Goal: Task Accomplishment & Management: Manage account settings

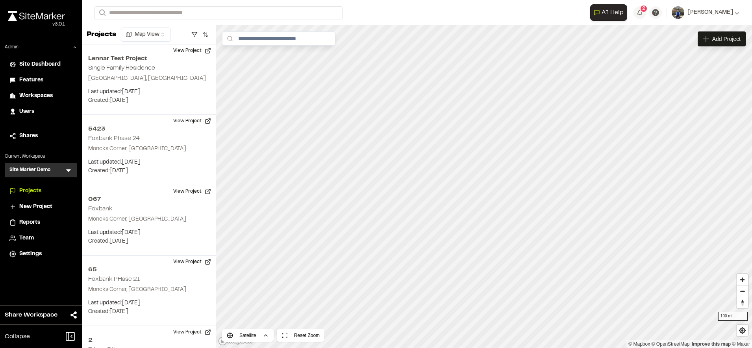
click at [30, 82] on span "Features" at bounding box center [31, 80] width 24 height 9
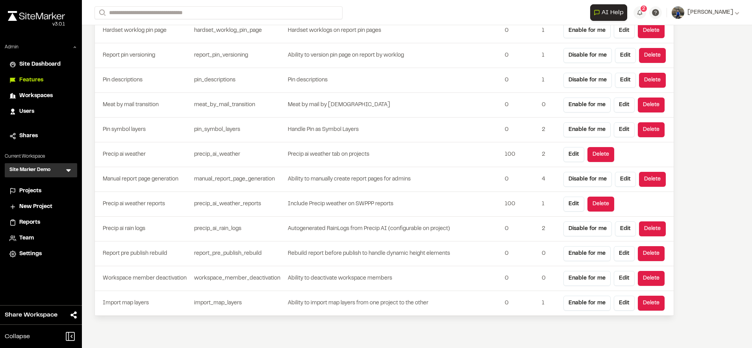
scroll to position [2214, 0]
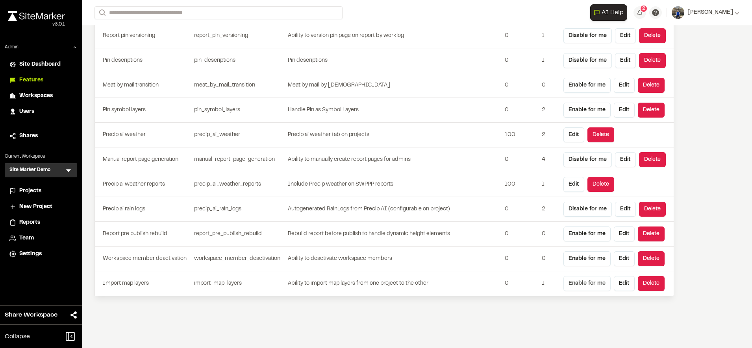
click at [575, 285] on button "Enable for me" at bounding box center [586, 283] width 47 height 15
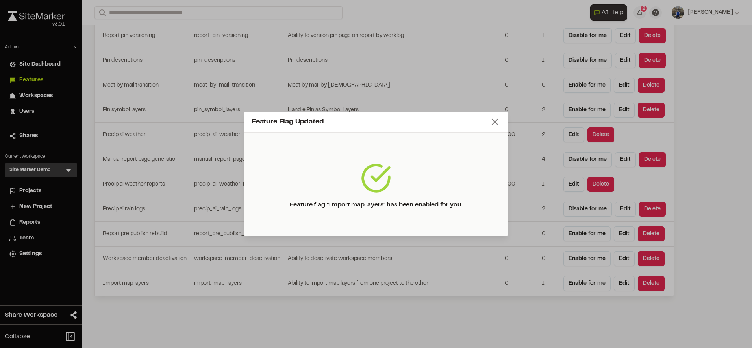
click at [498, 127] on icon at bounding box center [494, 122] width 11 height 11
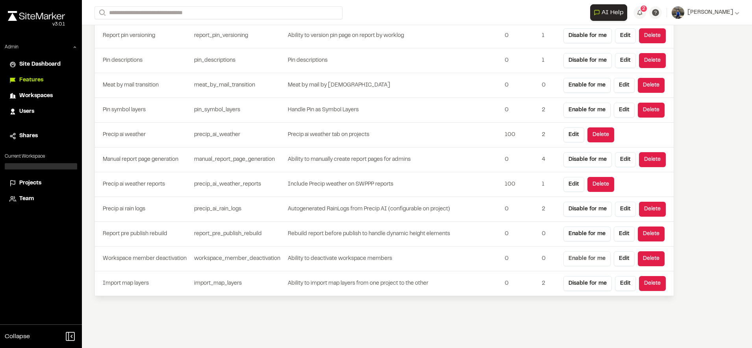
click at [578, 259] on button "Enable for me" at bounding box center [586, 259] width 47 height 15
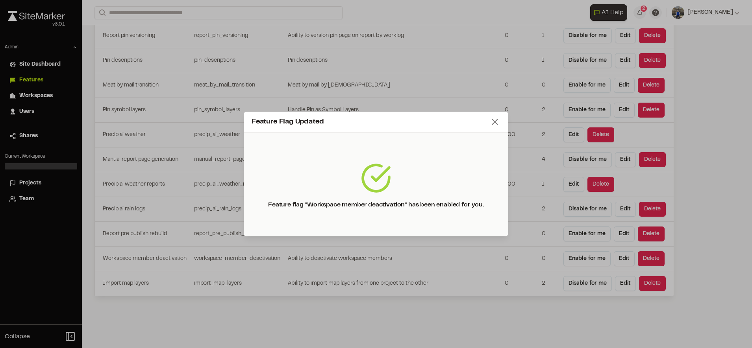
click at [498, 122] on icon at bounding box center [494, 122] width 11 height 11
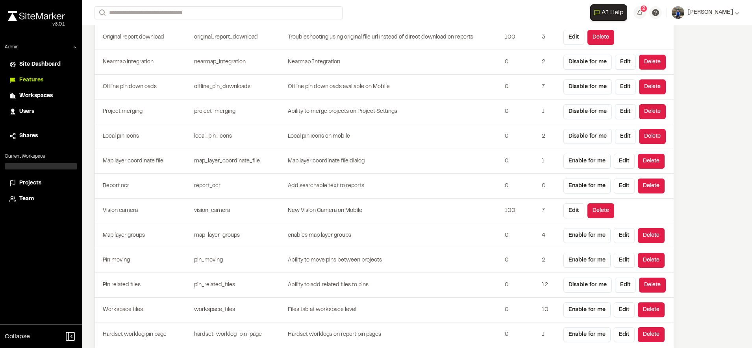
scroll to position [2214, 0]
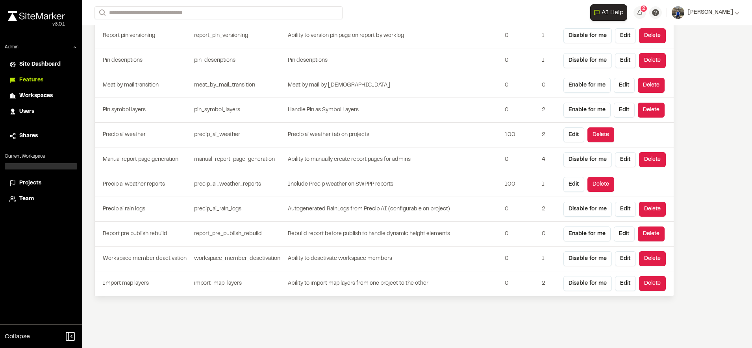
click at [33, 179] on li "Projects" at bounding box center [41, 183] width 72 height 15
click at [32, 182] on span "Projects" at bounding box center [30, 183] width 22 height 9
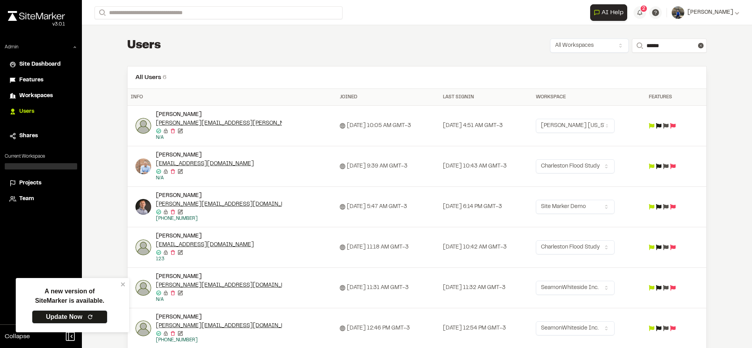
click at [143, 200] on div "Update Feature Flags Feature Flags Project storage enabled Reports iframe Toggl…" at bounding box center [376, 180] width 752 height 348
click at [74, 319] on link "Update Now" at bounding box center [70, 317] width 76 height 13
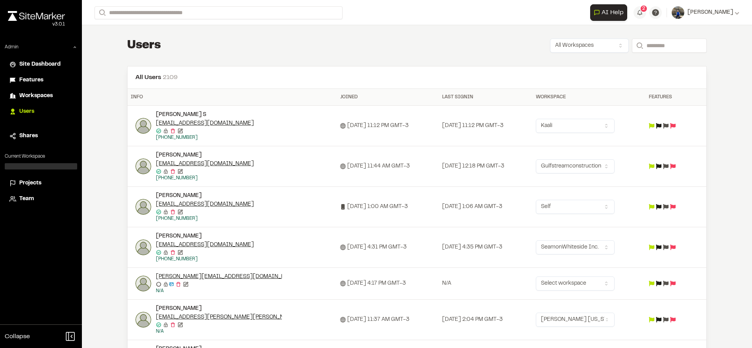
click at [28, 199] on span "Team" at bounding box center [26, 199] width 15 height 9
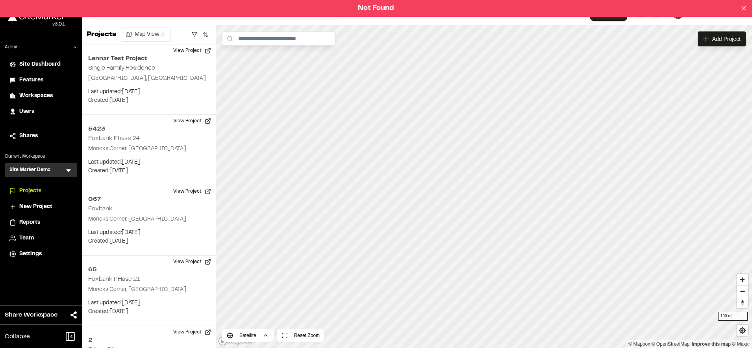
click at [67, 168] on icon at bounding box center [69, 170] width 8 height 8
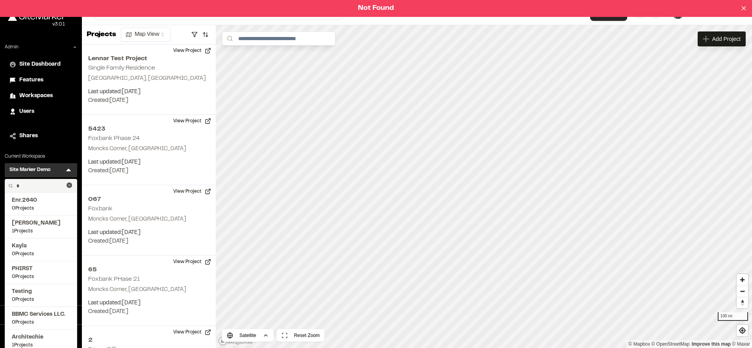
click at [31, 187] on input "*" at bounding box center [39, 185] width 53 height 13
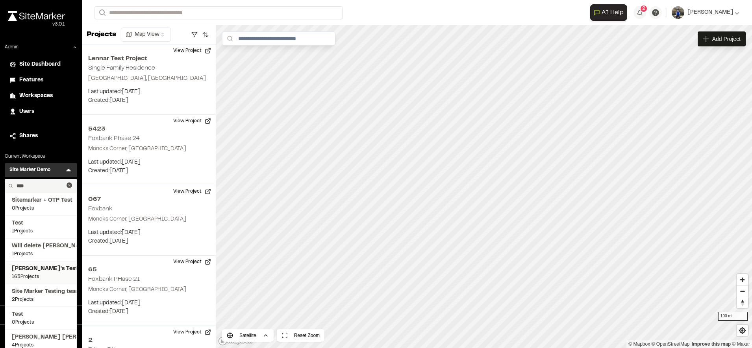
type input "****"
click at [28, 271] on span "[PERSON_NAME]'s Test" at bounding box center [41, 269] width 58 height 9
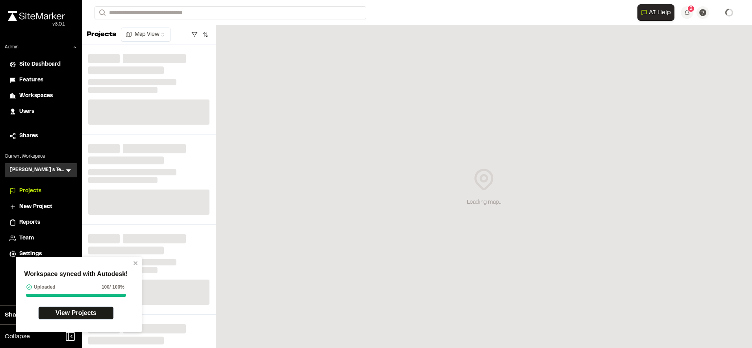
click at [33, 241] on span "Team" at bounding box center [26, 238] width 15 height 9
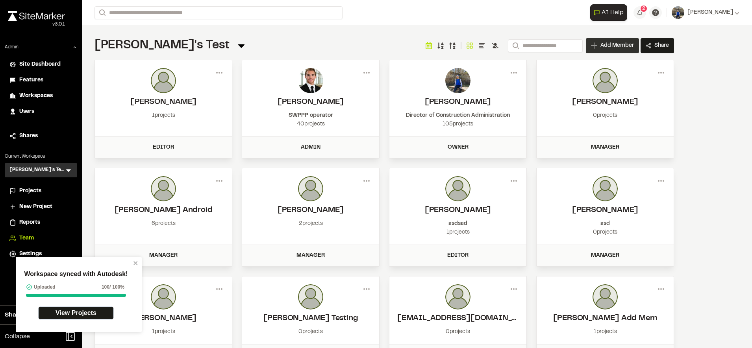
click at [610, 46] on span "Add Member" at bounding box center [616, 46] width 33 height 8
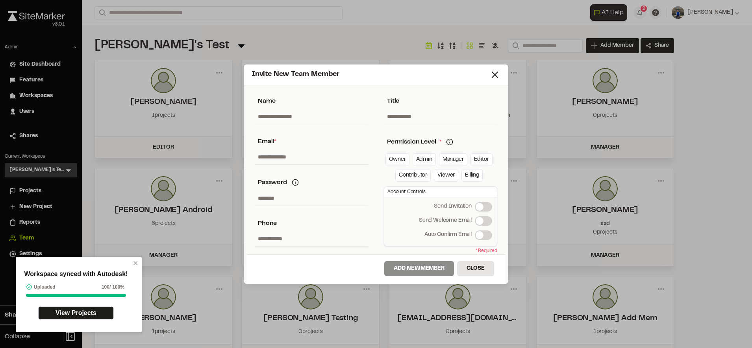
click at [313, 156] on input "text" at bounding box center [311, 157] width 113 height 15
type input "**********"
click at [451, 157] on link "Manager" at bounding box center [453, 160] width 28 height 13
click at [483, 218] on span at bounding box center [479, 221] width 8 height 8
click at [428, 266] on button "Add New Member" at bounding box center [419, 268] width 70 height 15
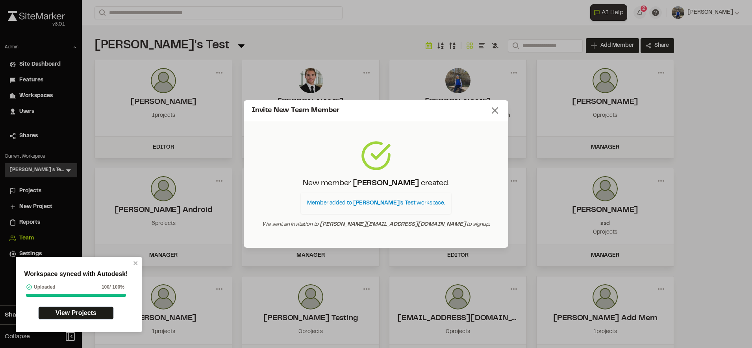
click at [495, 109] on icon at bounding box center [494, 110] width 11 height 11
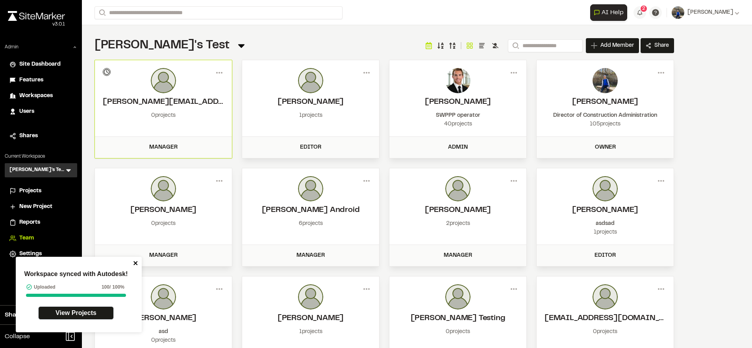
click at [137, 266] on icon "close" at bounding box center [136, 263] width 6 height 6
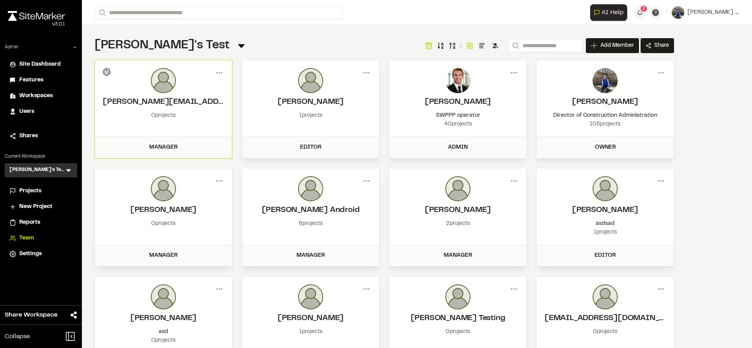
click at [38, 194] on span "Projects" at bounding box center [30, 191] width 22 height 9
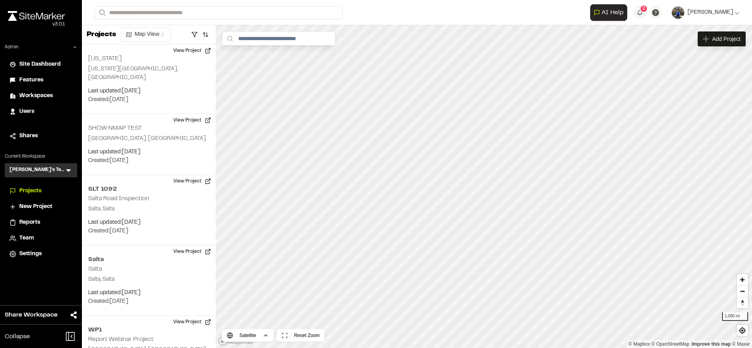
click at [412, 13] on form "Search" at bounding box center [342, 12] width 496 height 13
click at [31, 238] on span "Team" at bounding box center [26, 238] width 15 height 9
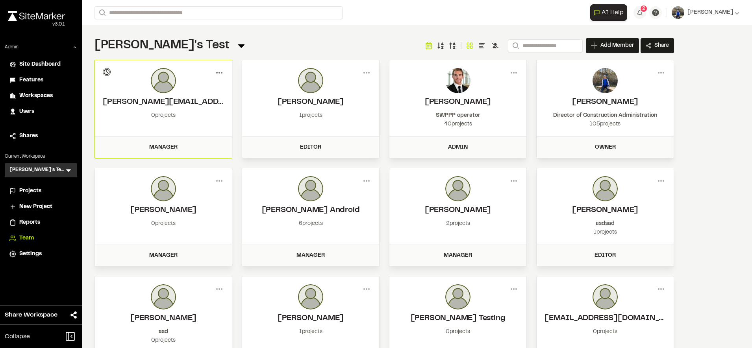
click at [216, 67] on icon at bounding box center [219, 73] width 13 height 13
click at [282, 31] on div "Troy's Test Team Menu Search Add Member Invite New Team Member * Required Name …" at bounding box center [384, 219] width 605 height 389
click at [43, 189] on div "Projects" at bounding box center [45, 191] width 53 height 9
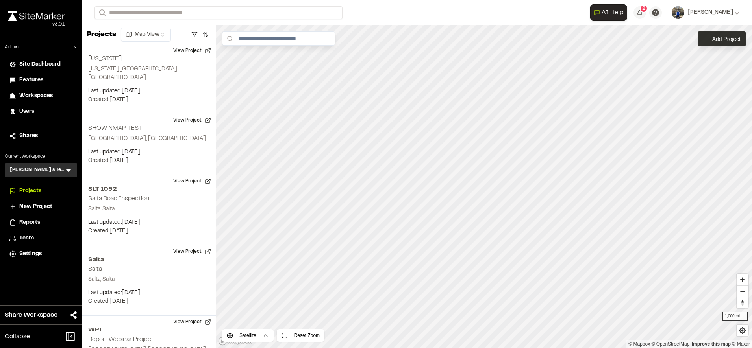
click at [714, 37] on span "Add Project" at bounding box center [726, 39] width 28 height 8
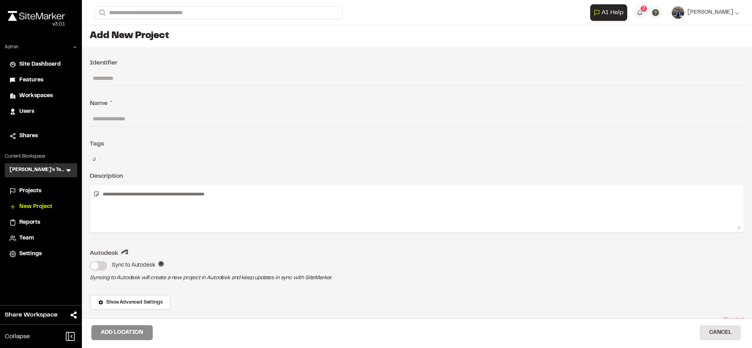
click at [233, 116] on input "text" at bounding box center [417, 118] width 654 height 15
type input "**********"
click at [131, 329] on button "Add Location" at bounding box center [121, 333] width 61 height 15
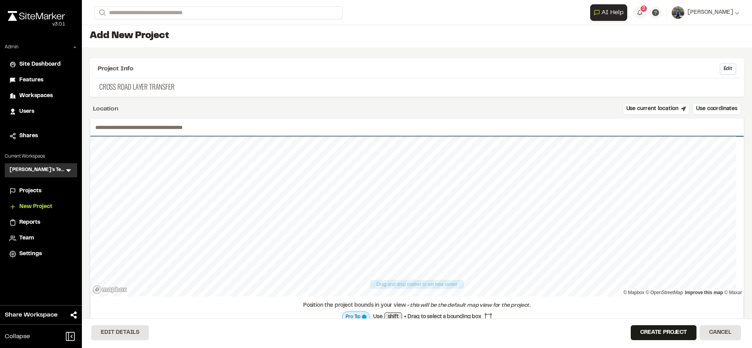
click at [385, 129] on input "text" at bounding box center [416, 127] width 653 height 18
drag, startPoint x: 409, startPoint y: 215, endPoint x: 559, endPoint y: 325, distance: 186.0
click at [559, 325] on div "**********" at bounding box center [417, 186] width 670 height 323
click at [429, 137] on div at bounding box center [416, 137] width 653 height 0
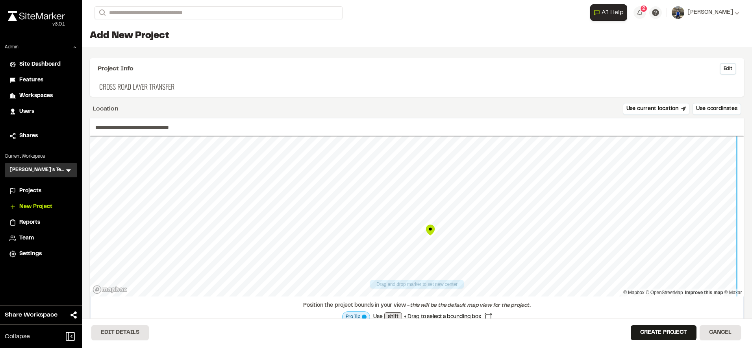
type input "**********"
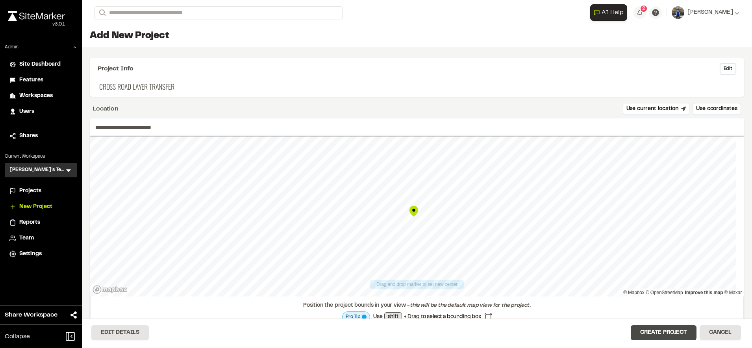
click at [653, 336] on button "Create Project" at bounding box center [664, 333] width 66 height 15
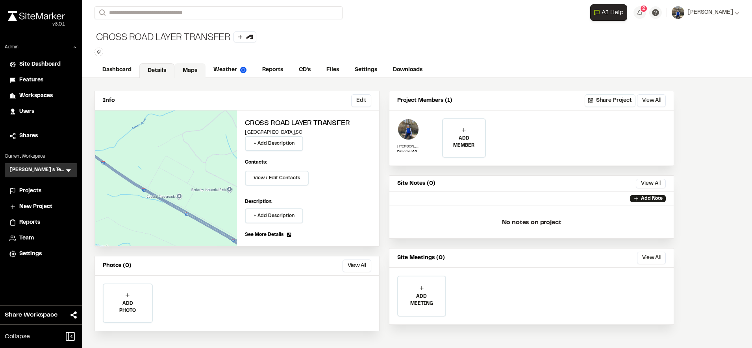
click at [190, 70] on link "Maps" at bounding box center [189, 70] width 31 height 15
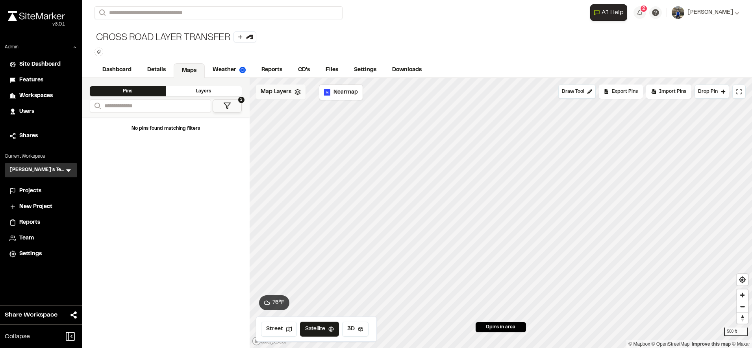
click at [287, 91] on span "Map Layers" at bounding box center [276, 92] width 31 height 9
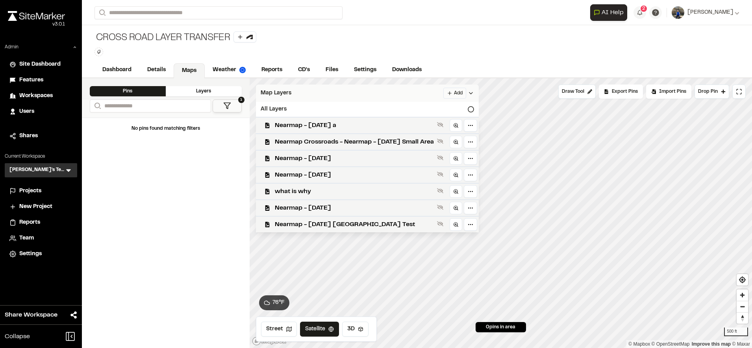
click at [467, 90] on html "Close sidebar v 3.0.1 Admin Site Dashboard Features Workspaces Users Shares Cur…" at bounding box center [376, 174] width 752 height 348
click at [443, 120] on div "Import Layer" at bounding box center [451, 122] width 59 height 13
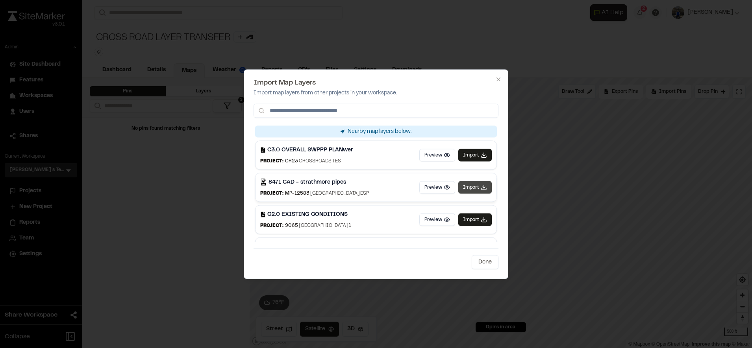
click at [473, 190] on button "Import" at bounding box center [474, 187] width 33 height 13
click at [470, 214] on button "Import" at bounding box center [474, 219] width 33 height 13
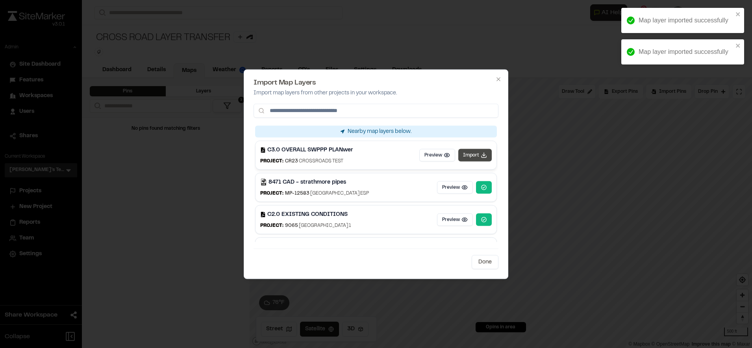
click at [472, 154] on button "Import" at bounding box center [474, 155] width 33 height 13
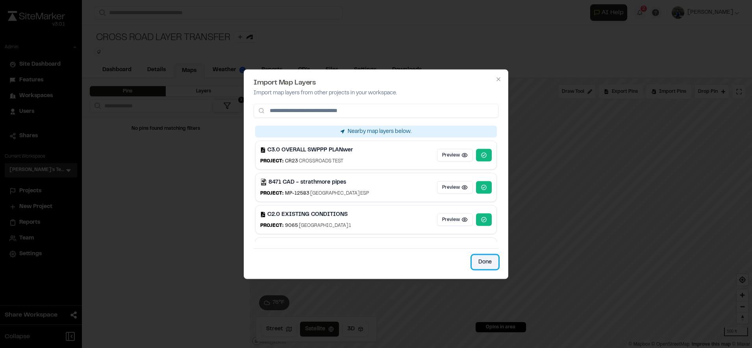
click at [478, 261] on button "Done" at bounding box center [485, 262] width 27 height 14
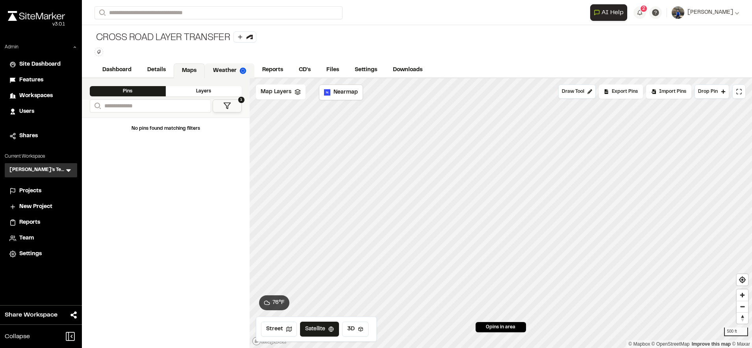
click at [231, 76] on link "Weather" at bounding box center [230, 70] width 50 height 15
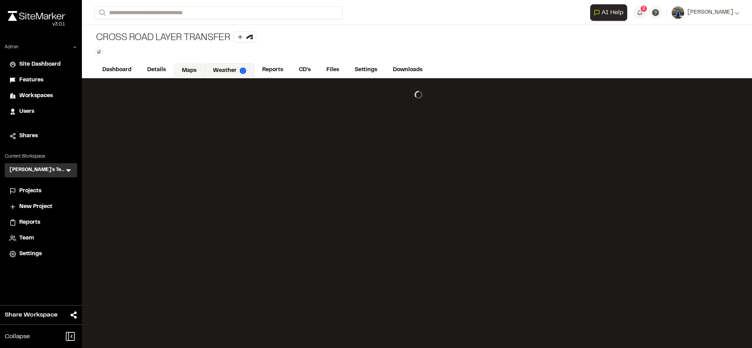
click at [196, 67] on link "Maps" at bounding box center [189, 70] width 31 height 15
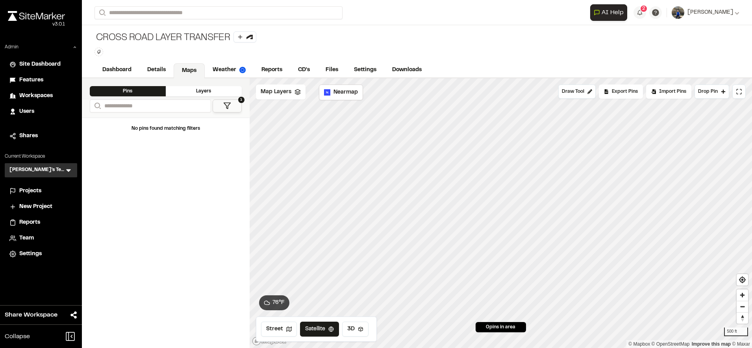
click at [299, 95] on icon at bounding box center [297, 92] width 6 height 6
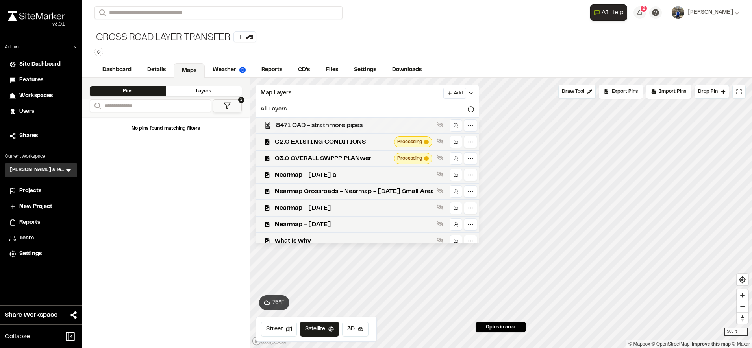
click at [378, 119] on div "8471 CAD - strathmore pipes" at bounding box center [364, 125] width 229 height 17
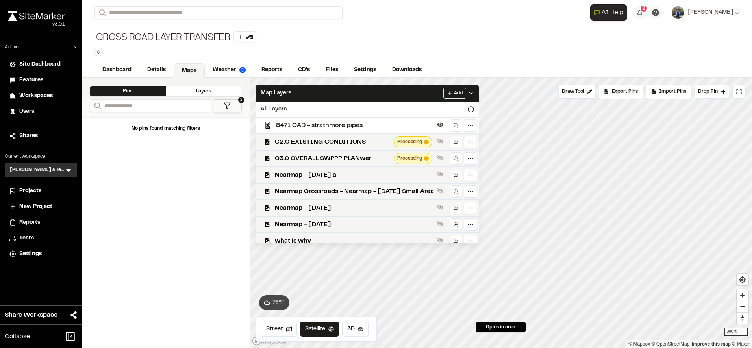
click at [409, 124] on span "8471 CAD - strathmore pipes" at bounding box center [355, 125] width 158 height 9
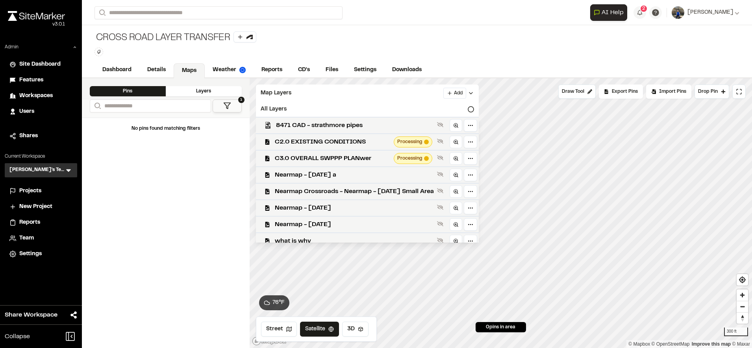
click at [409, 124] on span "8471 CAD - strathmore pipes" at bounding box center [355, 125] width 158 height 9
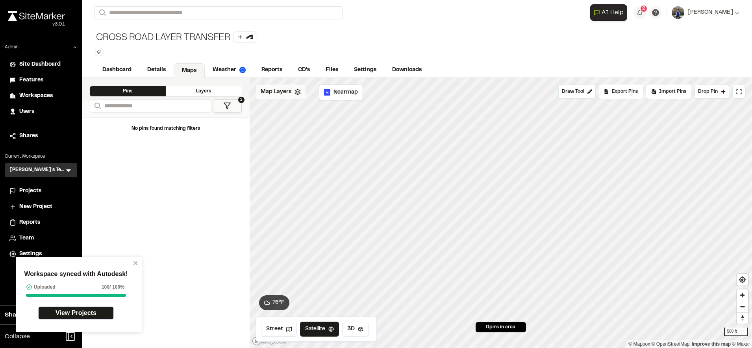
click at [289, 91] on span "Map Layers" at bounding box center [276, 92] width 31 height 9
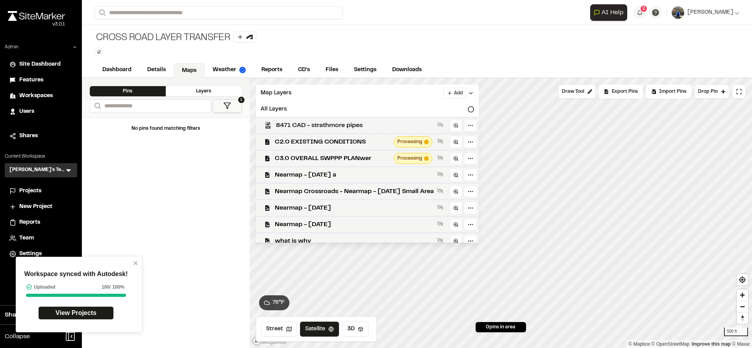
click at [314, 125] on span "8471 CAD - strathmore pipes" at bounding box center [355, 125] width 158 height 9
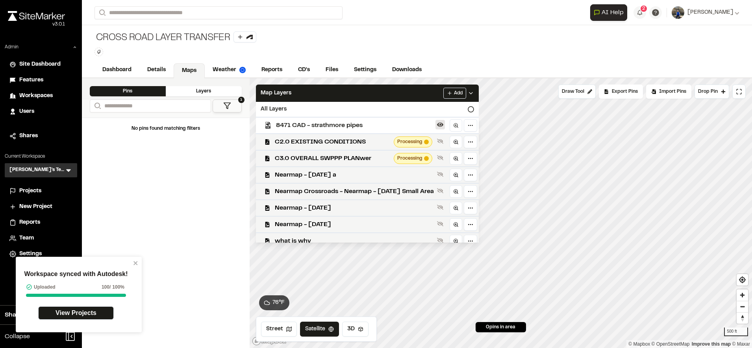
click at [443, 126] on icon at bounding box center [440, 125] width 6 height 6
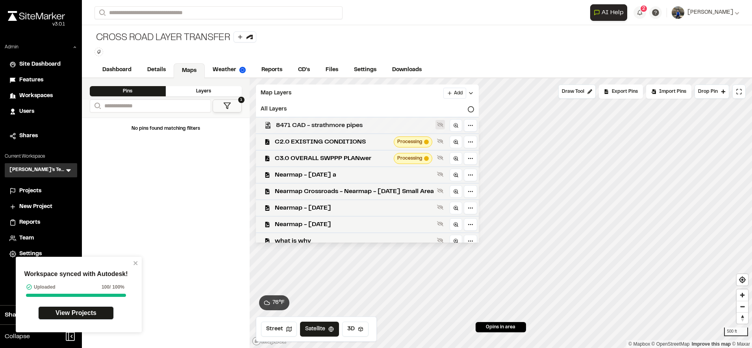
click at [443, 126] on icon at bounding box center [440, 124] width 6 height 5
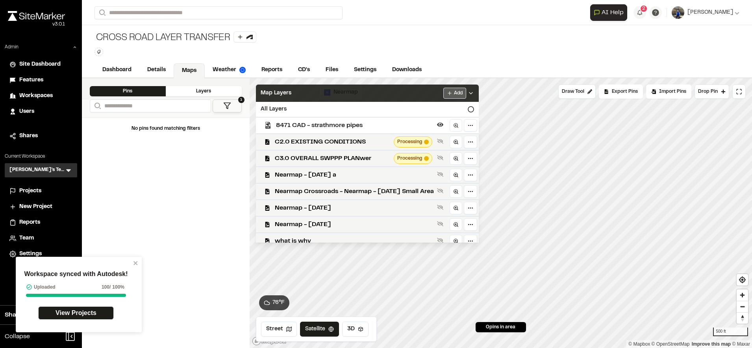
click at [480, 90] on html "Workspace synced with Autodesk! Uploaded 100 / 100% View Projects Close sidebar…" at bounding box center [376, 174] width 752 height 348
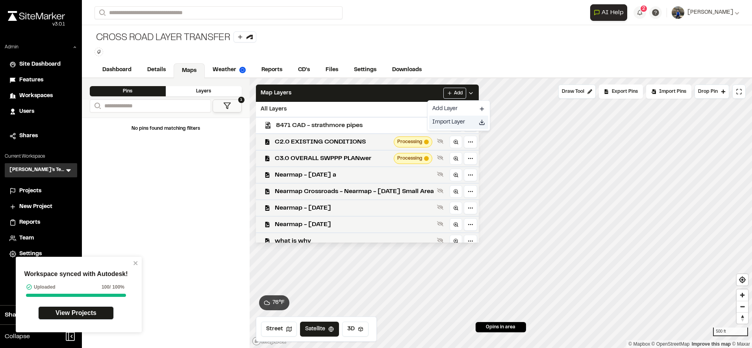
click at [455, 120] on div "Import Layer" at bounding box center [458, 122] width 59 height 13
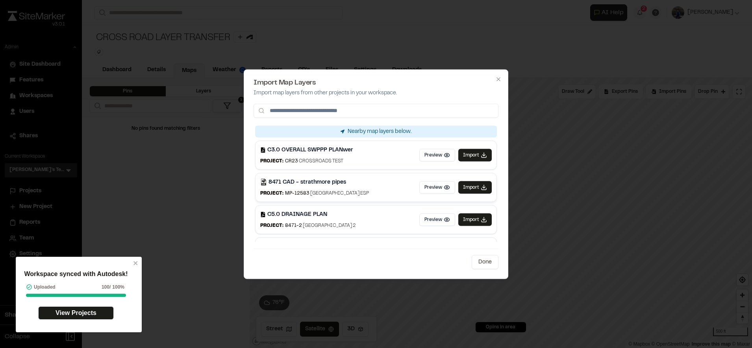
scroll to position [0, 0]
click at [388, 113] on input at bounding box center [375, 111] width 245 height 14
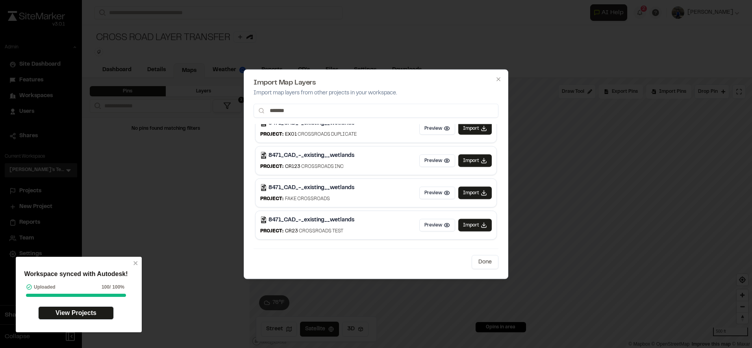
scroll to position [0, 0]
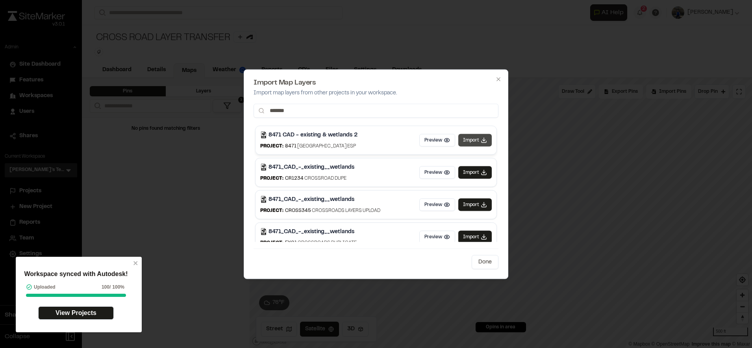
type input "*******"
click at [465, 139] on button "Import" at bounding box center [474, 140] width 33 height 13
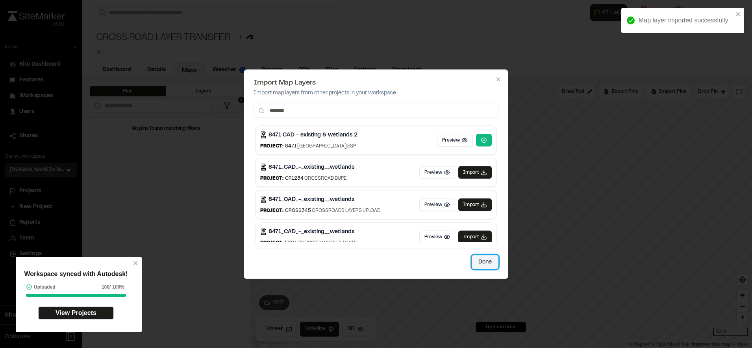
click at [485, 258] on button "Done" at bounding box center [485, 262] width 27 height 14
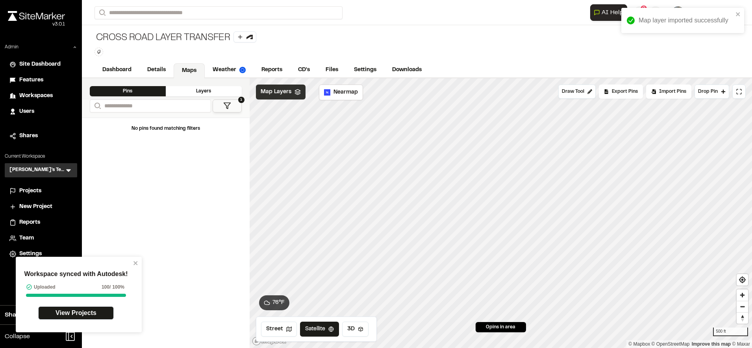
click at [288, 90] on span "Map Layers" at bounding box center [276, 92] width 31 height 9
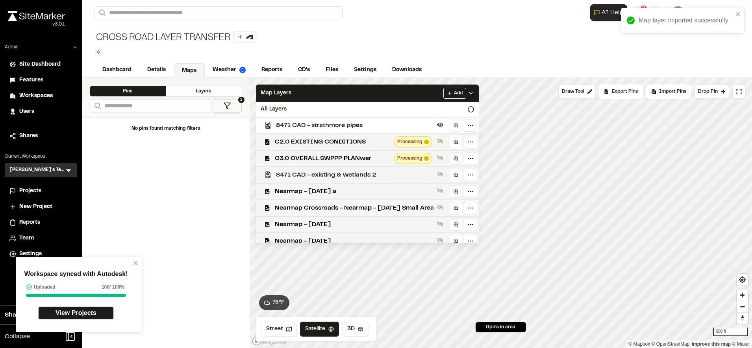
click at [333, 174] on span "8471 CAD - existing & wetlands 2" at bounding box center [355, 174] width 158 height 9
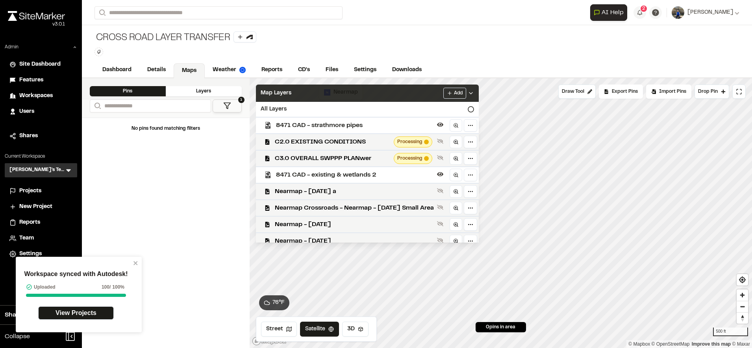
click at [372, 94] on div "Map Layers Add" at bounding box center [367, 93] width 223 height 17
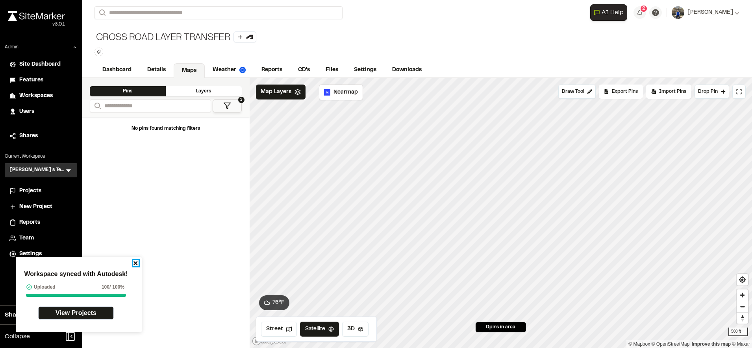
click at [135, 260] on icon "close" at bounding box center [136, 263] width 6 height 6
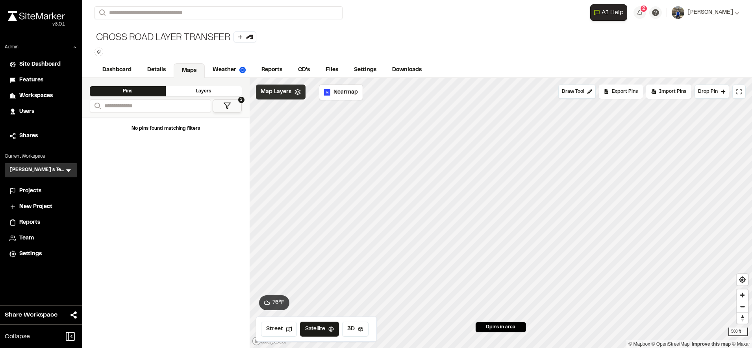
click at [285, 94] on span "Map Layers" at bounding box center [276, 92] width 31 height 9
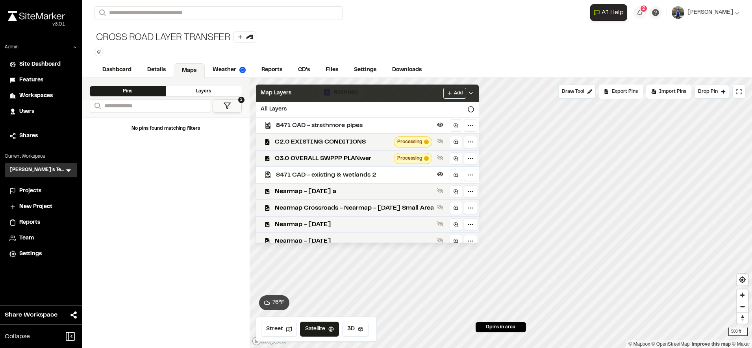
click at [376, 96] on div "Map Layers Add" at bounding box center [367, 93] width 223 height 17
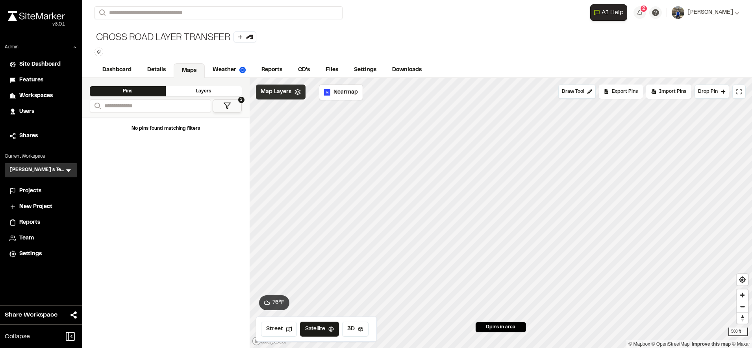
click at [289, 94] on span "Map Layers" at bounding box center [276, 92] width 31 height 9
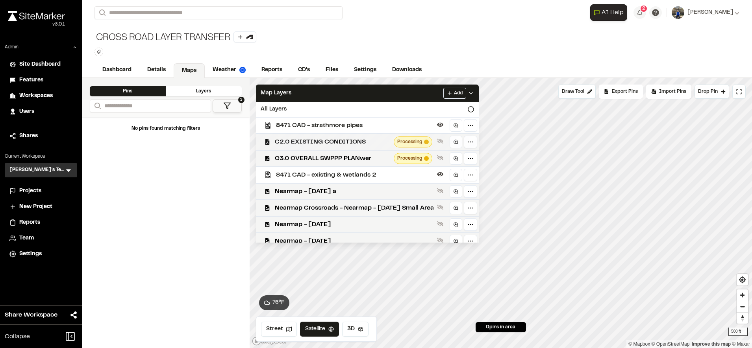
click at [337, 142] on span "C2.0 EXISTING CONDITIONS" at bounding box center [333, 141] width 116 height 9
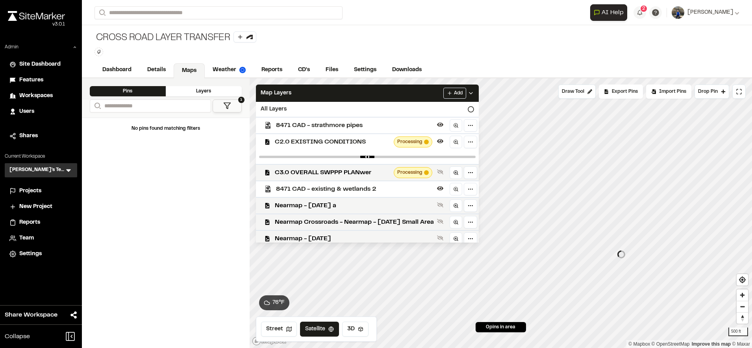
click at [337, 142] on span "C2.0 EXISTING CONDITIONS" at bounding box center [333, 141] width 116 height 9
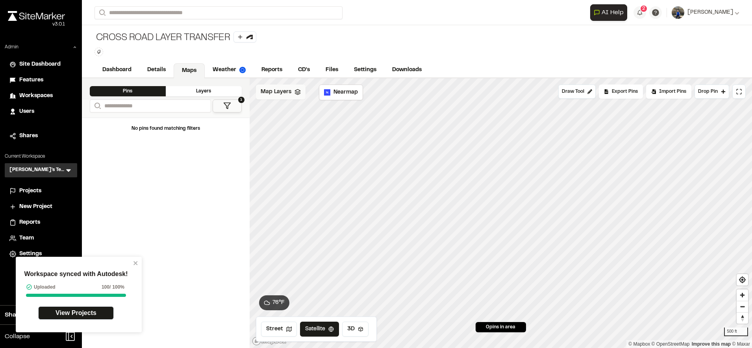
click at [292, 87] on div "Map Layers" at bounding box center [281, 92] width 50 height 15
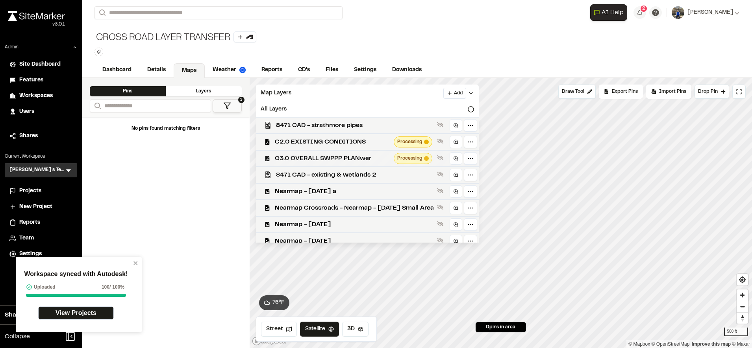
click at [362, 157] on span "C3.0 OVERALL SWPPP PLANwer" at bounding box center [333, 158] width 116 height 9
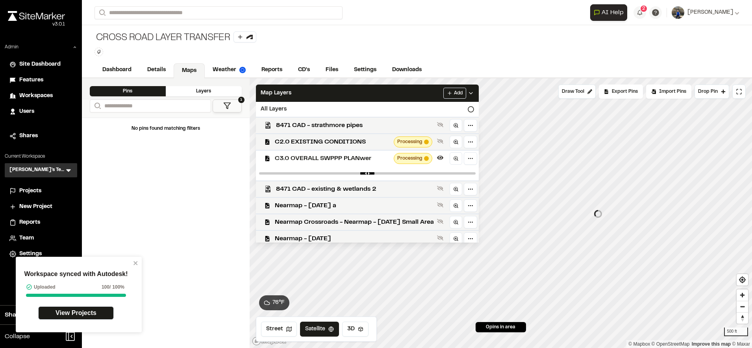
click at [751, 208] on html "Workspace synced with Autodesk! Uploaded 100 / 100% View Projects Close sidebar…" at bounding box center [376, 174] width 752 height 348
click at [434, 96] on div "Map Layers Add" at bounding box center [367, 93] width 223 height 17
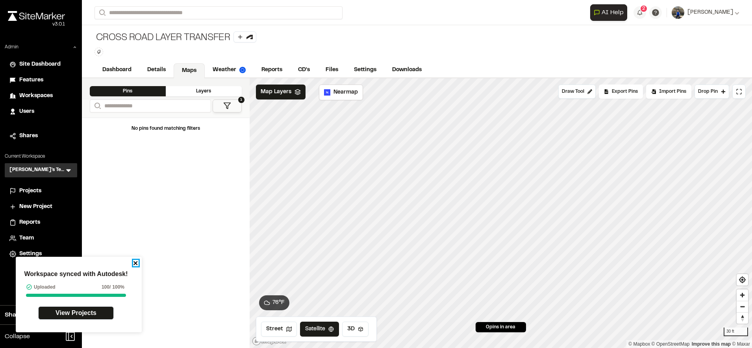
click at [133, 263] on icon "close" at bounding box center [136, 263] width 6 height 6
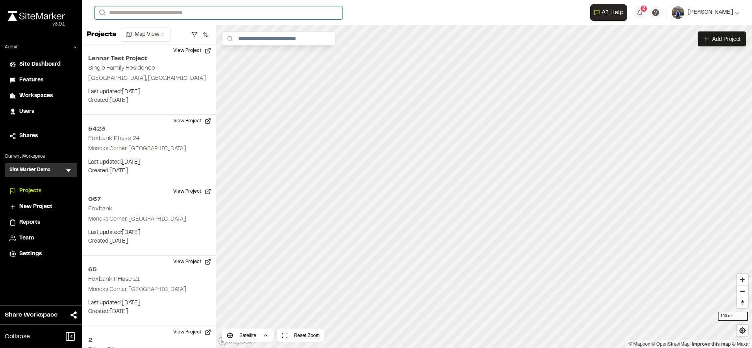
click at [172, 13] on input "Search" at bounding box center [218, 12] width 248 height 13
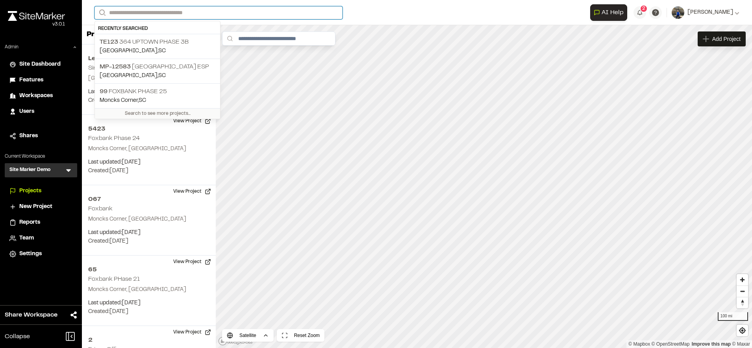
paste input "**********"
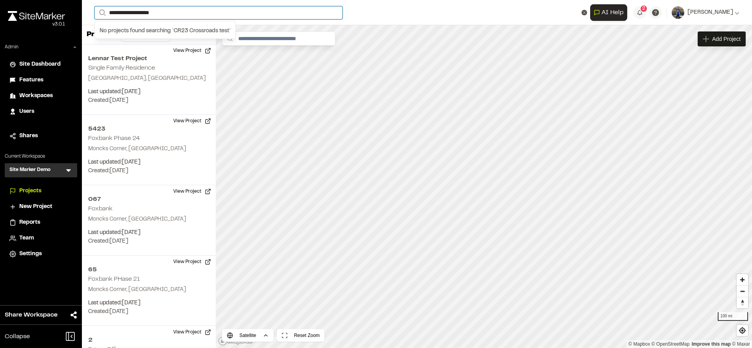
click at [217, 10] on input "**********" at bounding box center [218, 12] width 248 height 13
type input "**********"
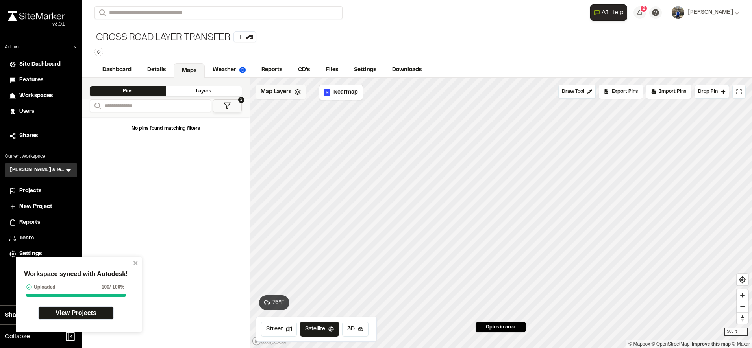
click at [290, 92] on span "Map Layers" at bounding box center [276, 92] width 31 height 9
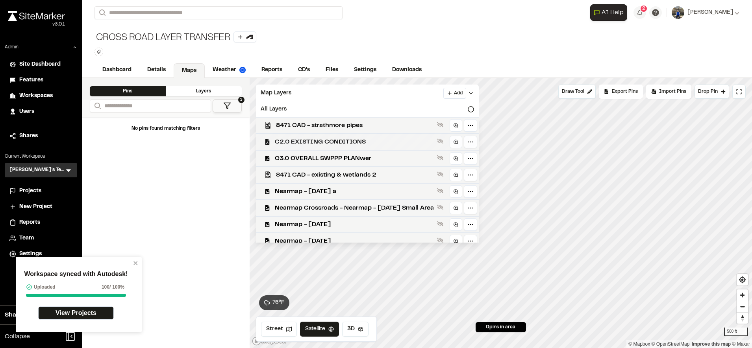
click at [350, 141] on span "C2.0 EXISTING CONDITIONS" at bounding box center [354, 141] width 159 height 9
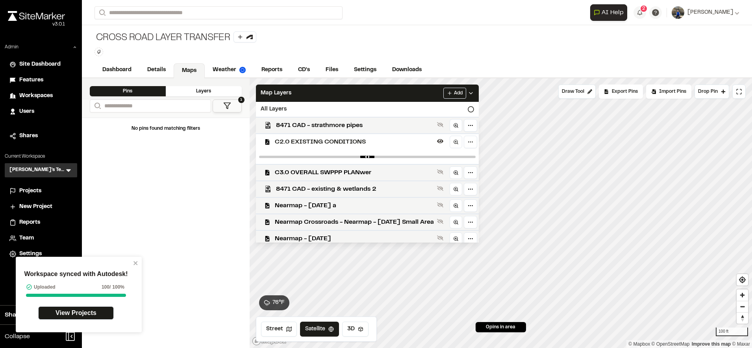
click at [365, 136] on div "C2.0 EXISTING CONDITIONS" at bounding box center [364, 141] width 229 height 17
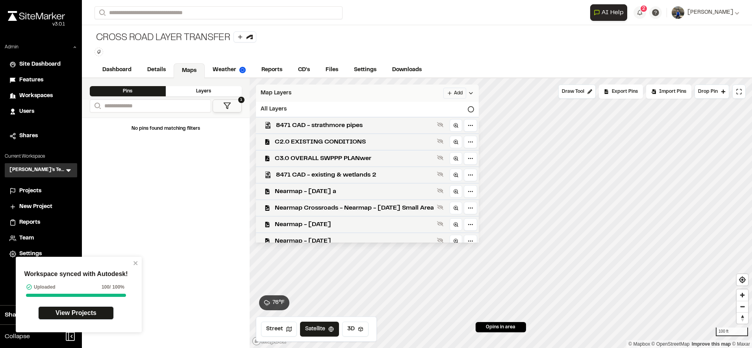
click at [414, 92] on div "Map Layers Add" at bounding box center [367, 93] width 223 height 17
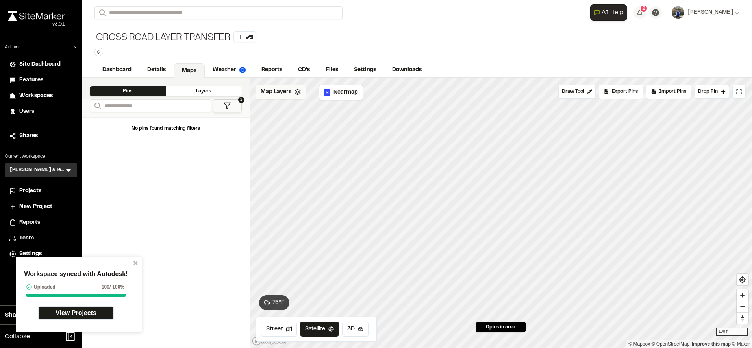
click at [277, 96] on span "Map Layers" at bounding box center [276, 92] width 31 height 9
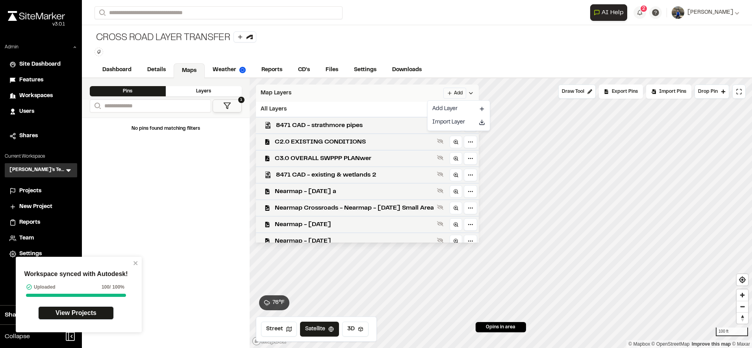
click at [471, 96] on html "Workspace synced with Autodesk! Uploaded 100 / 100% View Projects Close sidebar…" at bounding box center [376, 174] width 752 height 348
click at [457, 121] on div "Import Layer" at bounding box center [458, 122] width 59 height 13
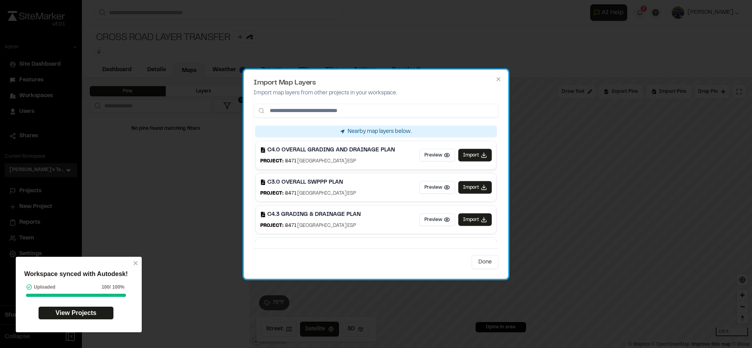
drag, startPoint x: 383, startPoint y: 161, endPoint x: 287, endPoint y: 163, distance: 96.8
click at [287, 163] on div "Project: 8471 Crossroads Industrial Park ESP" at bounding box center [327, 160] width 135 height 7
drag, startPoint x: 287, startPoint y: 163, endPoint x: 307, endPoint y: 188, distance: 32.7
click at [307, 188] on div "C3.0 OVERALL SWPPP PLAN Project: 8471 Crossroads Industrial Park ESP" at bounding box center [308, 187] width 96 height 19
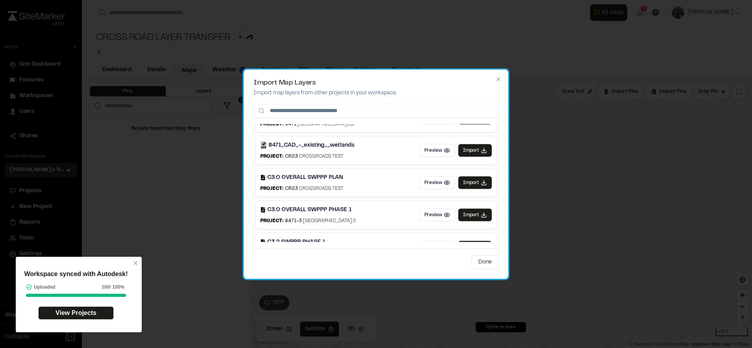
scroll to position [134, 0]
drag, startPoint x: 346, startPoint y: 156, endPoint x: 284, endPoint y: 156, distance: 61.4
click at [284, 156] on div "Project: CR23 Crossroads test" at bounding box center [307, 156] width 94 height 7
copy div "CR23 Crossroads test"
click at [358, 183] on div "C3.0 OVERALL SWPPP PLAN Project: CR23 Crossroads test Preview Import" at bounding box center [375, 182] width 241 height 28
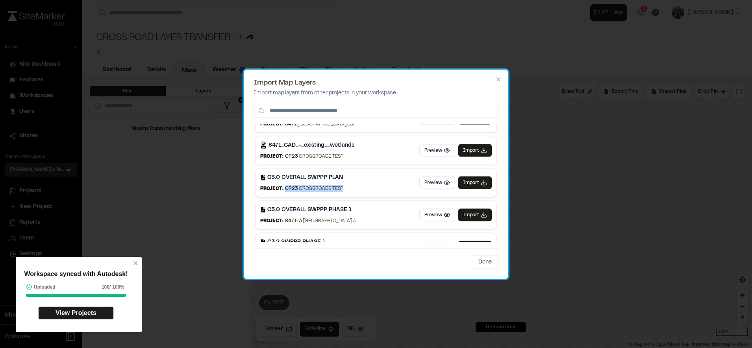
drag, startPoint x: 345, startPoint y: 188, endPoint x: 284, endPoint y: 191, distance: 60.7
click at [284, 191] on div "C3.0 OVERALL SWPPP PLAN Project: CR23 Crossroads test Preview Import" at bounding box center [375, 182] width 241 height 28
copy div "CR23 Crossroads test"
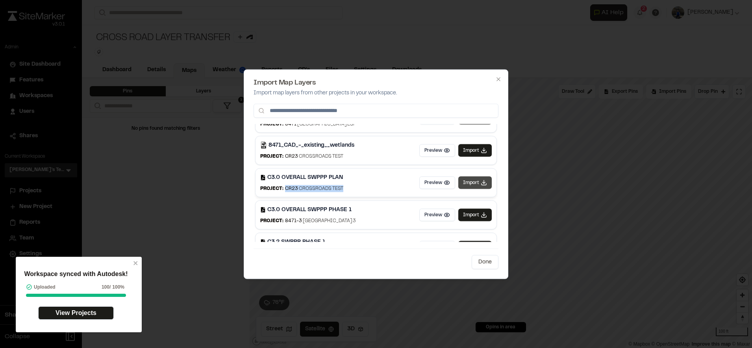
click at [464, 183] on button "Import" at bounding box center [474, 182] width 33 height 13
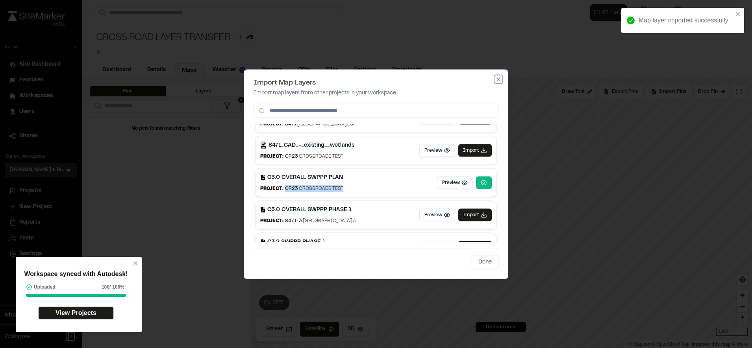
click at [498, 80] on icon "button" at bounding box center [498, 79] width 4 height 4
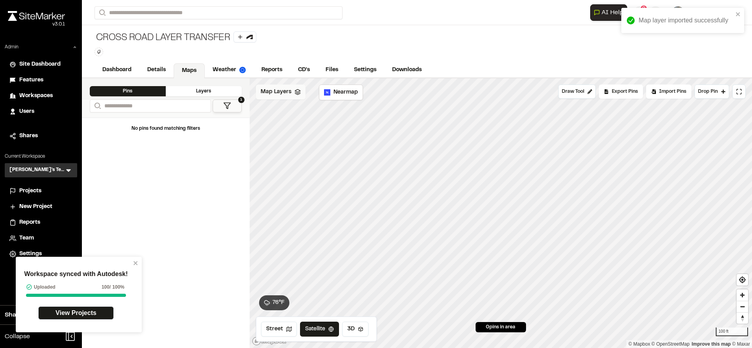
click at [286, 89] on span "Map Layers" at bounding box center [276, 92] width 31 height 9
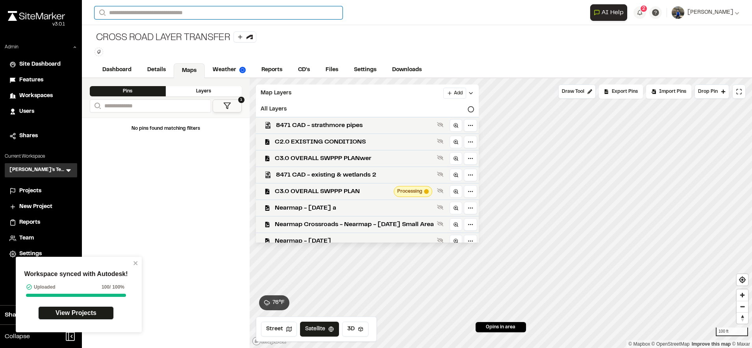
click at [201, 13] on input "Search" at bounding box center [218, 12] width 248 height 13
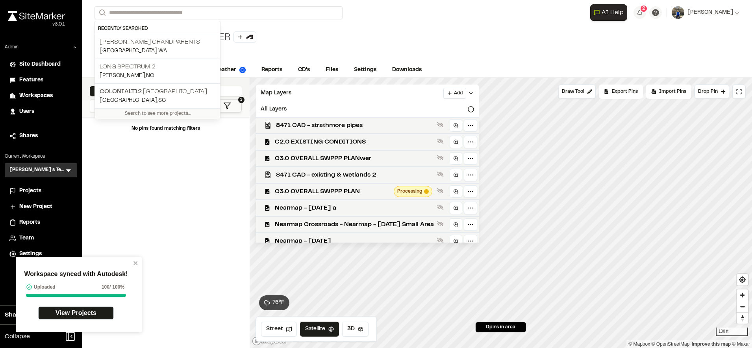
click at [185, 193] on div "No pins found matching filters" at bounding box center [166, 232] width 168 height 231
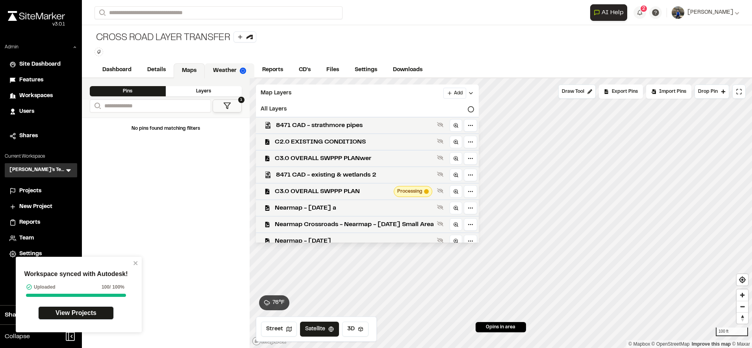
click at [212, 75] on link "Weather" at bounding box center [230, 70] width 50 height 15
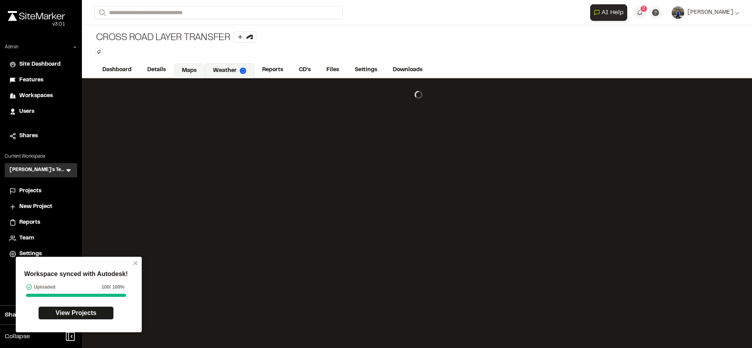
click at [194, 68] on link "Maps" at bounding box center [189, 70] width 31 height 15
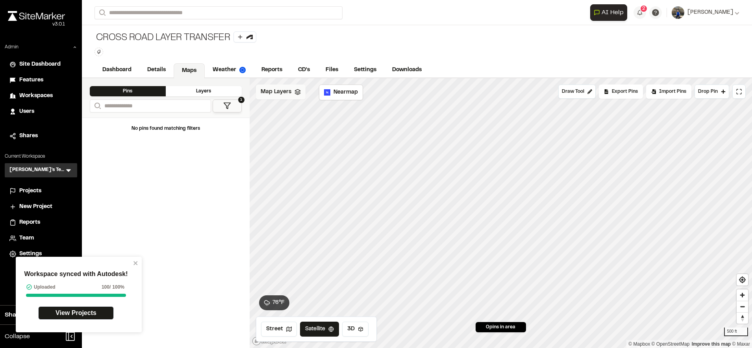
click at [278, 88] on span "Map Layers" at bounding box center [276, 92] width 31 height 9
type input "**********"
click at [170, 28] on p "CR23 Crossroads test" at bounding box center [158, 31] width 116 height 9
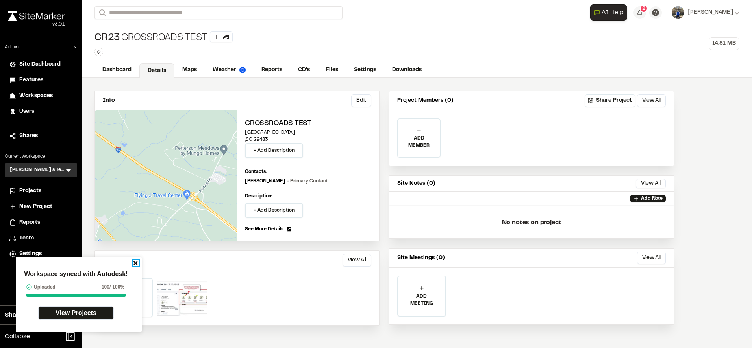
click at [136, 266] on icon "close" at bounding box center [136, 263] width 6 height 6
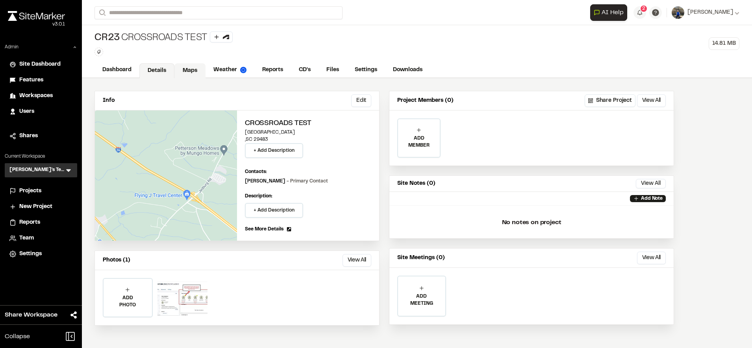
click at [189, 71] on link "Maps" at bounding box center [189, 70] width 31 height 15
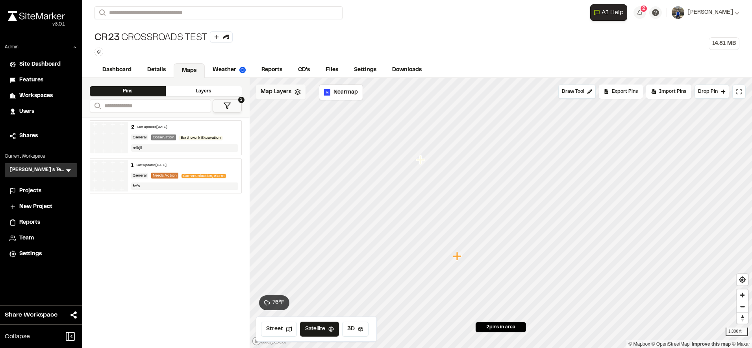
click at [289, 97] on div "Map Layers" at bounding box center [281, 92] width 50 height 15
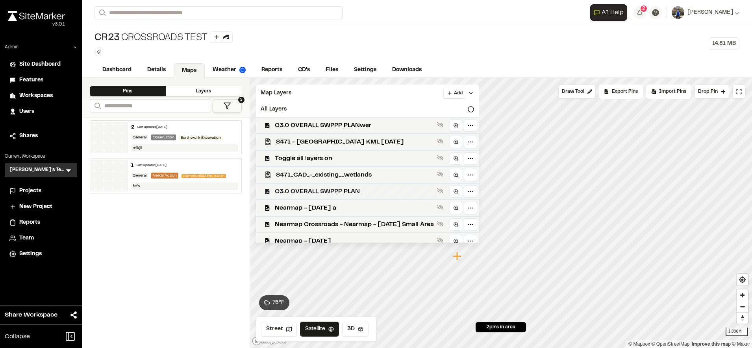
click at [434, 194] on span "C3.0 OVERALL SWPPP PLAN" at bounding box center [354, 191] width 159 height 9
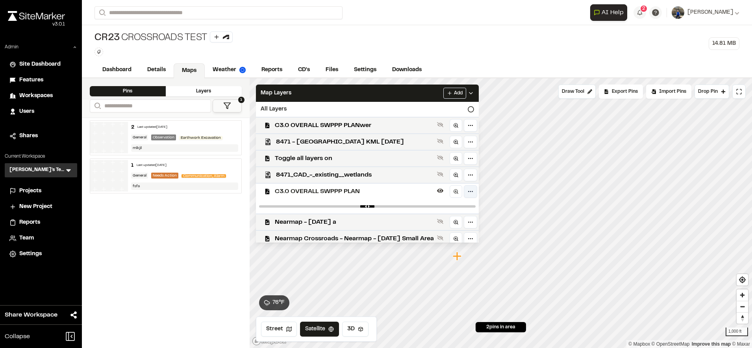
click at [484, 192] on html "Close sidebar v 3.0.1 Admin Site Dashboard Features Workspaces Users Shares Cur…" at bounding box center [376, 174] width 752 height 348
click at [409, 190] on html "Close sidebar v 3.0.1 Admin Site Dashboard Features Workspaces Users Shares Cur…" at bounding box center [376, 174] width 752 height 348
click at [193, 91] on div "Layers" at bounding box center [204, 91] width 76 height 10
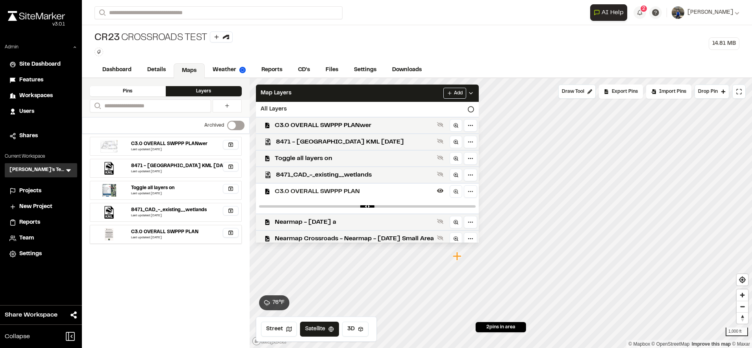
click at [231, 236] on icon "button" at bounding box center [231, 233] width 6 height 6
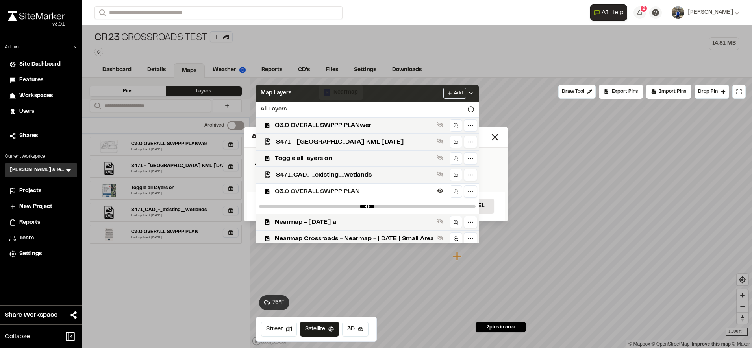
click at [425, 92] on div "Map Layers Add" at bounding box center [367, 93] width 223 height 17
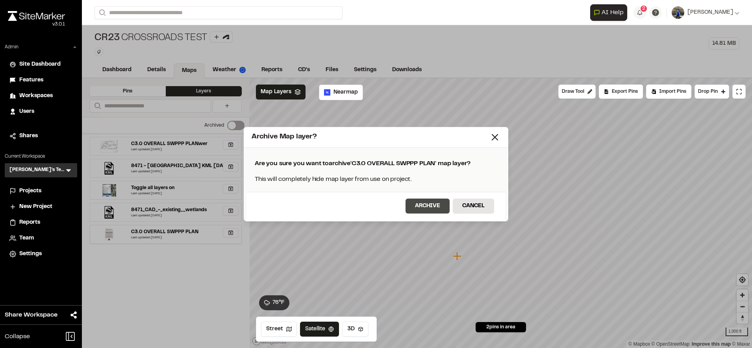
click at [415, 207] on button "Archive" at bounding box center [427, 206] width 44 height 15
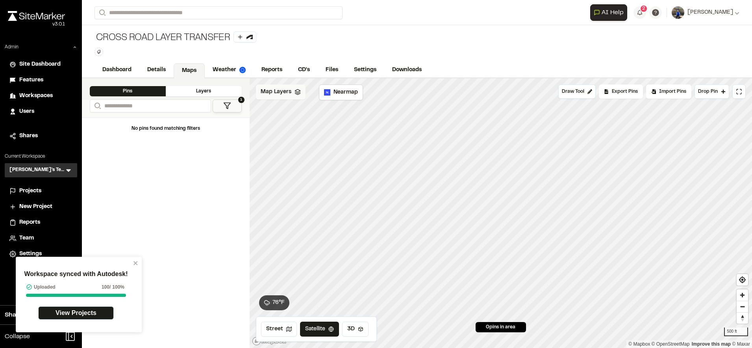
click at [287, 96] on div "Map Layers" at bounding box center [281, 92] width 50 height 15
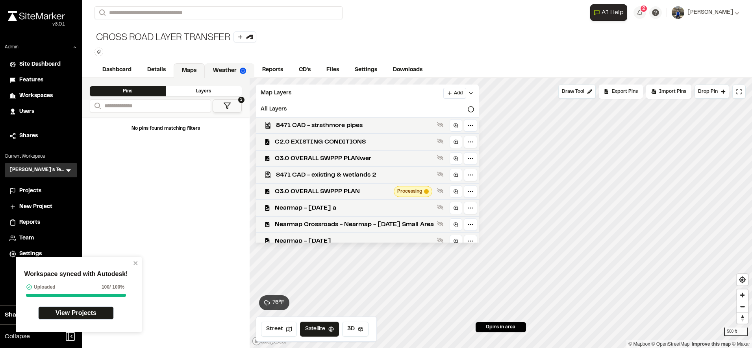
click at [227, 72] on link "Weather" at bounding box center [230, 70] width 50 height 15
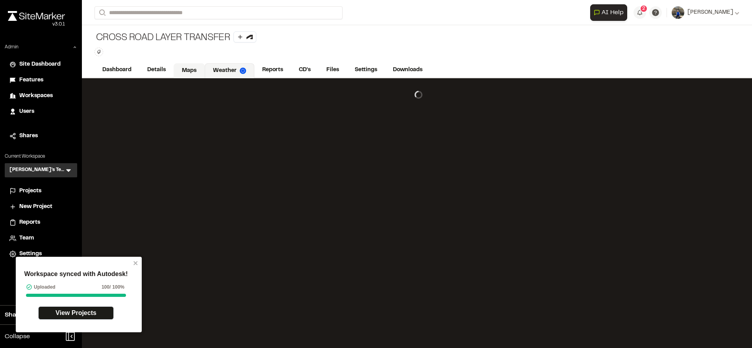
click at [192, 70] on link "Maps" at bounding box center [189, 70] width 31 height 15
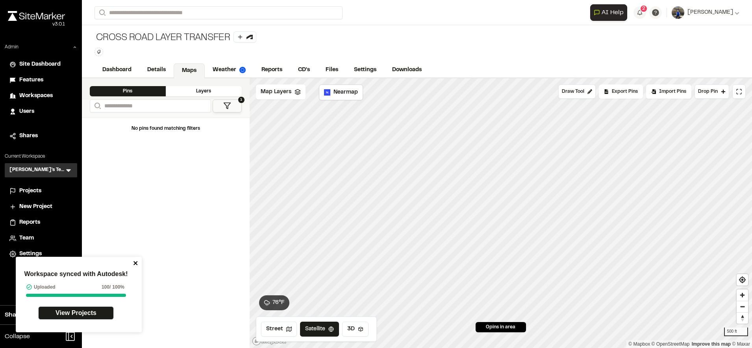
click at [136, 265] on icon "close" at bounding box center [136, 263] width 6 height 6
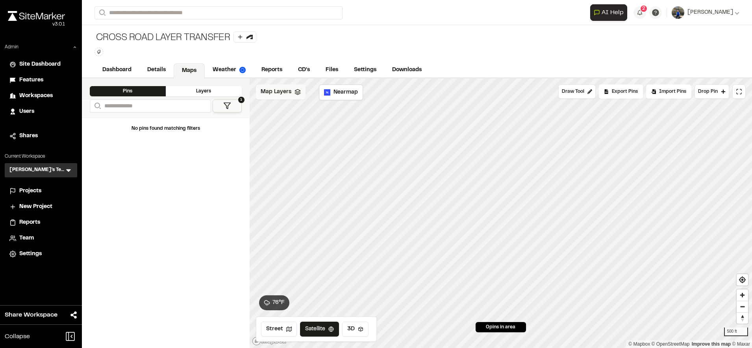
click at [287, 97] on div "Map Layers" at bounding box center [281, 92] width 50 height 15
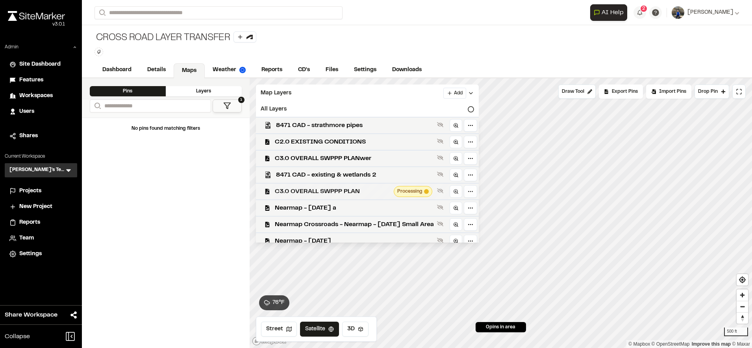
click at [342, 196] on div "C3.0 OVERALL SWPPP PLAN Processing" at bounding box center [364, 191] width 229 height 17
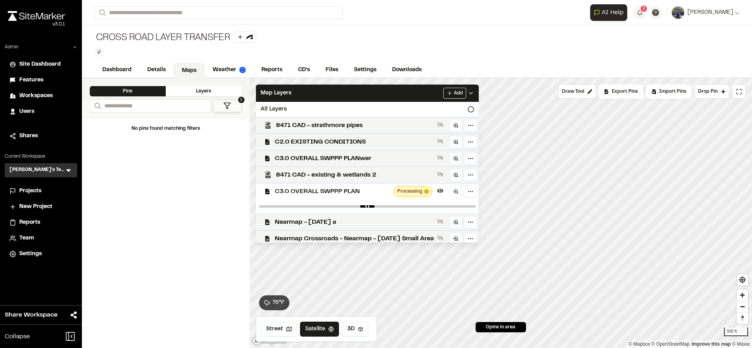
click at [342, 193] on span "C3.0 OVERALL SWPPP PLAN" at bounding box center [333, 191] width 116 height 9
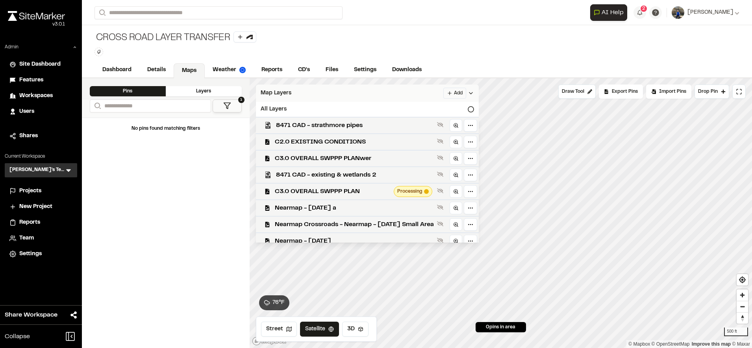
click at [346, 91] on div "Map Layers Add" at bounding box center [367, 93] width 223 height 17
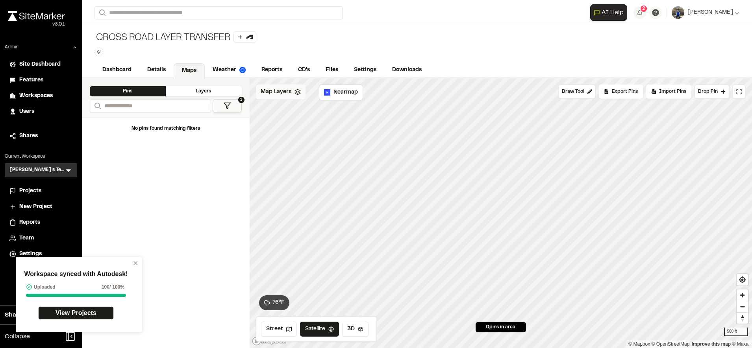
click at [274, 93] on span "Map Layers" at bounding box center [276, 92] width 31 height 9
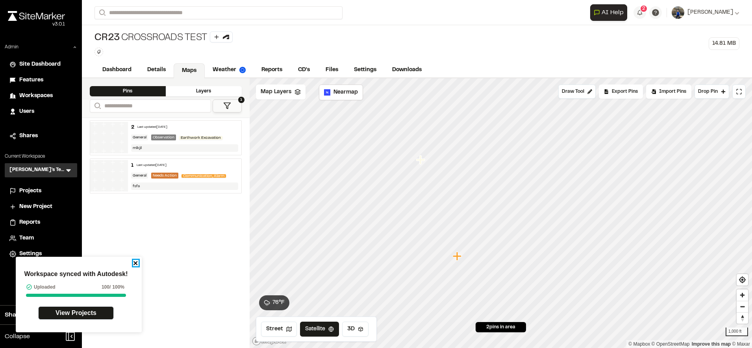
click at [133, 266] on icon "close" at bounding box center [136, 263] width 6 height 6
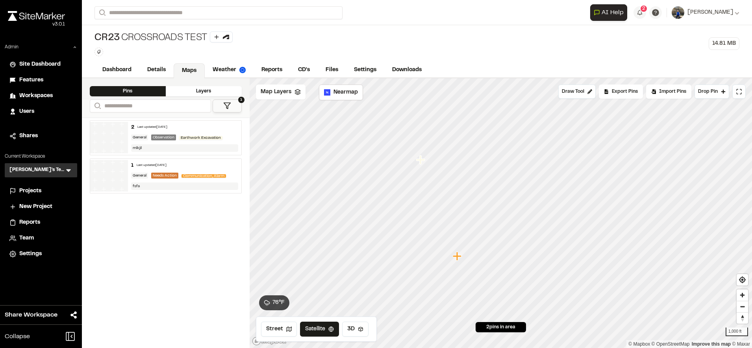
click at [209, 87] on div "Layers" at bounding box center [204, 91] width 76 height 10
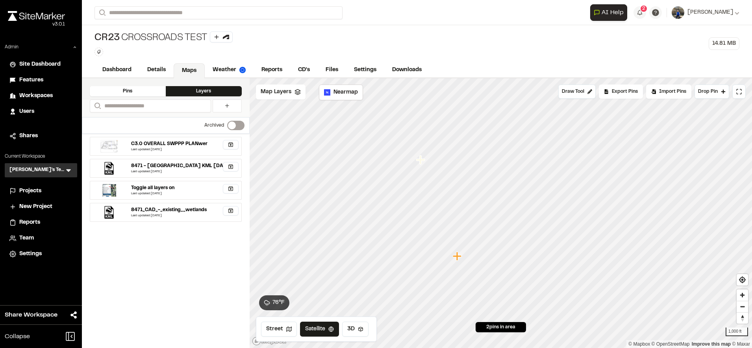
click at [240, 122] on label "Switch label" at bounding box center [235, 125] width 17 height 9
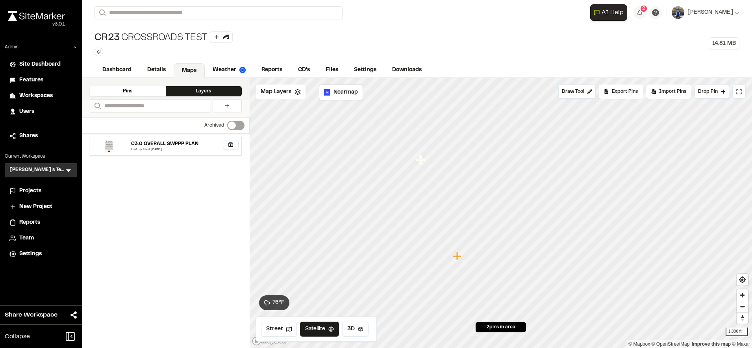
click at [232, 144] on icon "button" at bounding box center [231, 145] width 6 height 6
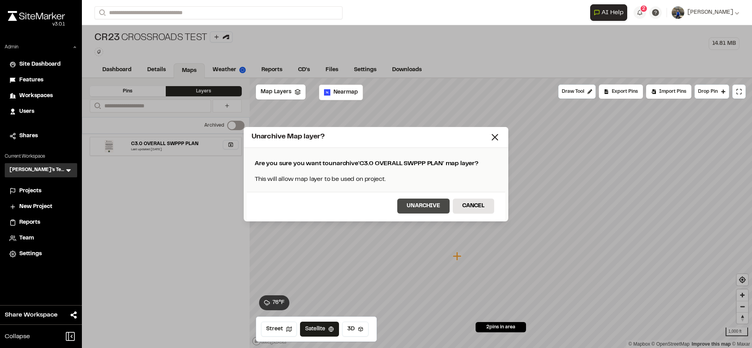
click at [401, 209] on button "Unarchive" at bounding box center [423, 206] width 52 height 15
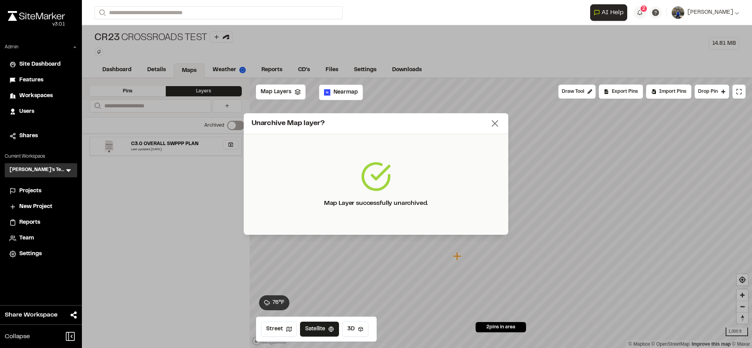
click at [492, 127] on icon at bounding box center [494, 123] width 11 height 11
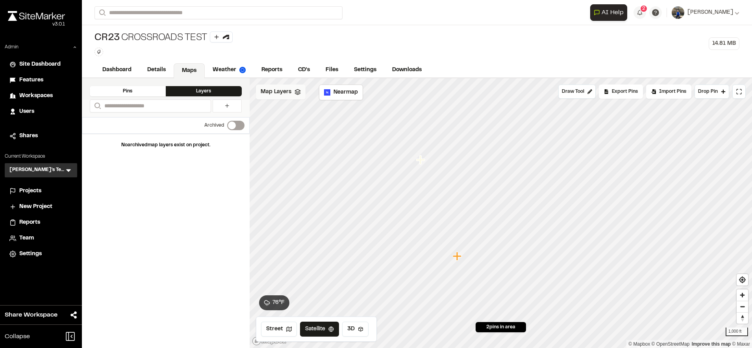
click at [283, 96] on span "Map Layers" at bounding box center [276, 92] width 31 height 9
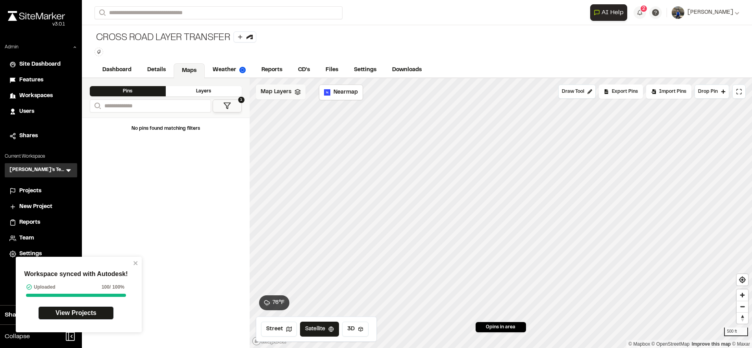
click at [281, 96] on div "Map Layers" at bounding box center [281, 92] width 50 height 15
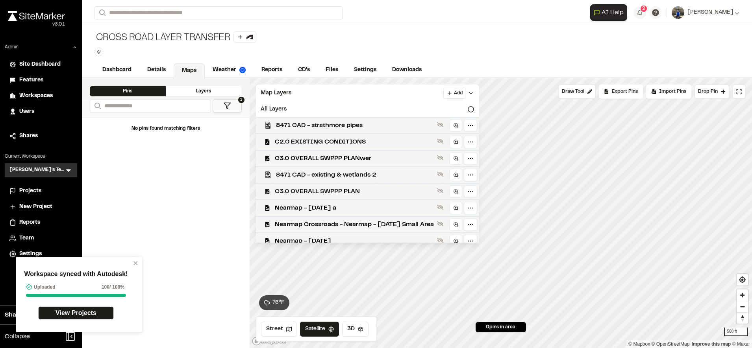
click at [320, 189] on span "C3.0 OVERALL SWPPP PLAN" at bounding box center [354, 191] width 159 height 9
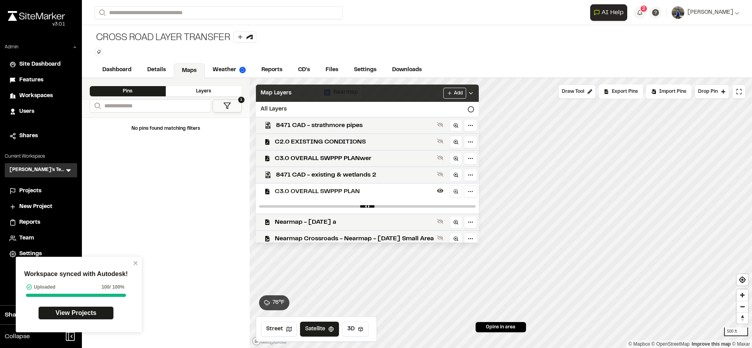
click at [427, 95] on div "Map Layers Add" at bounding box center [367, 93] width 223 height 17
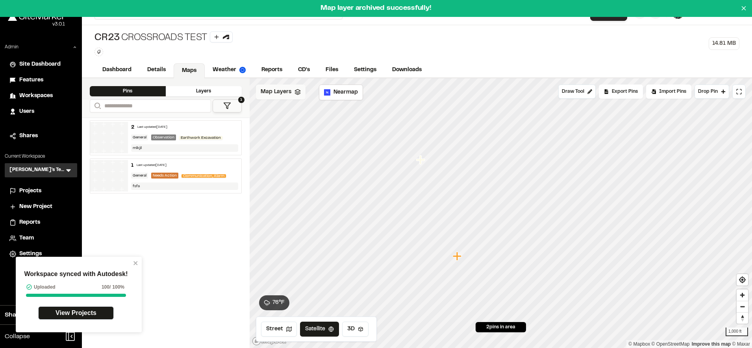
click at [276, 89] on span "Map Layers" at bounding box center [276, 92] width 31 height 9
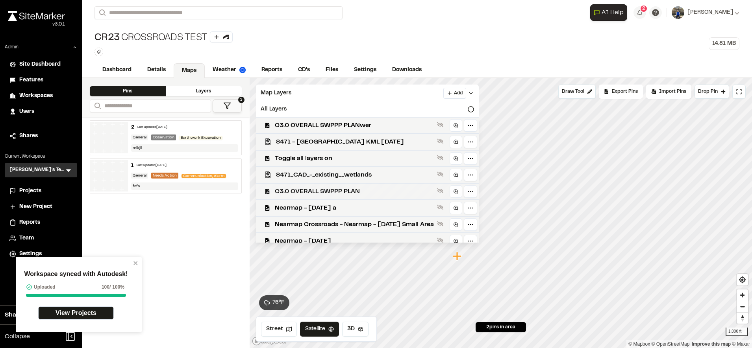
click at [399, 191] on span "C3.0 OVERALL SWPPP PLAN" at bounding box center [354, 191] width 159 height 9
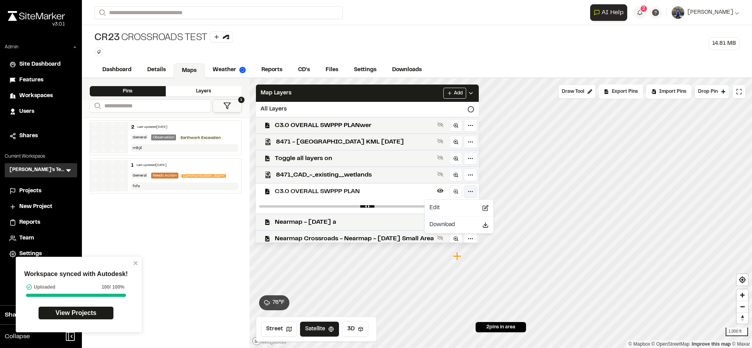
click at [485, 193] on html "Workspace synced with Autodesk! Uploaded 100 / 100% View Projects Close sidebar…" at bounding box center [376, 174] width 752 height 348
click at [446, 206] on div "Edit" at bounding box center [458, 208] width 65 height 13
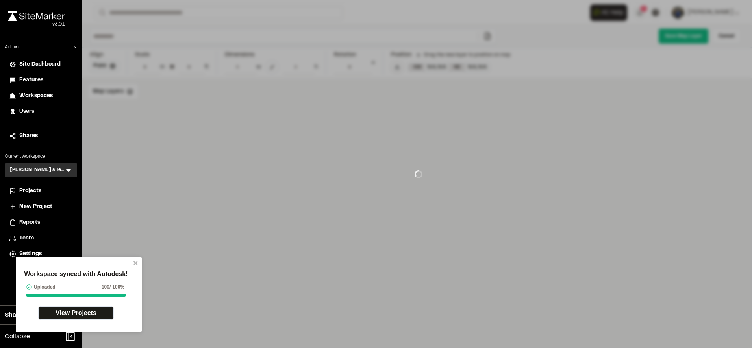
type input "**********"
type input "***"
type input "****"
type input "*****"
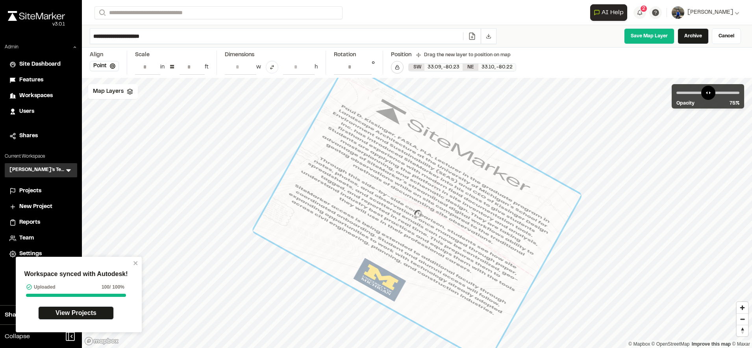
click at [469, 38] on icon at bounding box center [472, 36] width 8 height 8
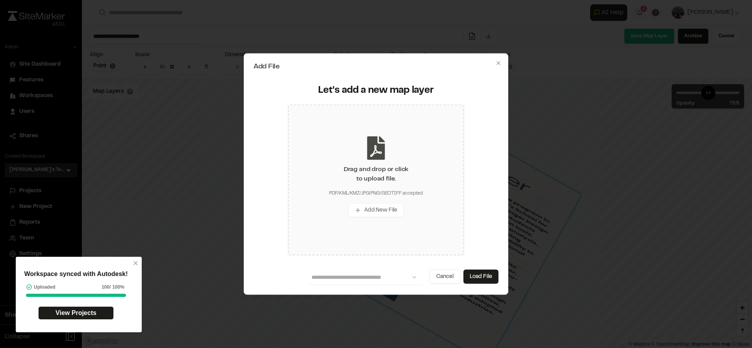
click at [380, 229] on div "Drag and drop or click to upload file. PDF/KML/KMZ/JPG/PNG/GEOTIFF accepted Add…" at bounding box center [376, 180] width 176 height 151
click at [384, 212] on button "Add New File" at bounding box center [376, 210] width 56 height 14
click at [480, 275] on button "Load File" at bounding box center [480, 277] width 35 height 14
type input "**********"
type input "****"
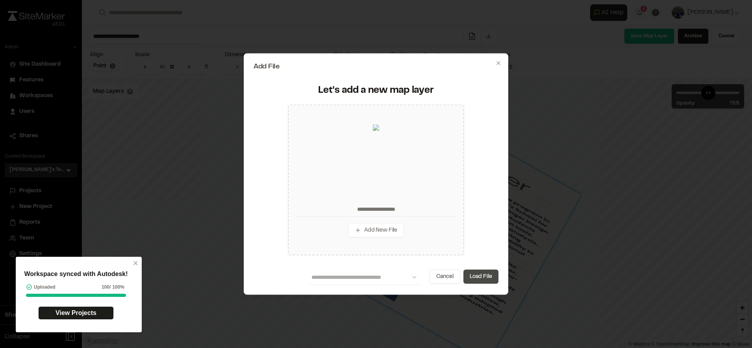
type input "****"
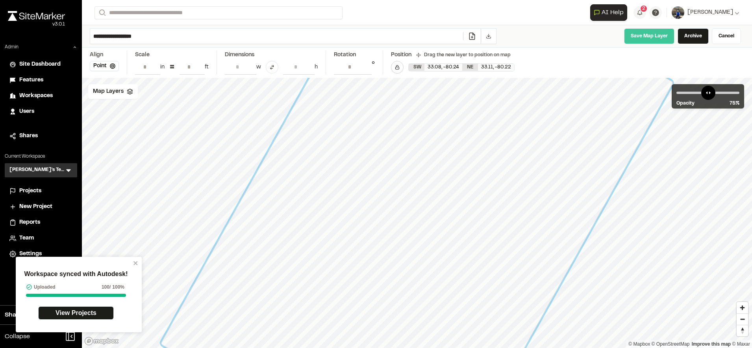
click at [651, 39] on link "Save Map Layer" at bounding box center [649, 36] width 50 height 16
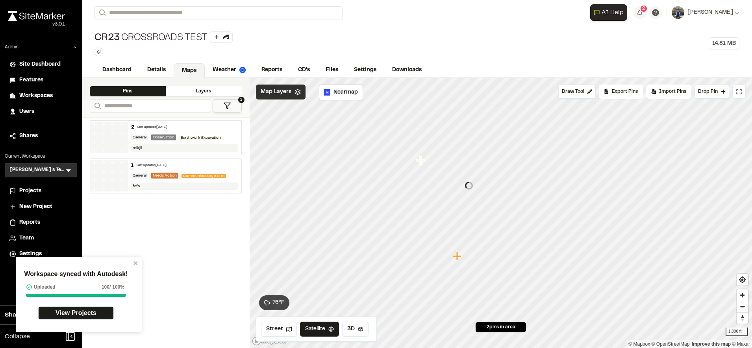
click at [278, 92] on span "Map Layers" at bounding box center [276, 92] width 31 height 9
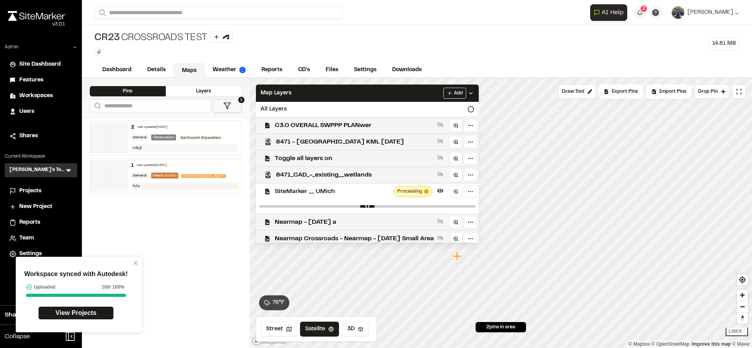
click at [37, 224] on span "Reports" at bounding box center [29, 222] width 21 height 9
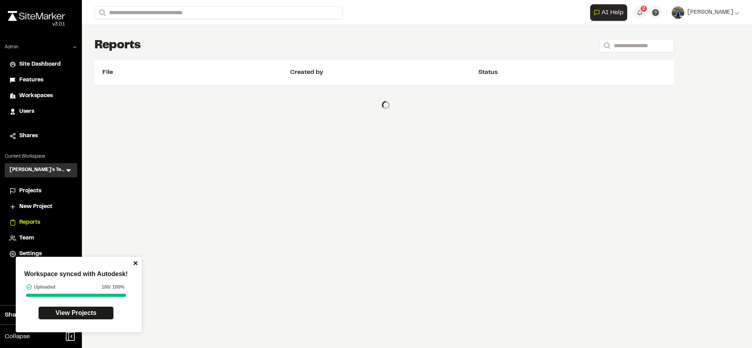
click at [137, 263] on icon "close" at bounding box center [136, 263] width 6 height 6
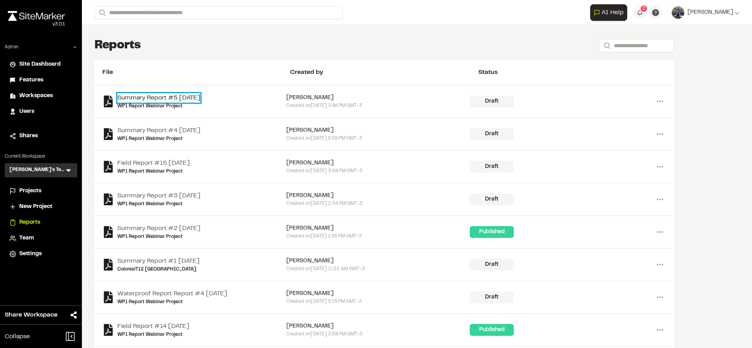
click at [163, 96] on link "Summary Report #5 2025-09-29" at bounding box center [158, 97] width 83 height 9
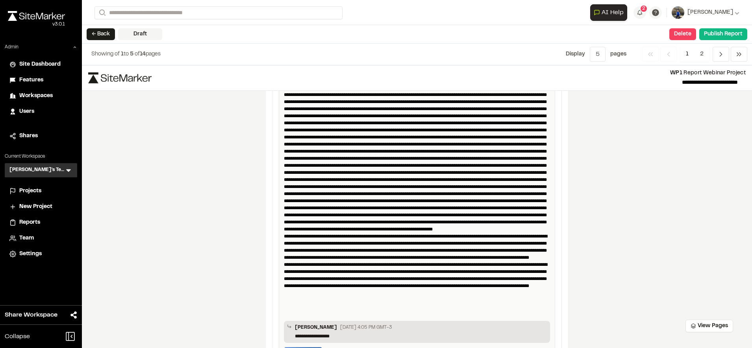
scroll to position [1307, 0]
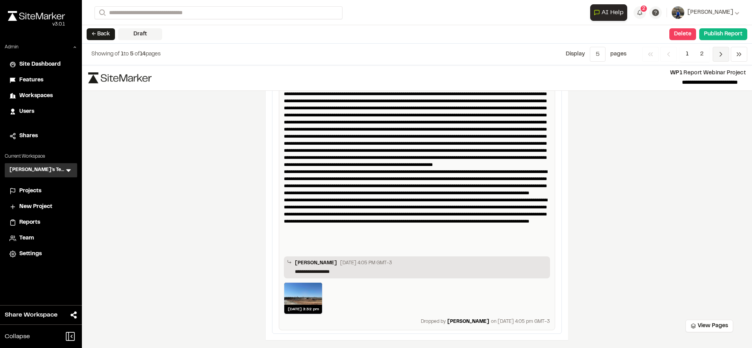
click at [718, 50] on span "Previous" at bounding box center [720, 54] width 17 height 15
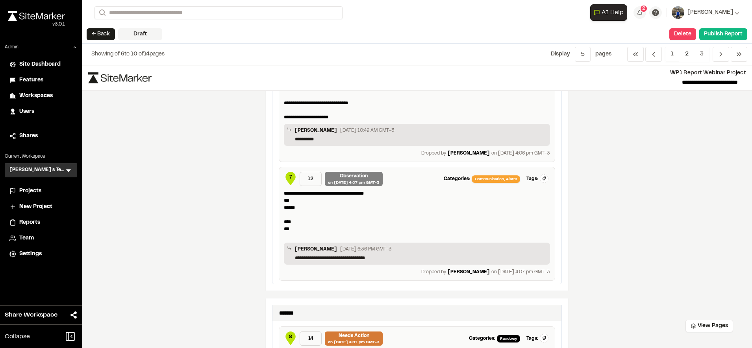
scroll to position [207, 0]
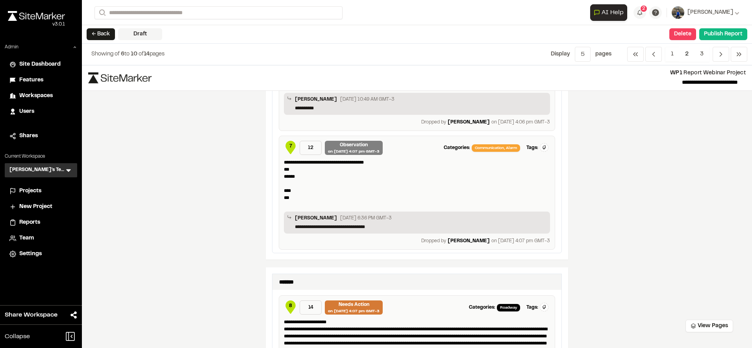
click at [32, 227] on span "Reports" at bounding box center [29, 222] width 21 height 9
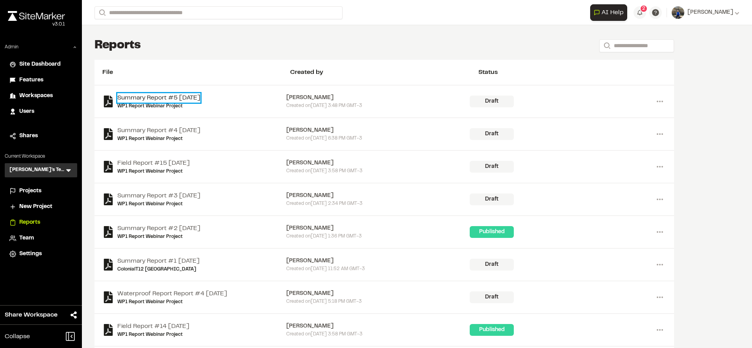
click at [200, 95] on link "Summary Report #5 2025-09-29" at bounding box center [158, 97] width 83 height 9
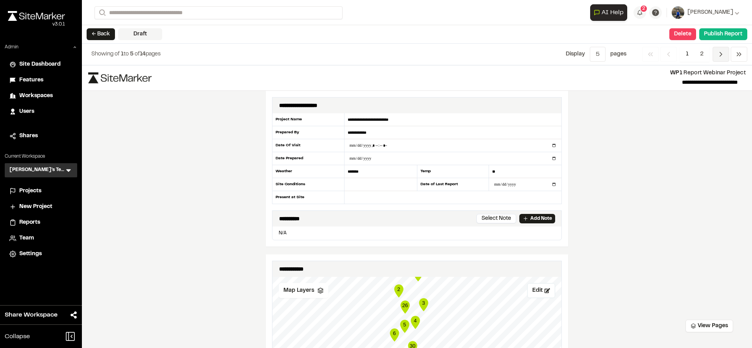
click at [720, 55] on icon "Navigation" at bounding box center [721, 54] width 8 height 8
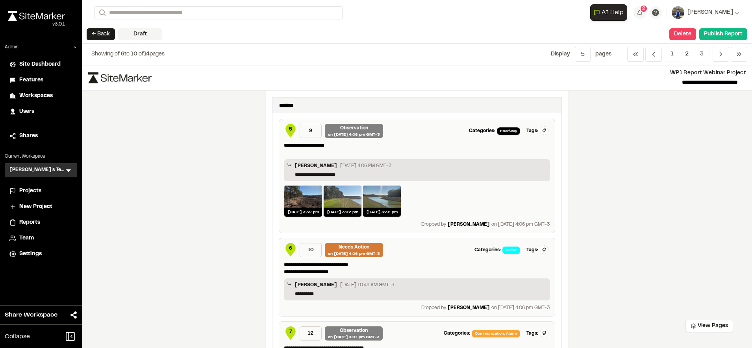
click at [622, 233] on div "**********" at bounding box center [417, 206] width 670 height 283
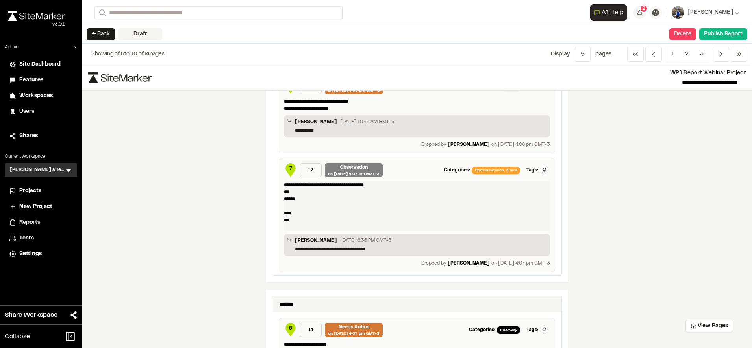
scroll to position [163, 0]
click at [579, 220] on div "**********" at bounding box center [417, 206] width 670 height 283
click at [631, 248] on div "**********" at bounding box center [417, 206] width 670 height 283
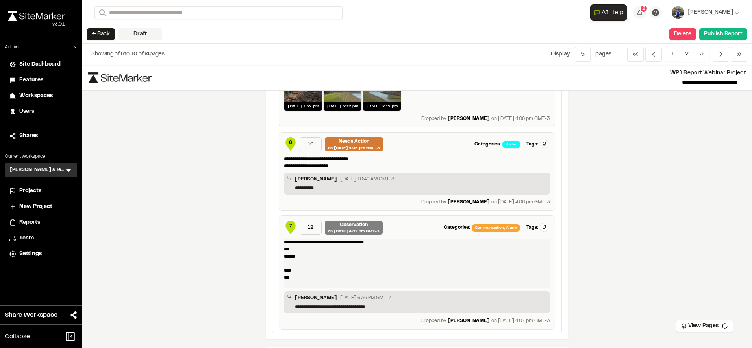
scroll to position [92, 0]
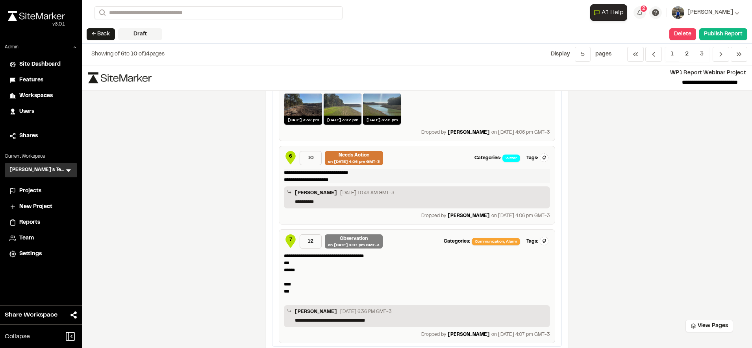
click at [334, 178] on p "**********" at bounding box center [417, 176] width 266 height 14
click at [284, 169] on button "**********" at bounding box center [417, 176] width 266 height 14
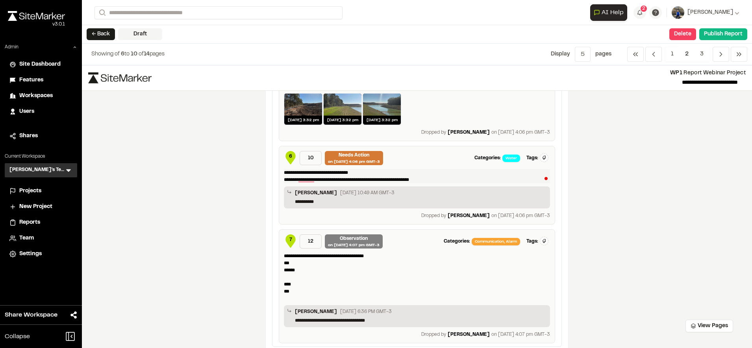
click at [284, 169] on button "**********" at bounding box center [417, 176] width 266 height 14
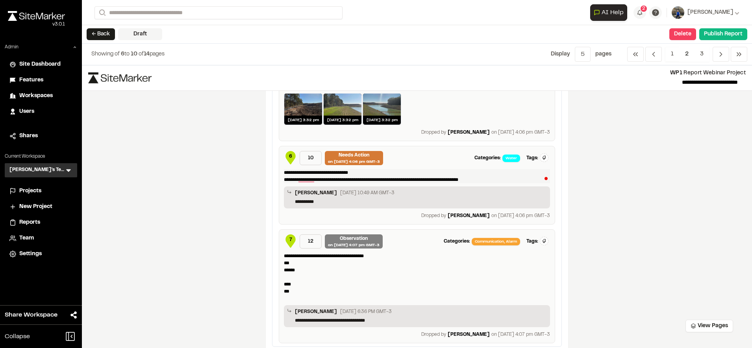
click at [284, 169] on button "**********" at bounding box center [417, 176] width 266 height 14
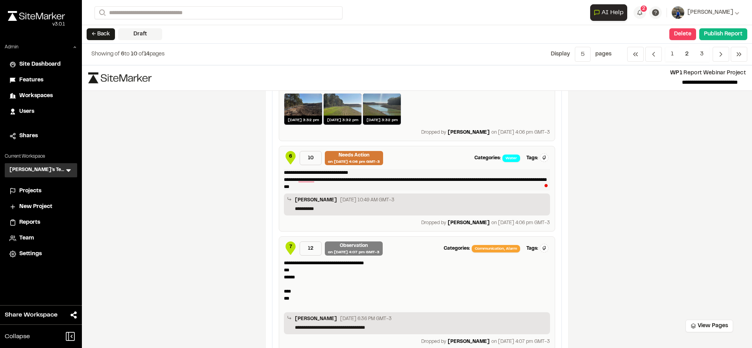
click at [284, 169] on button "**********" at bounding box center [417, 179] width 266 height 21
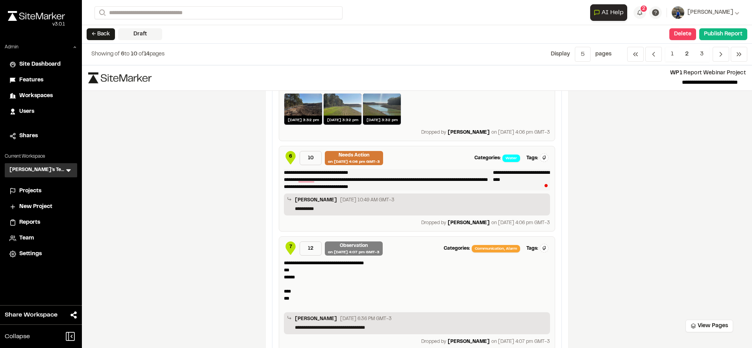
click at [284, 169] on button "**********" at bounding box center [417, 179] width 266 height 21
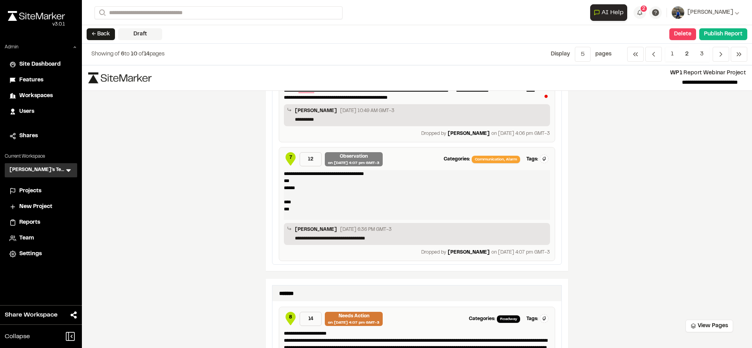
scroll to position [171, 0]
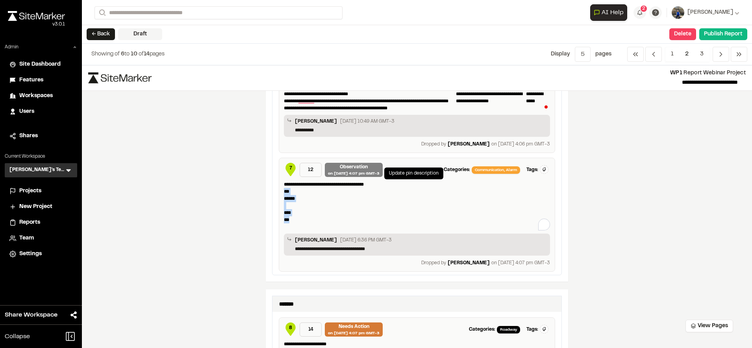
drag, startPoint x: 308, startPoint y: 222, endPoint x: 277, endPoint y: 191, distance: 43.1
click at [279, 191] on div "**********" at bounding box center [417, 215] width 276 height 114
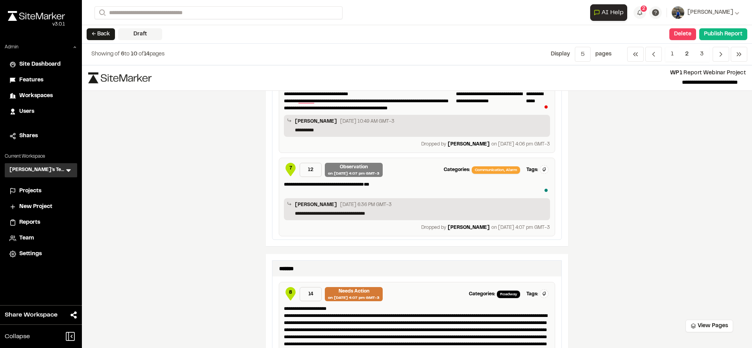
click at [284, 181] on button "**********" at bounding box center [417, 188] width 266 height 14
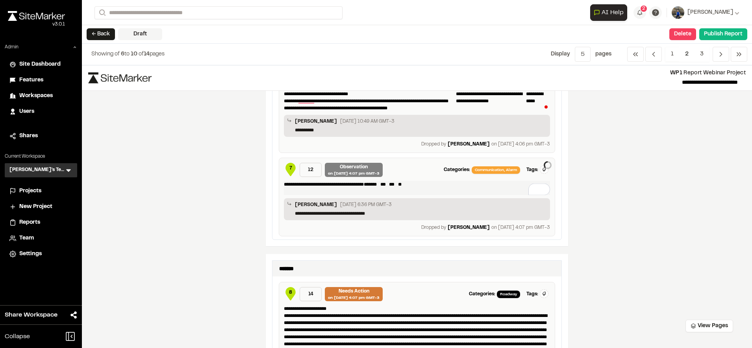
click at [284, 181] on button "**********" at bounding box center [417, 188] width 266 height 14
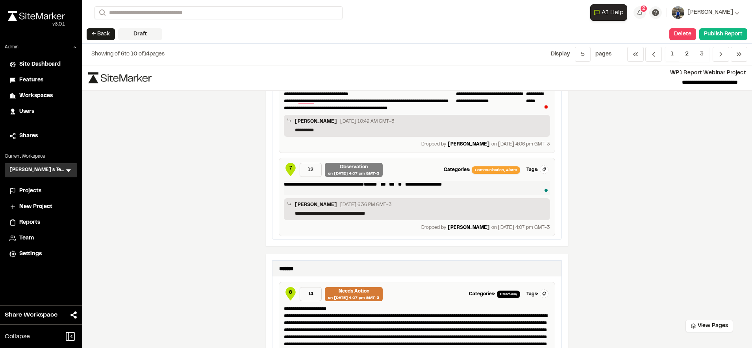
click at [284, 181] on button "**********" at bounding box center [417, 188] width 266 height 14
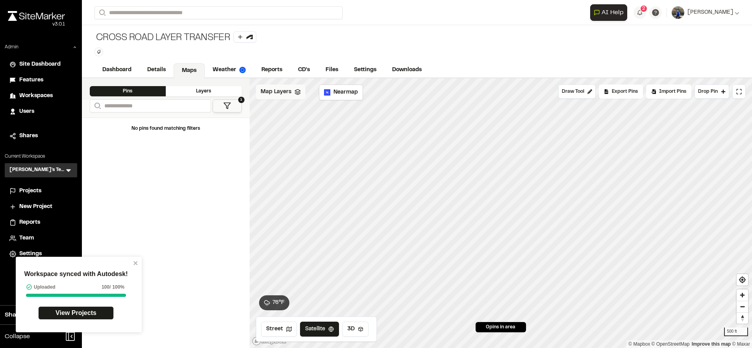
click at [295, 91] on polygon at bounding box center [297, 90] width 5 height 3
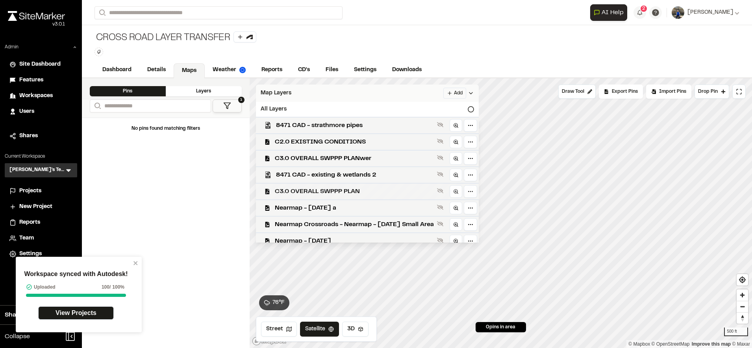
click at [306, 194] on span "C3.0 OVERALL SWPPP PLAN" at bounding box center [354, 191] width 159 height 9
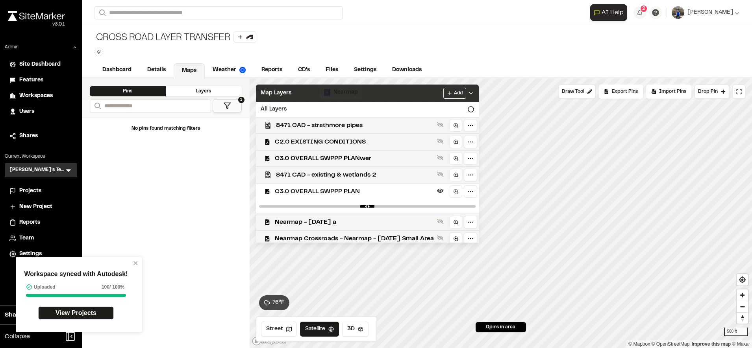
click at [416, 91] on div "Map Layers Add" at bounding box center [367, 93] width 223 height 17
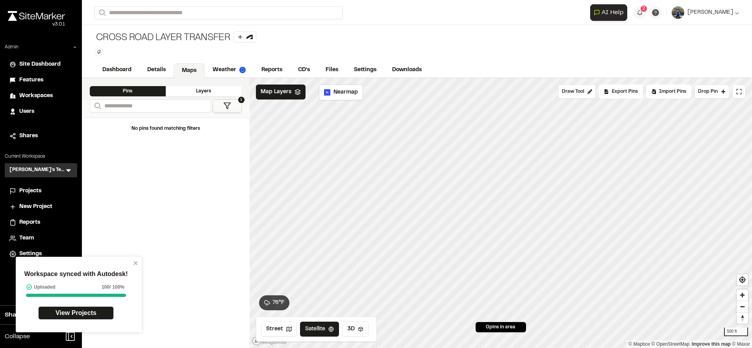
click at [104, 337] on div "Workspace synced with Autodesk! Uploaded 100 / 100% View Projects" at bounding box center [69, 298] width 126 height 87
click at [133, 263] on icon "close" at bounding box center [136, 263] width 6 height 6
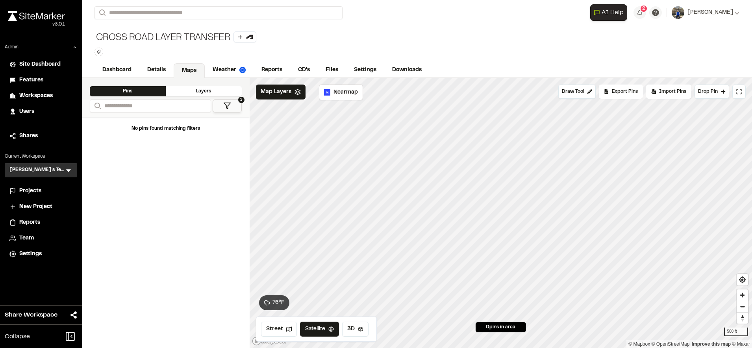
click at [39, 78] on span "Features" at bounding box center [31, 80] width 24 height 9
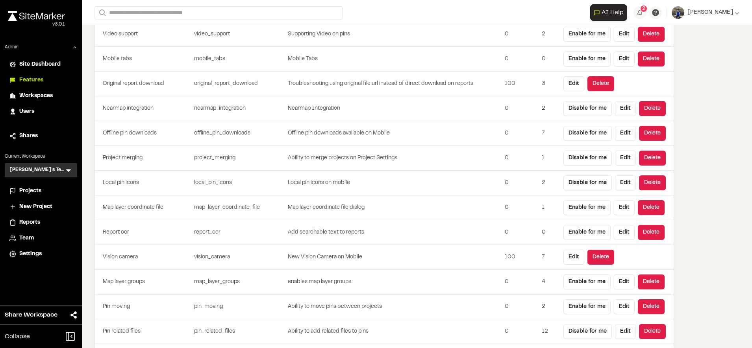
scroll to position [2214, 0]
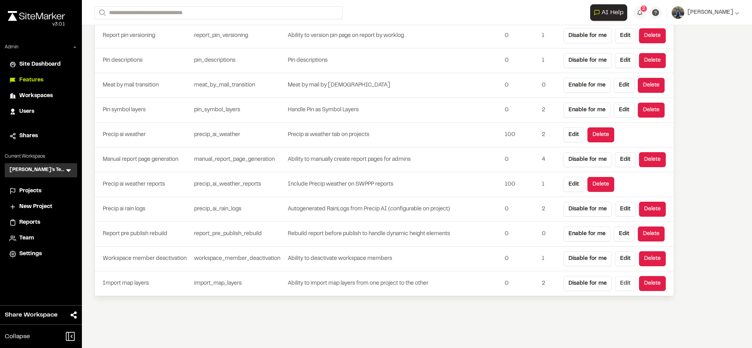
click at [624, 287] on button "Edit" at bounding box center [625, 283] width 21 height 15
type input "**********"
type input "*"
type input "*****"
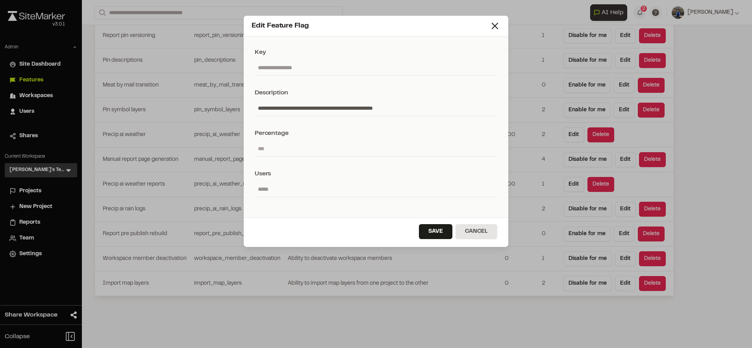
click at [351, 147] on input "*" at bounding box center [376, 148] width 242 height 15
type input "***"
click at [440, 239] on button "Save" at bounding box center [435, 231] width 33 height 15
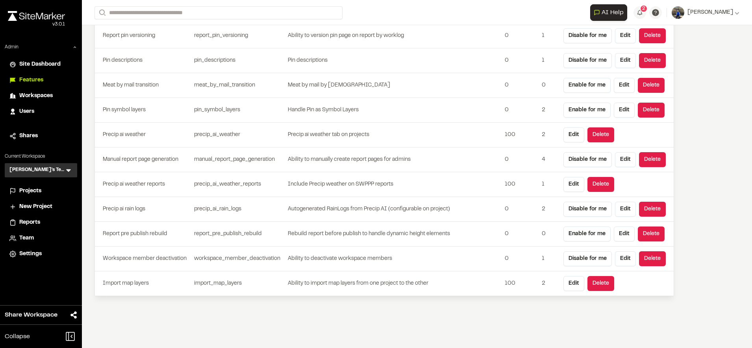
click at [31, 225] on span "Reports" at bounding box center [29, 222] width 21 height 9
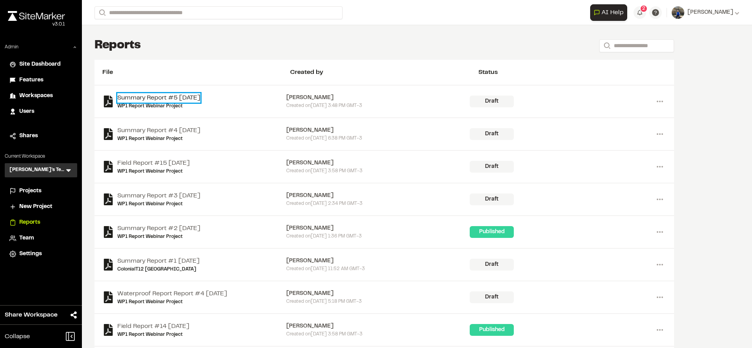
click at [189, 98] on link "Summary Report #5 2025-09-29" at bounding box center [158, 97] width 83 height 9
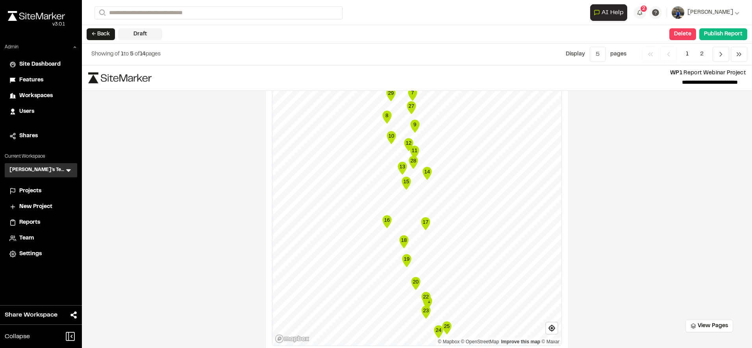
scroll to position [350, 0]
click at [35, 221] on span "Reports" at bounding box center [29, 222] width 21 height 9
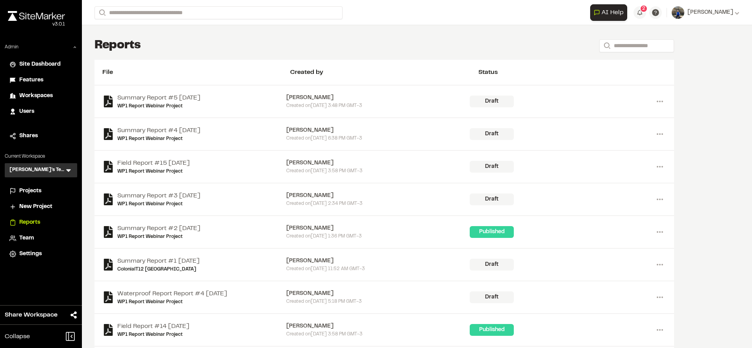
scroll to position [85, 0]
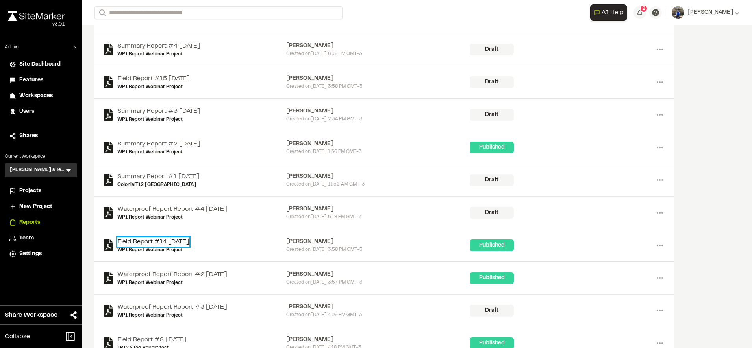
click at [189, 240] on link "Field Report #14 2025-09-22" at bounding box center [153, 241] width 72 height 9
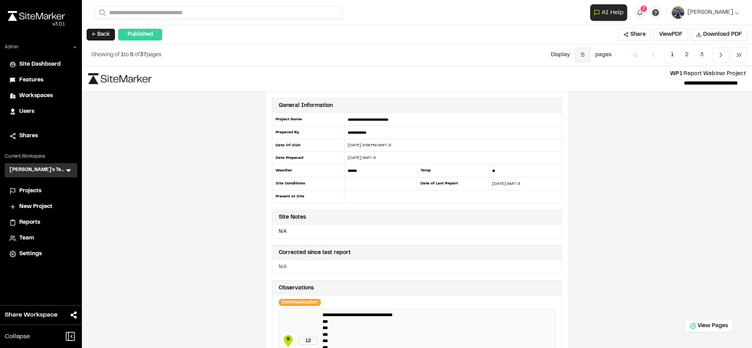
click at [585, 55] on span "5" at bounding box center [583, 55] width 16 height 15
click at [568, 109] on span "All" at bounding box center [576, 108] width 68 height 12
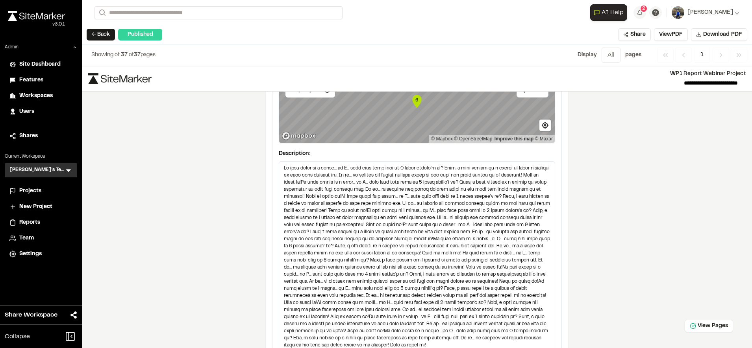
scroll to position [3566, 0]
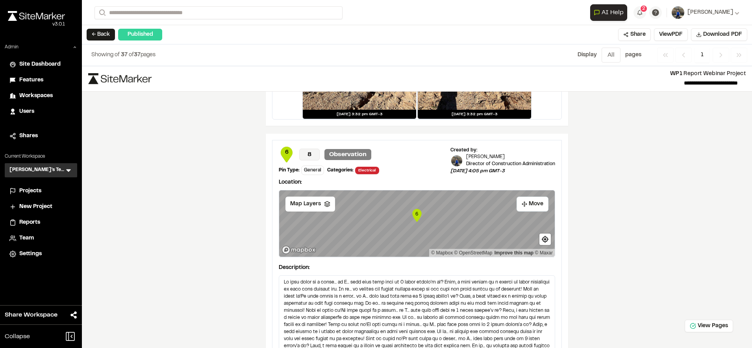
click at [585, 242] on div "**********" at bounding box center [417, 207] width 670 height 282
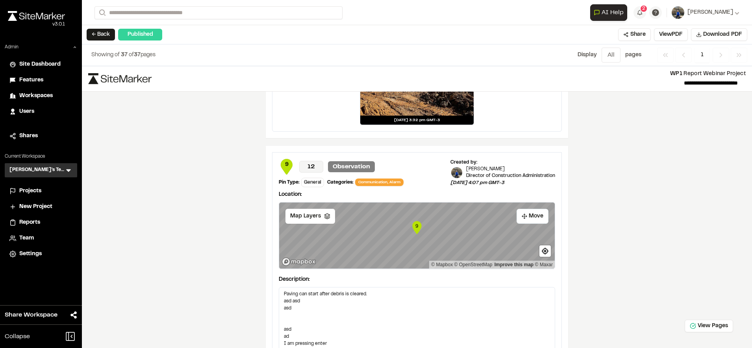
scroll to position [4875, 0]
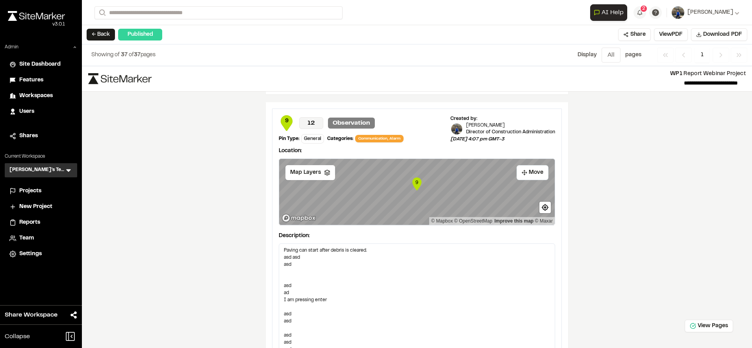
click at [35, 236] on div "Team" at bounding box center [45, 238] width 53 height 9
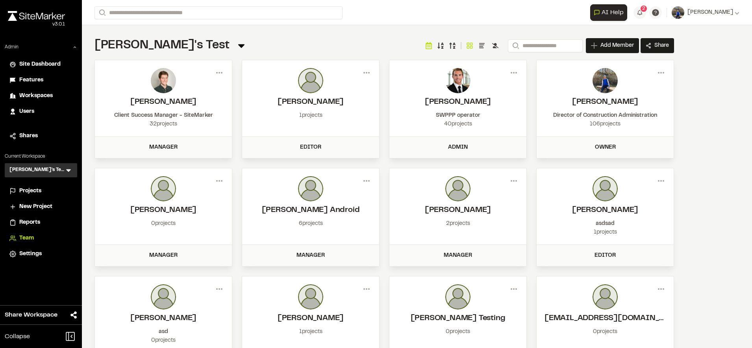
click at [31, 111] on span "Users" at bounding box center [26, 111] width 15 height 9
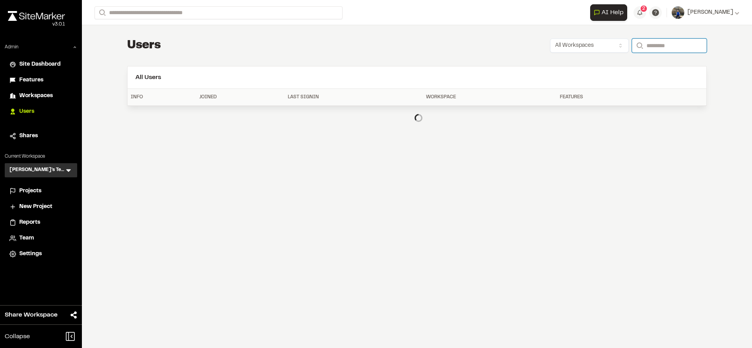
click at [654, 52] on input "Search" at bounding box center [669, 46] width 75 height 14
type input "**********"
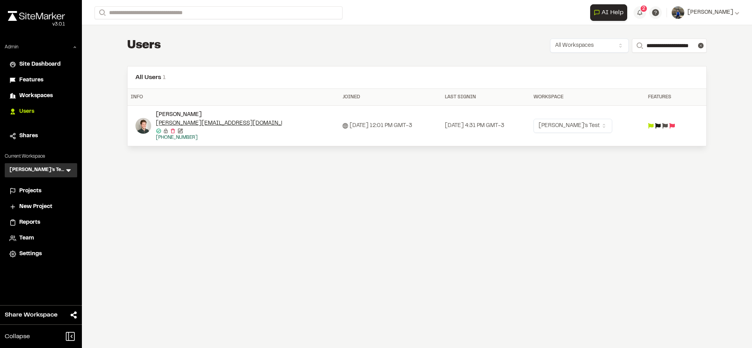
click at [35, 239] on div "Team" at bounding box center [45, 238] width 53 height 9
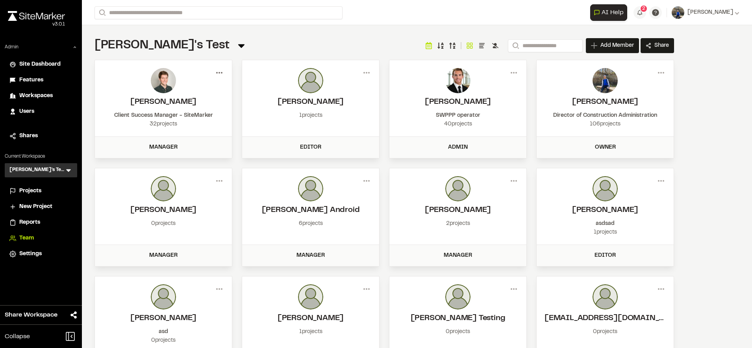
click at [218, 74] on icon at bounding box center [219, 73] width 13 height 13
click at [185, 111] on button "Deactivate" at bounding box center [191, 113] width 68 height 12
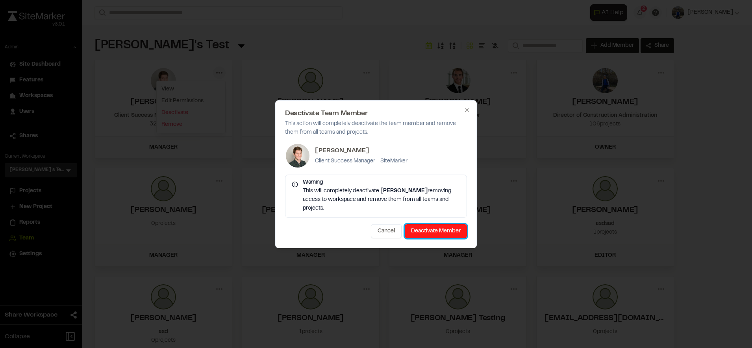
click at [436, 229] on button "Deactivate Member" at bounding box center [436, 231] width 62 height 14
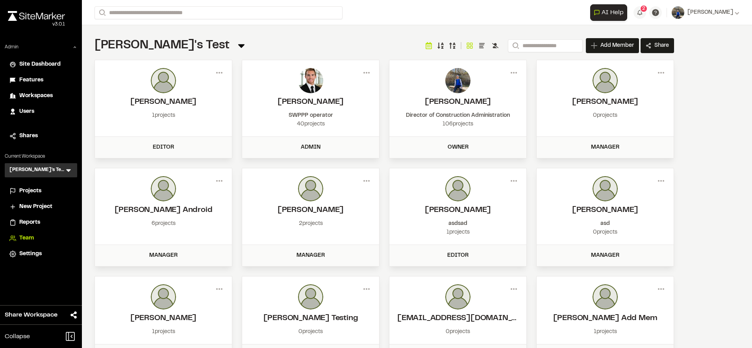
click at [492, 47] on icon at bounding box center [495, 45] width 6 height 5
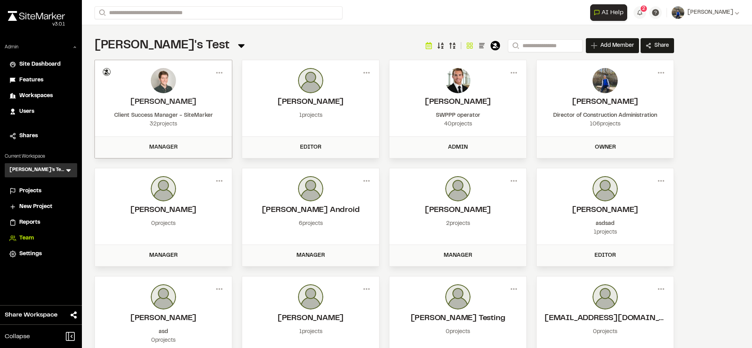
click at [36, 94] on span "Workspaces" at bounding box center [35, 96] width 33 height 9
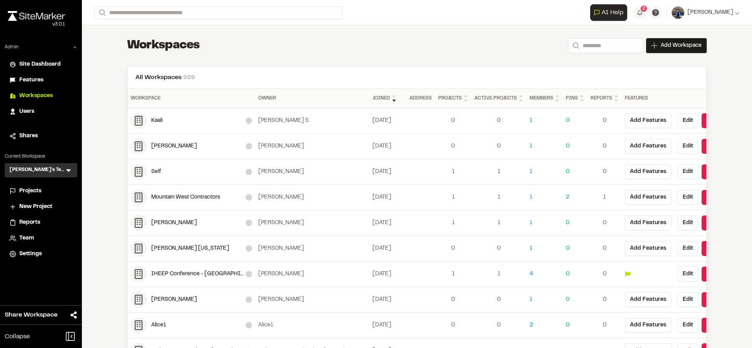
click at [37, 113] on div "Users" at bounding box center [45, 111] width 53 height 9
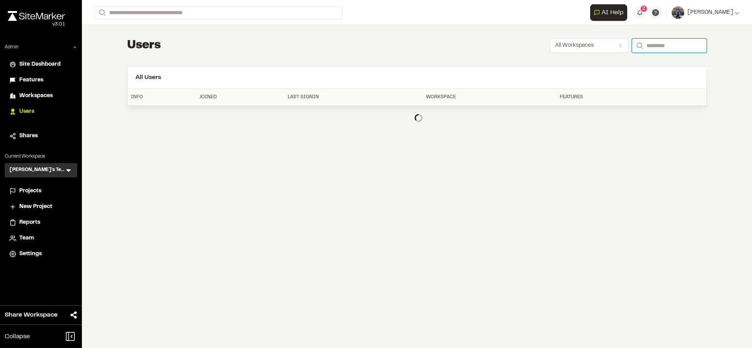
click at [655, 52] on input "Search" at bounding box center [669, 46] width 75 height 14
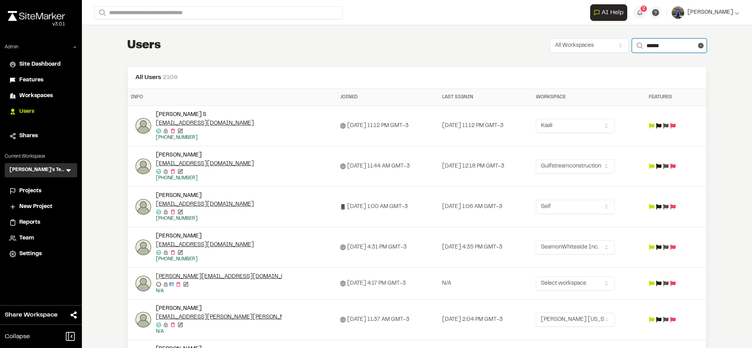
type input "**********"
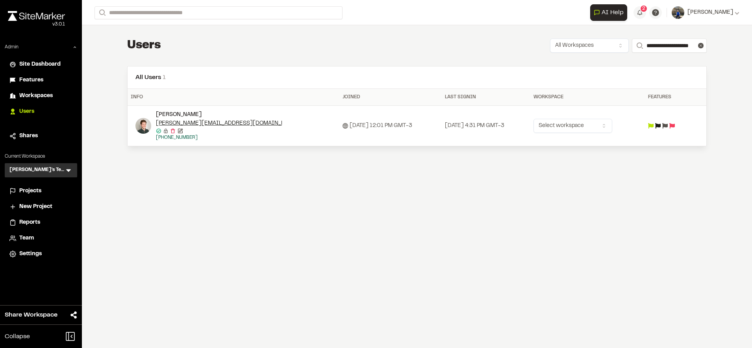
click at [598, 129] on html "Close sidebar v 3.0.1 Admin Site Dashboard Features Workspaces Users Shares Cur…" at bounding box center [376, 174] width 752 height 348
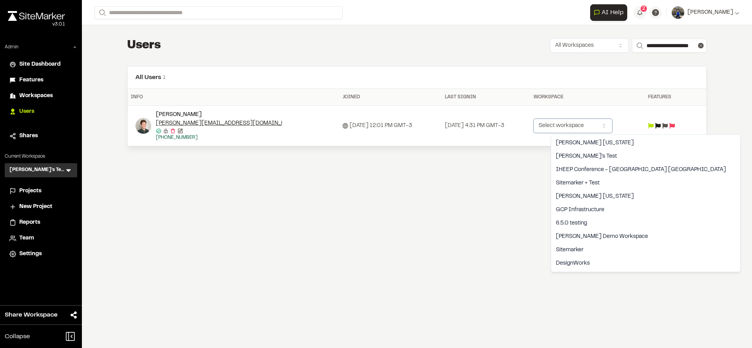
click at [510, 204] on html "Close sidebar v 3.0.1 Admin Site Dashboard Features Workspaces Users Shares Cur…" at bounding box center [376, 174] width 752 height 348
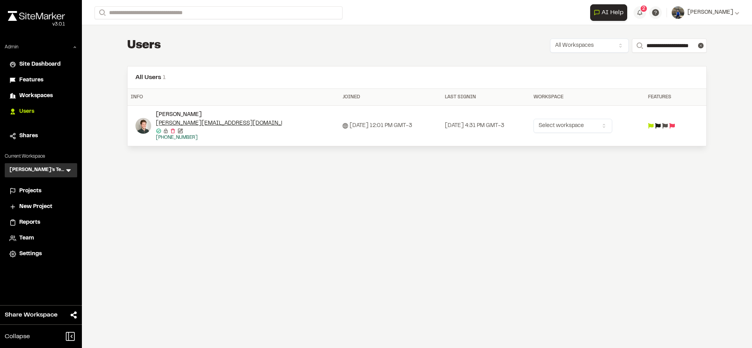
click at [315, 239] on div "**********" at bounding box center [417, 174] width 670 height 348
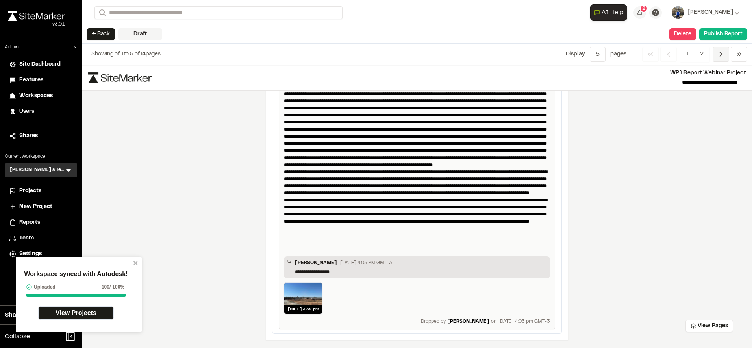
click at [724, 58] on icon "Navigation" at bounding box center [721, 54] width 8 height 8
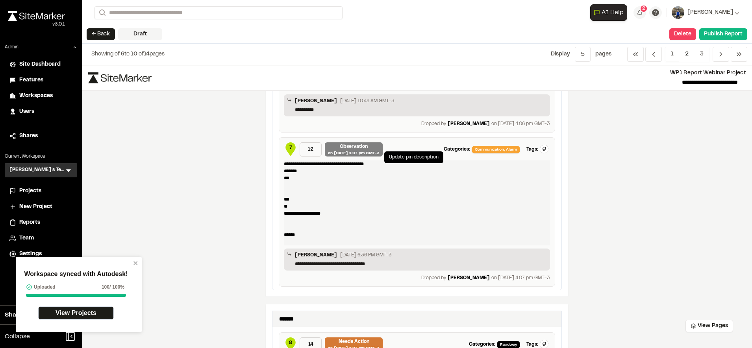
scroll to position [207, 0]
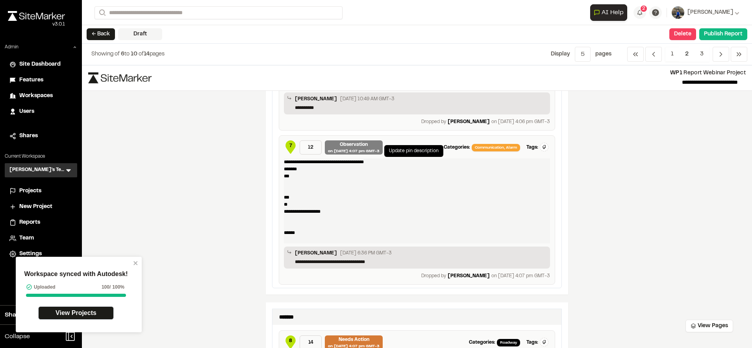
click at [340, 223] on p "**********" at bounding box center [417, 201] width 266 height 85
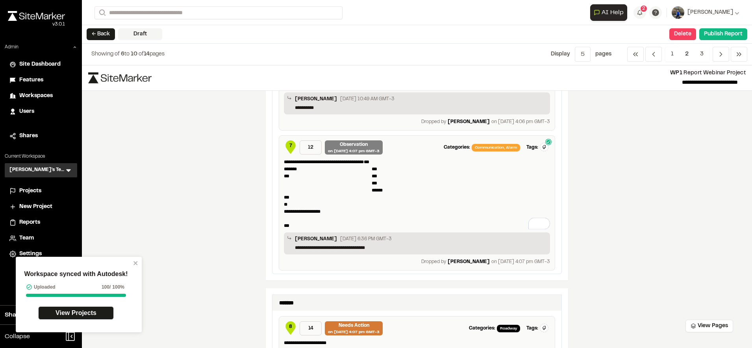
click at [682, 227] on div "**********" at bounding box center [417, 206] width 670 height 283
click at [385, 248] on p "**********" at bounding box center [421, 247] width 252 height 7
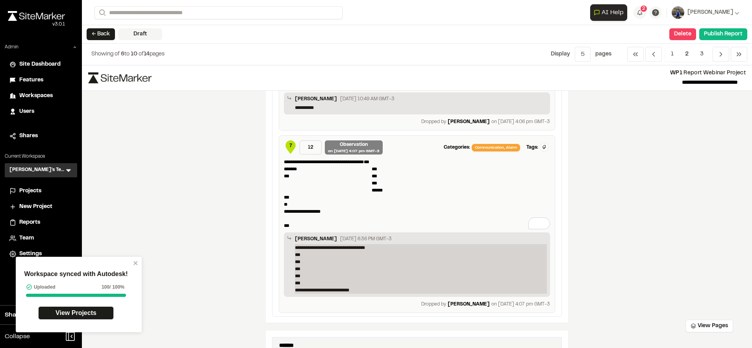
click at [295, 244] on button "**********" at bounding box center [421, 269] width 252 height 50
click at [357, 291] on div "**********" at bounding box center [421, 290] width 252 height 7
click at [295, 244] on button "**********" at bounding box center [421, 269] width 252 height 50
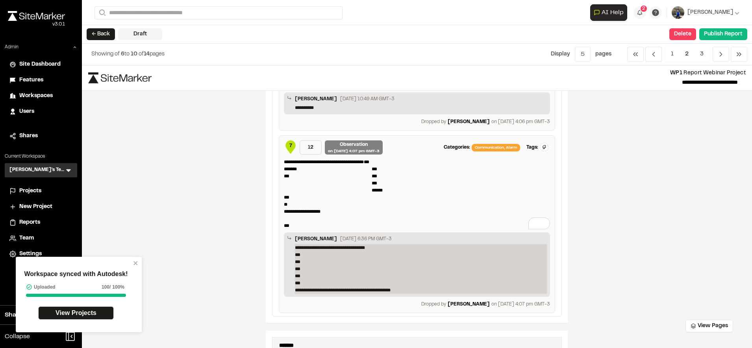
click at [295, 244] on button "**********" at bounding box center [421, 269] width 252 height 50
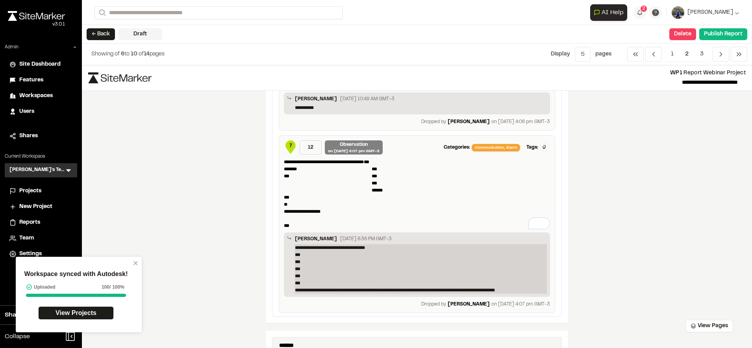
click at [295, 244] on button "**********" at bounding box center [421, 269] width 252 height 50
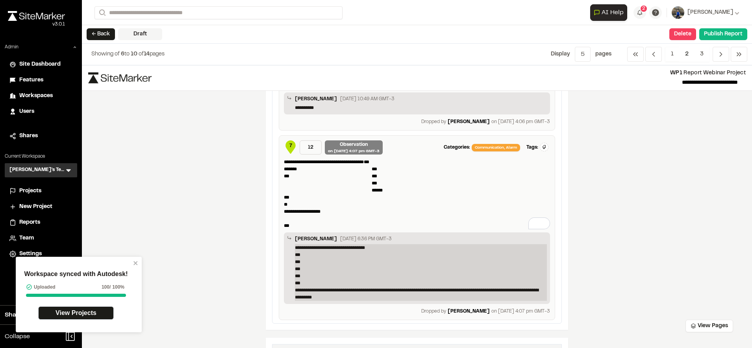
click at [295, 244] on button "**********" at bounding box center [421, 272] width 252 height 57
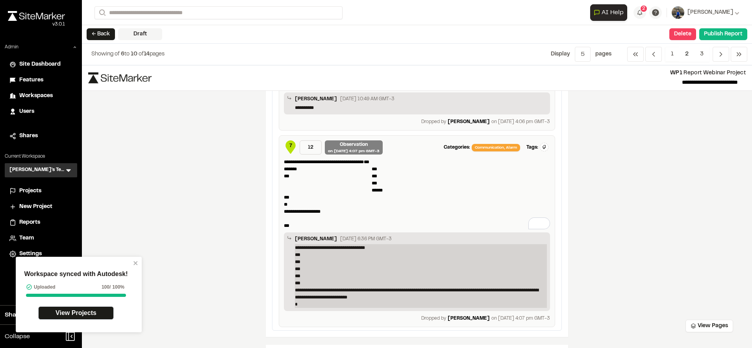
click at [295, 244] on button "**********" at bounding box center [421, 276] width 252 height 64
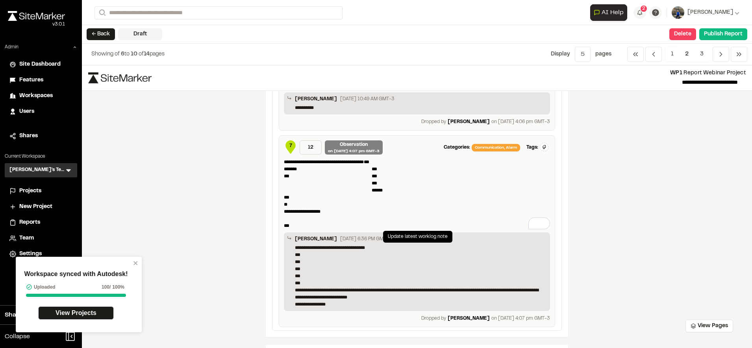
click at [691, 227] on div "**********" at bounding box center [417, 206] width 670 height 283
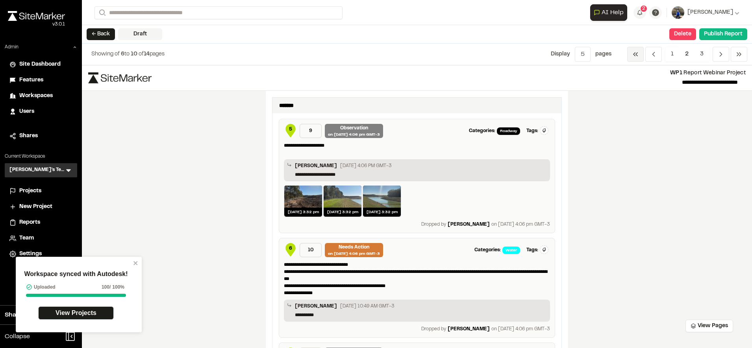
click at [637, 55] on polyline "Navigation" at bounding box center [637, 54] width 2 height 3
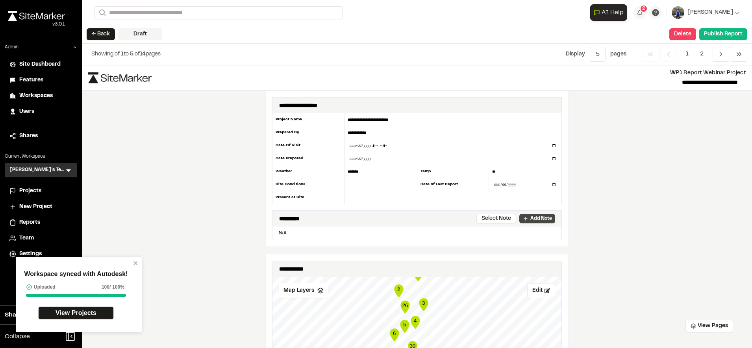
click at [540, 220] on p "Add Note" at bounding box center [541, 218] width 22 height 7
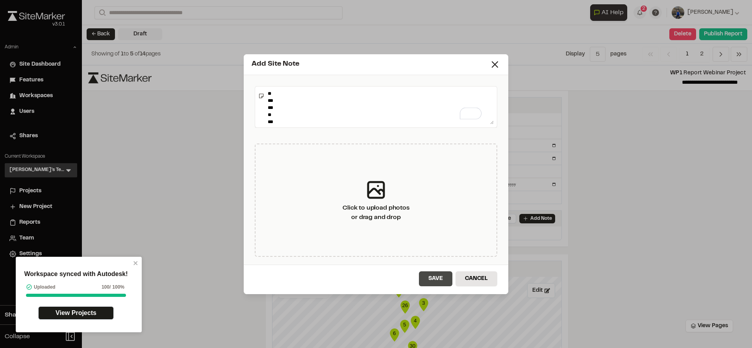
type textarea "**********"
click at [431, 272] on button "Save" at bounding box center [435, 279] width 33 height 15
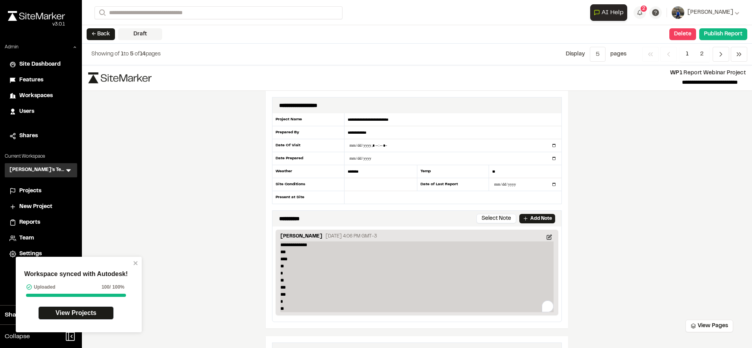
click at [533, 259] on p "**********" at bounding box center [416, 277] width 273 height 71
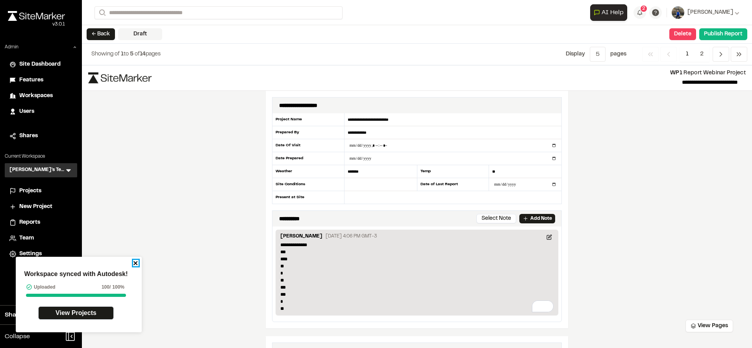
click at [137, 262] on icon "close" at bounding box center [135, 263] width 4 height 4
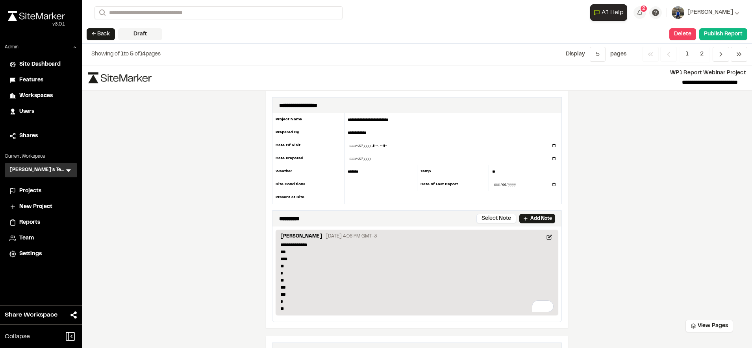
click at [652, 254] on div "**********" at bounding box center [417, 206] width 670 height 283
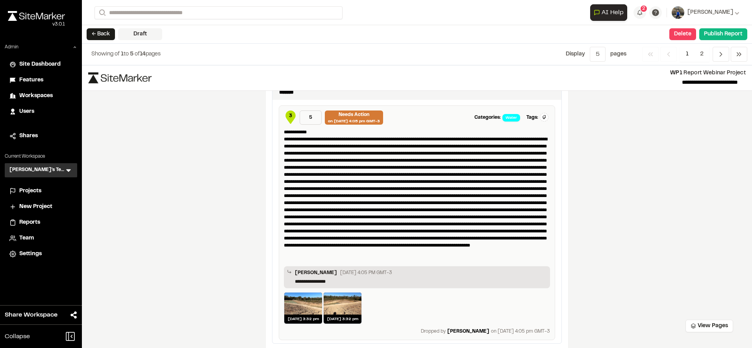
scroll to position [990, 0]
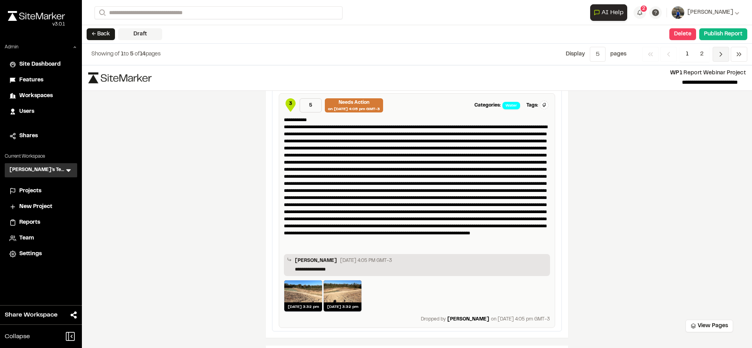
click at [718, 55] on icon "Navigation" at bounding box center [721, 54] width 8 height 8
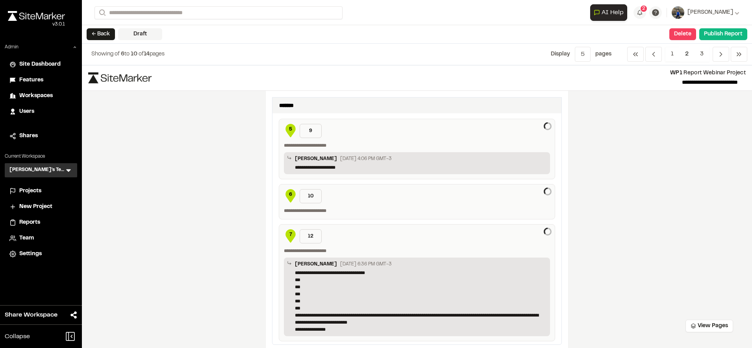
click at [625, 188] on div "**********" at bounding box center [417, 206] width 670 height 283
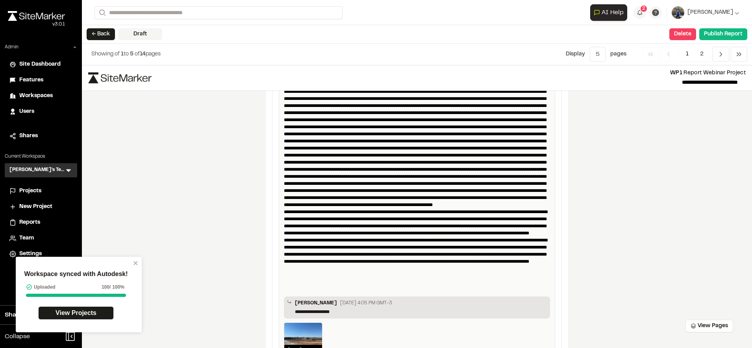
scroll to position [1389, 0]
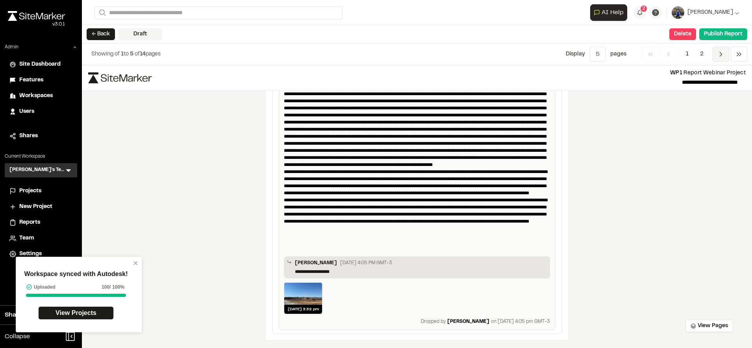
click at [723, 53] on icon "Navigation" at bounding box center [721, 54] width 8 height 8
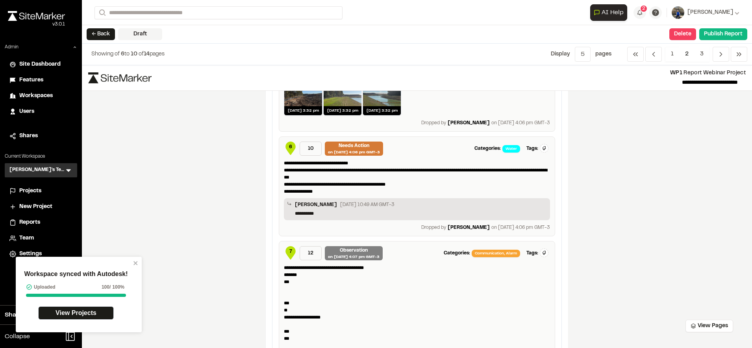
scroll to position [54, 0]
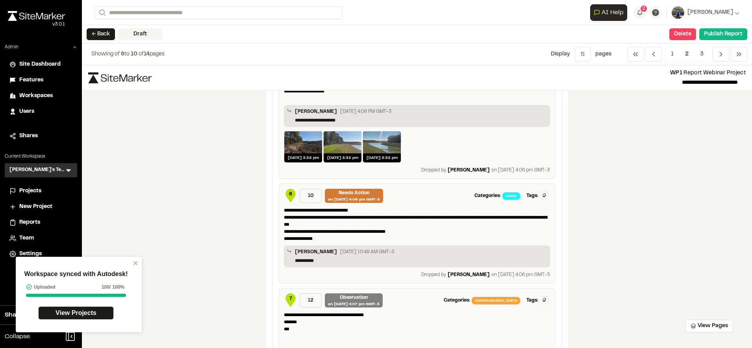
click at [644, 239] on div "**********" at bounding box center [417, 206] width 670 height 283
click at [133, 262] on div "Workspace synced with Autodesk! Uploaded 100 / 100% View Projects" at bounding box center [79, 295] width 126 height 76
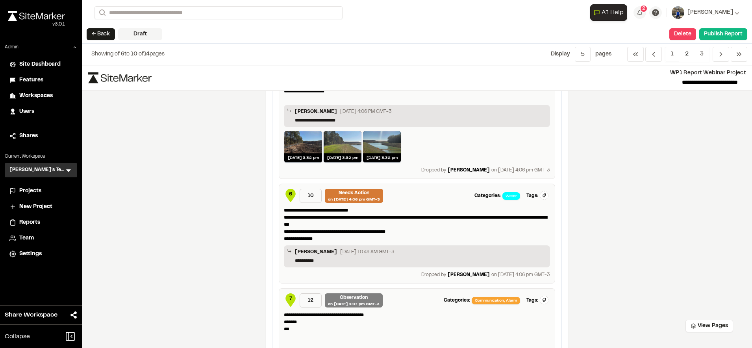
click at [39, 189] on span "Projects" at bounding box center [30, 191] width 22 height 9
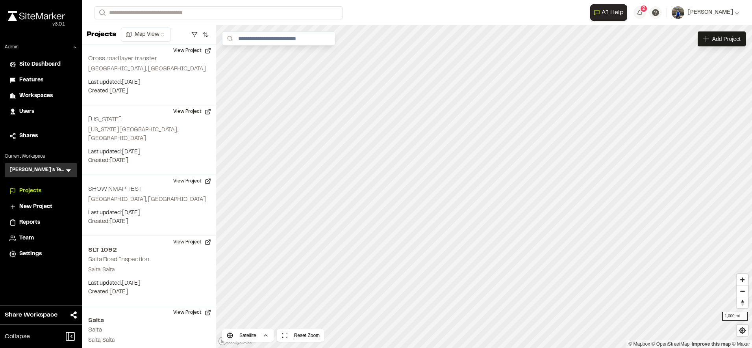
click at [67, 168] on icon at bounding box center [69, 170] width 8 height 8
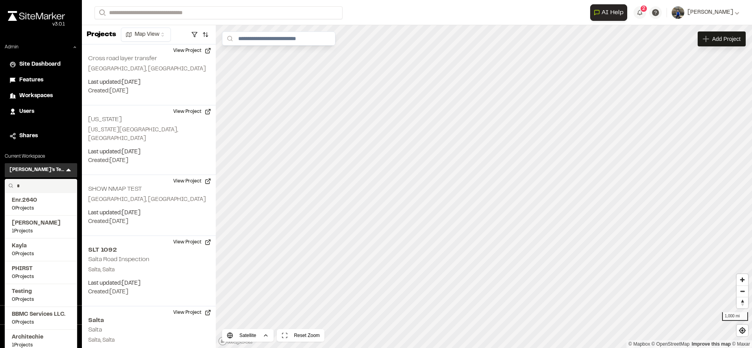
click at [44, 188] on input "*" at bounding box center [44, 185] width 60 height 13
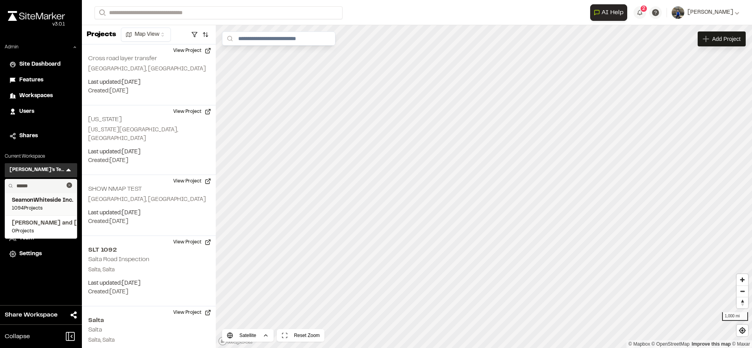
type input "******"
click at [43, 201] on span "SeamonWhiteside Inc." at bounding box center [41, 200] width 58 height 9
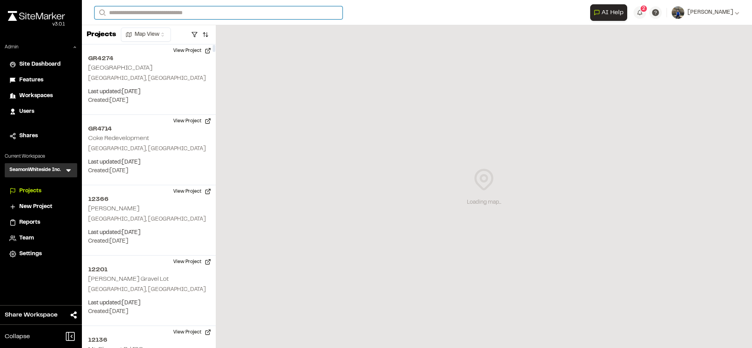
click at [172, 15] on input "Search" at bounding box center [218, 12] width 248 height 13
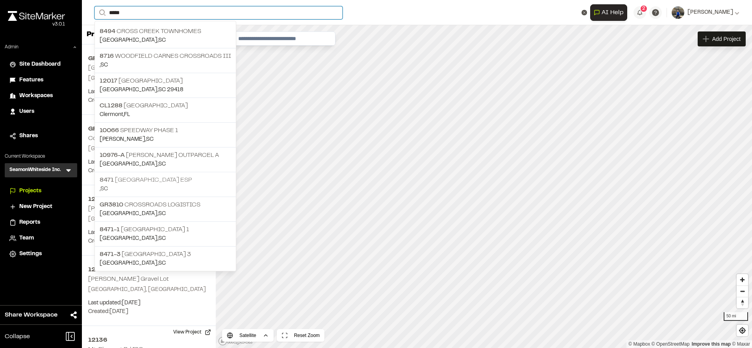
type input "*****"
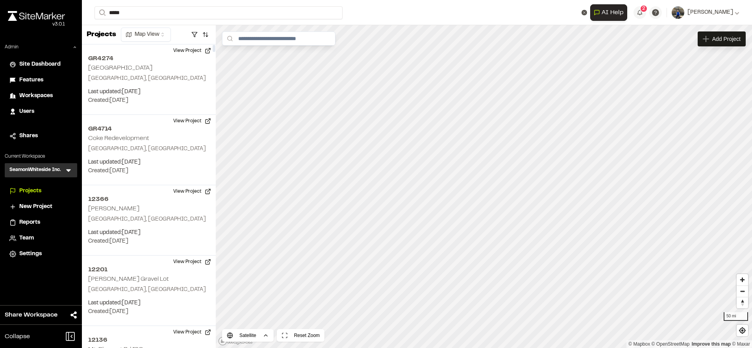
click at [160, 185] on p ", SC" at bounding box center [165, 189] width 131 height 9
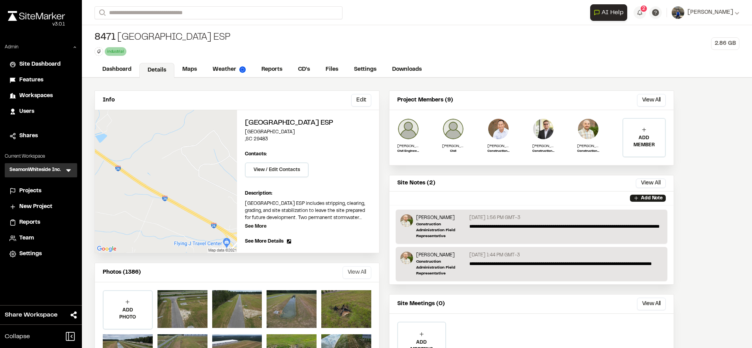
click at [354, 274] on button "View All" at bounding box center [356, 272] width 29 height 13
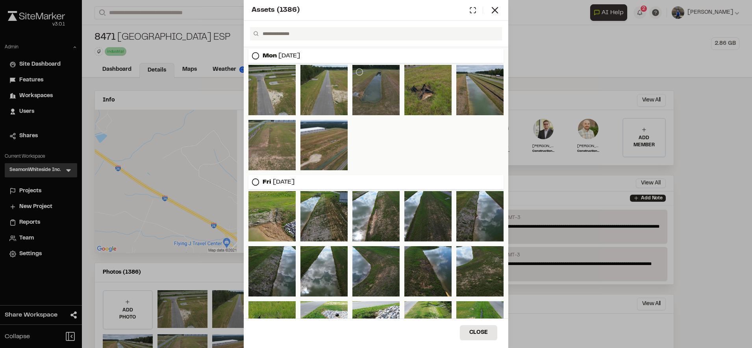
click at [373, 94] on div at bounding box center [375, 90] width 47 height 50
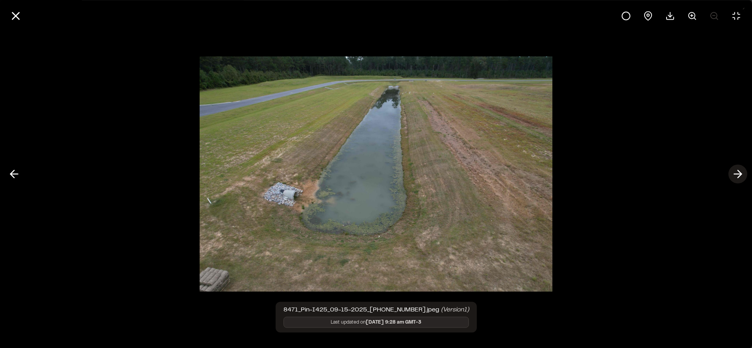
click at [731, 179] on button at bounding box center [737, 174] width 19 height 19
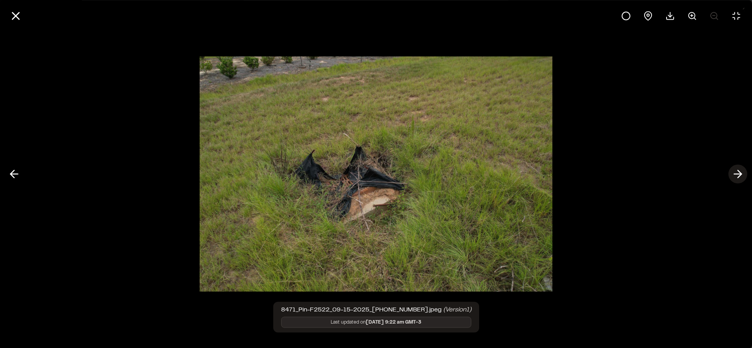
click at [734, 174] on line at bounding box center [737, 174] width 7 height 0
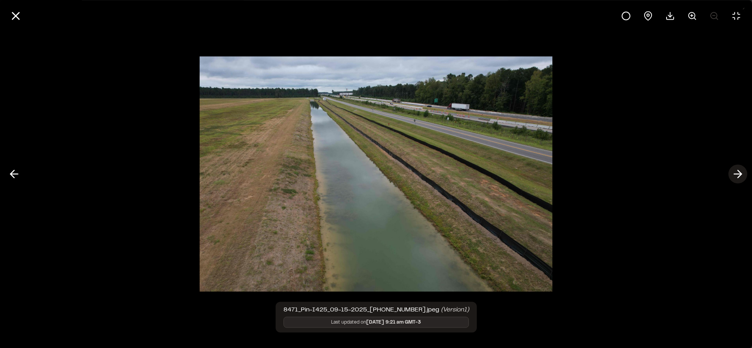
click at [734, 174] on line at bounding box center [737, 174] width 7 height 0
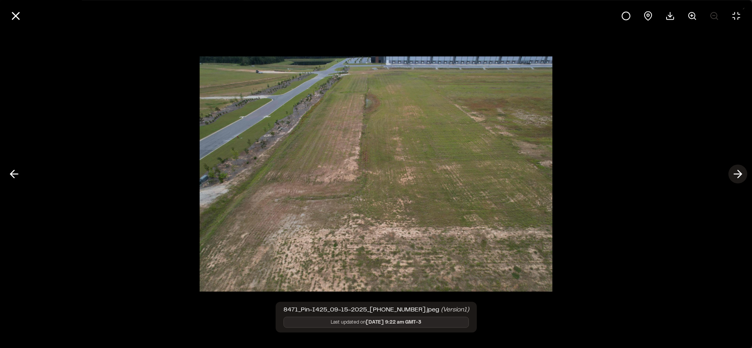
click at [734, 174] on line at bounding box center [737, 174] width 7 height 0
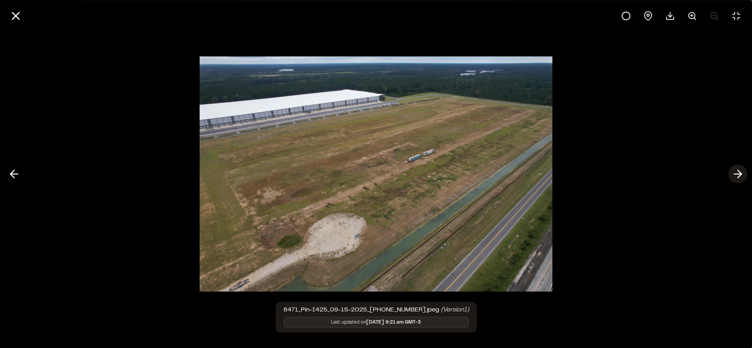
click at [734, 174] on line at bounding box center [737, 174] width 7 height 0
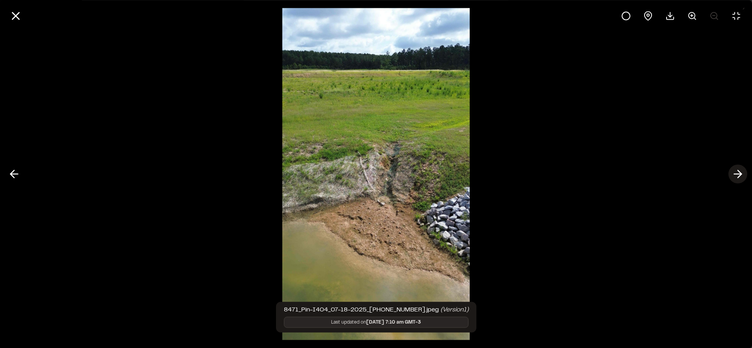
click at [734, 174] on line at bounding box center [737, 174] width 7 height 0
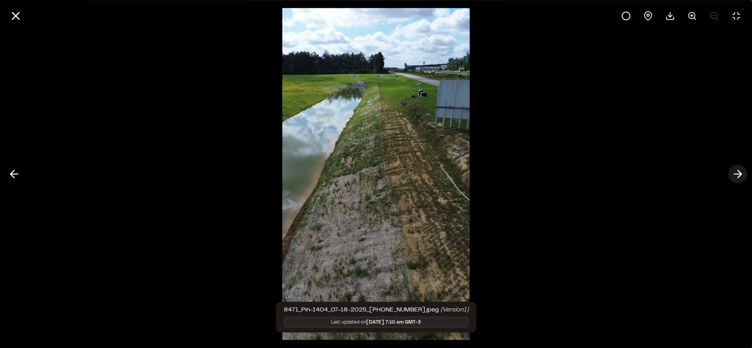
click at [734, 174] on line at bounding box center [737, 174] width 7 height 0
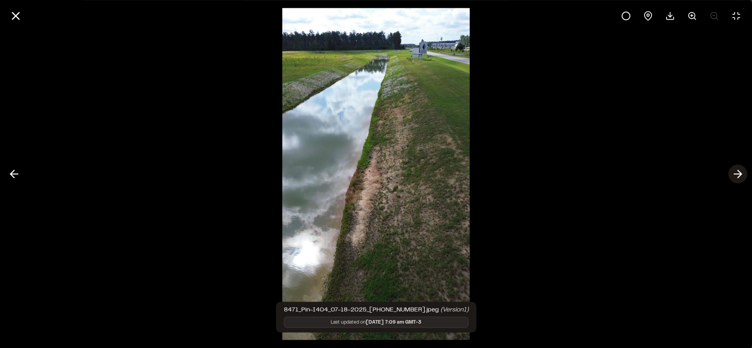
click at [734, 174] on line at bounding box center [737, 174] width 7 height 0
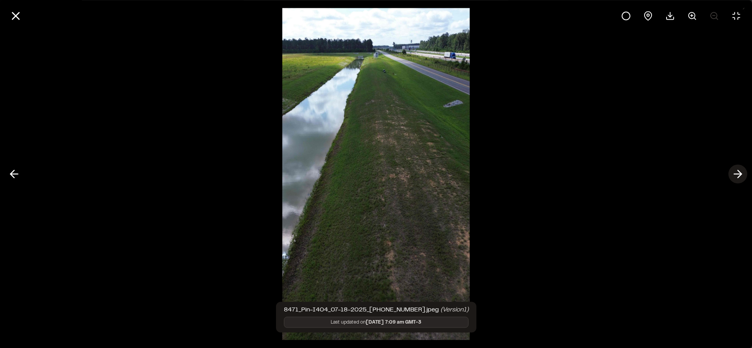
click at [734, 174] on line at bounding box center [737, 174] width 7 height 0
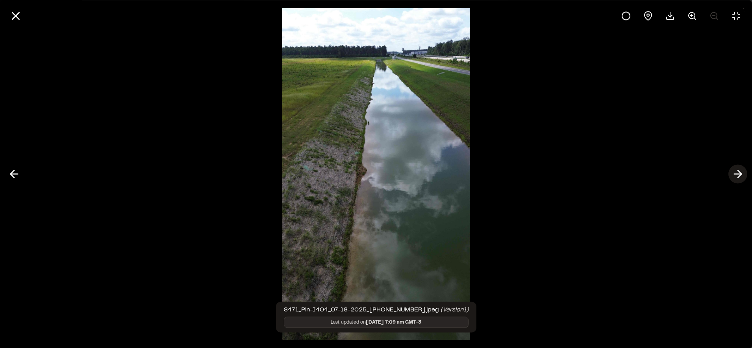
click at [734, 174] on line at bounding box center [737, 174] width 7 height 0
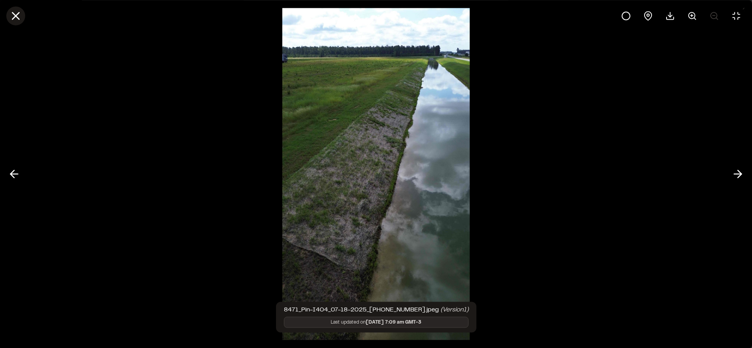
click at [18, 12] on icon at bounding box center [15, 15] width 13 height 13
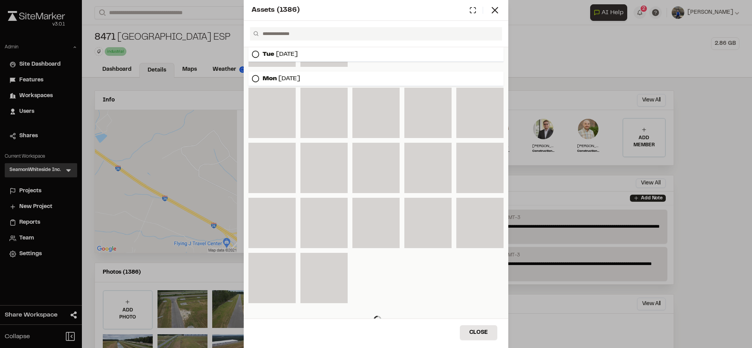
scroll to position [588, 0]
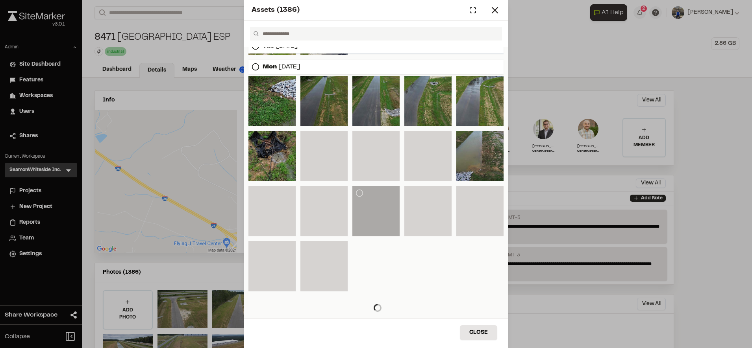
click at [384, 217] on div at bounding box center [375, 211] width 47 height 50
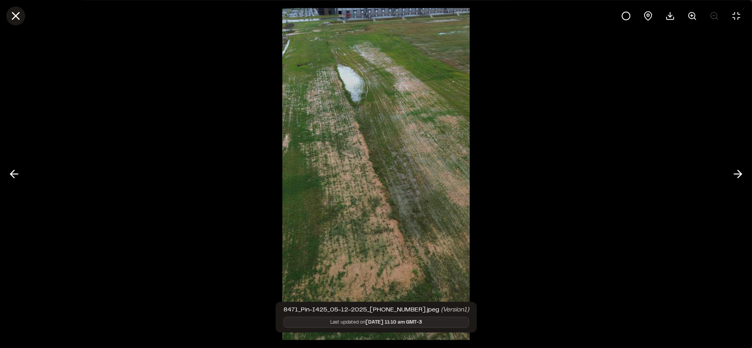
click at [13, 7] on button at bounding box center [15, 15] width 19 height 19
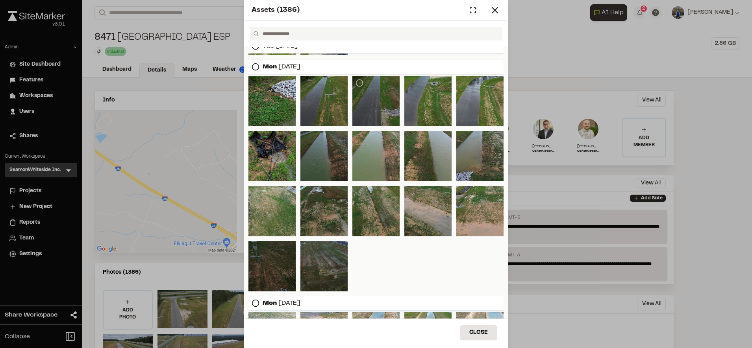
click at [366, 102] on div at bounding box center [375, 101] width 47 height 50
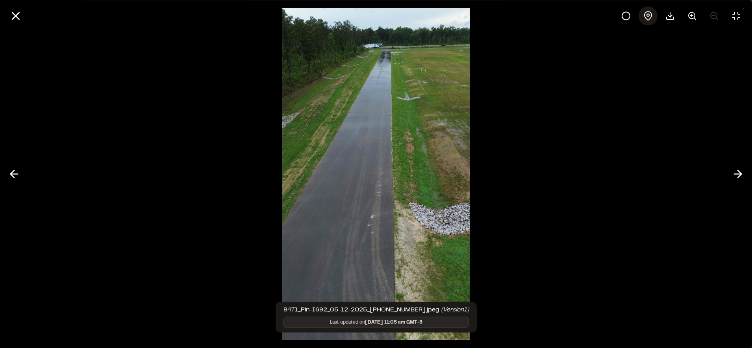
click at [646, 15] on icon at bounding box center [647, 15] width 9 height 9
click at [22, 22] on button at bounding box center [15, 15] width 19 height 19
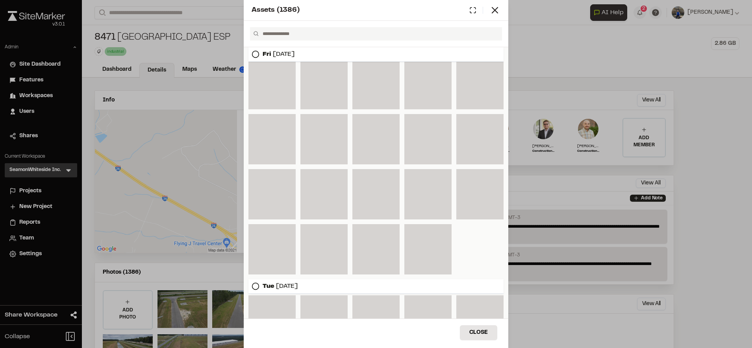
scroll to position [132, 0]
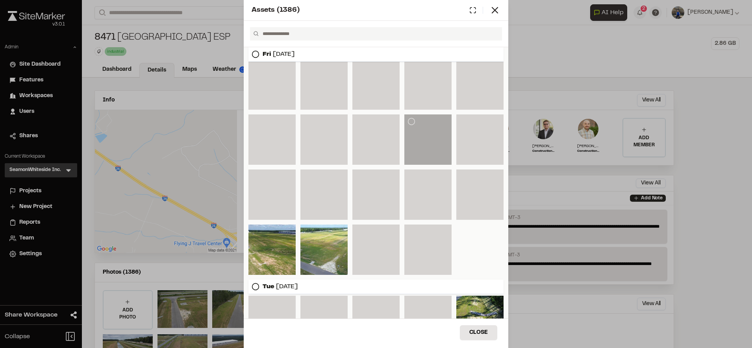
click at [415, 137] on div at bounding box center [427, 140] width 47 height 50
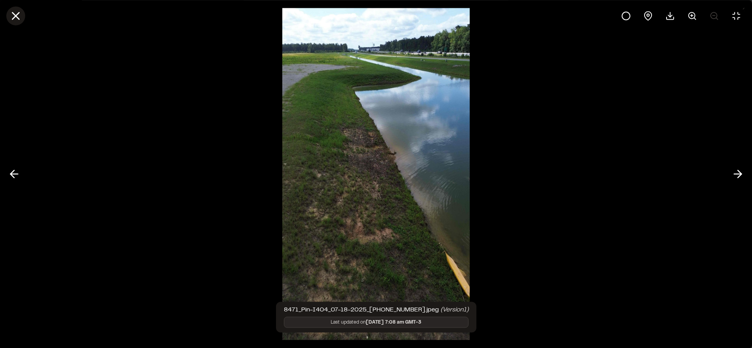
click at [17, 16] on line at bounding box center [16, 16] width 7 height 7
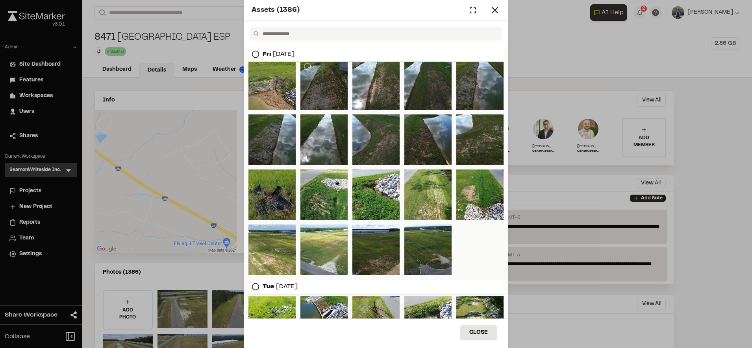
click at [331, 76] on div at bounding box center [323, 84] width 47 height 50
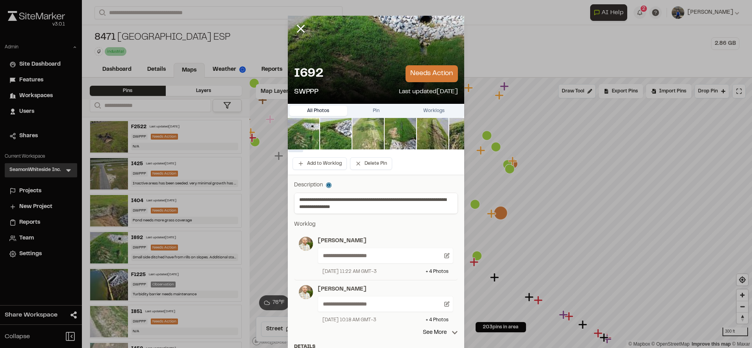
click at [376, 132] on img at bounding box center [367, 133] width 31 height 31
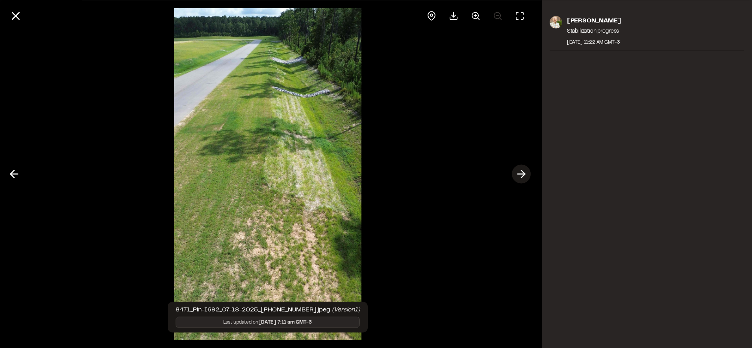
click at [522, 174] on line at bounding box center [520, 174] width 7 height 0
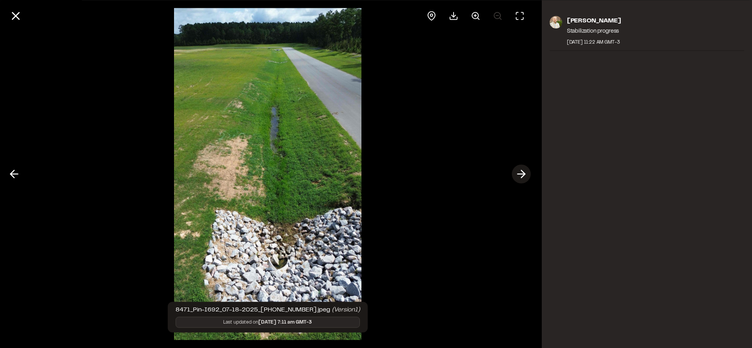
click at [522, 174] on line at bounding box center [520, 174] width 7 height 0
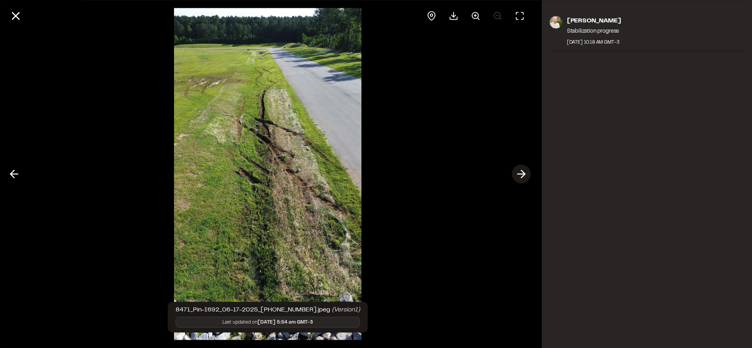
click at [522, 174] on line at bounding box center [520, 174] width 7 height 0
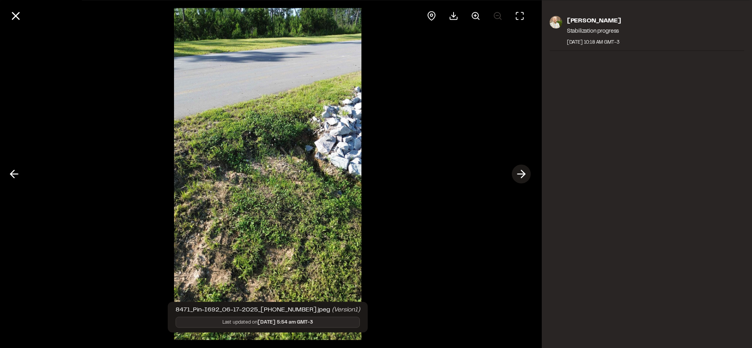
click at [522, 174] on line at bounding box center [520, 174] width 7 height 0
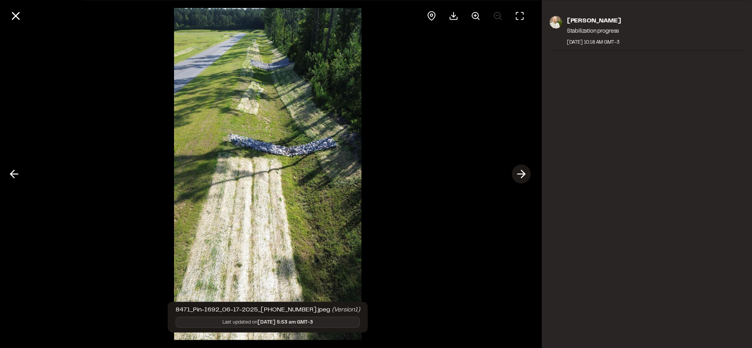
click at [522, 174] on line at bounding box center [520, 174] width 7 height 0
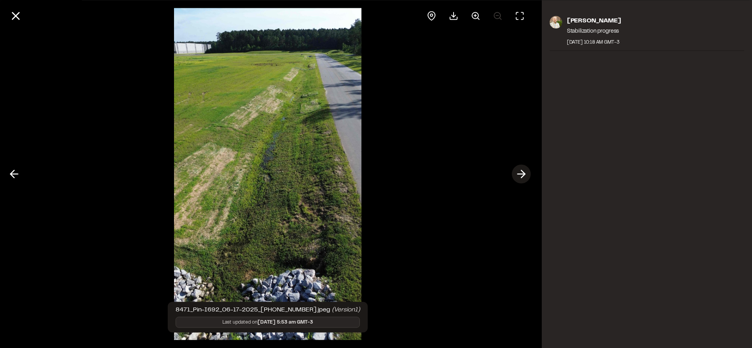
click at [522, 174] on line at bounding box center [520, 174] width 7 height 0
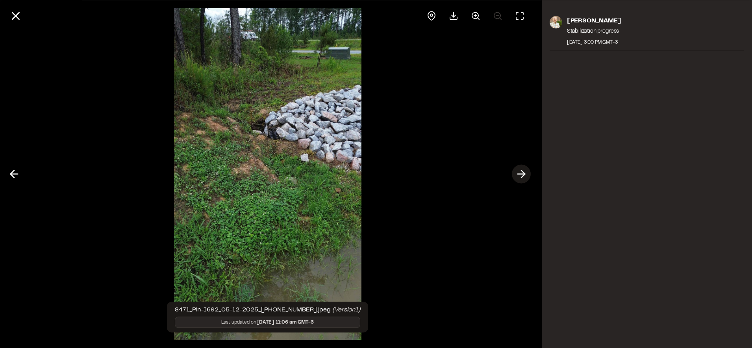
click at [522, 174] on line at bounding box center [520, 174] width 7 height 0
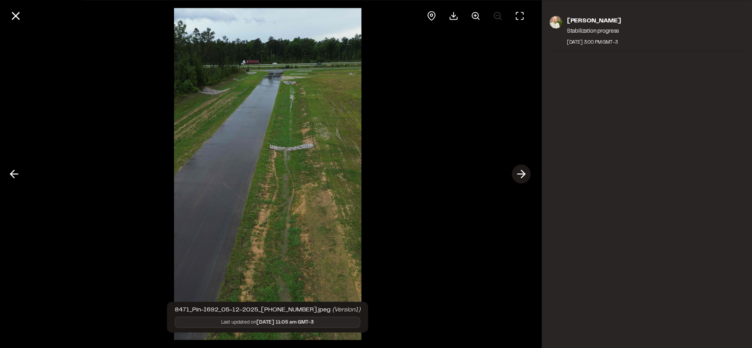
click at [522, 174] on line at bounding box center [520, 174] width 7 height 0
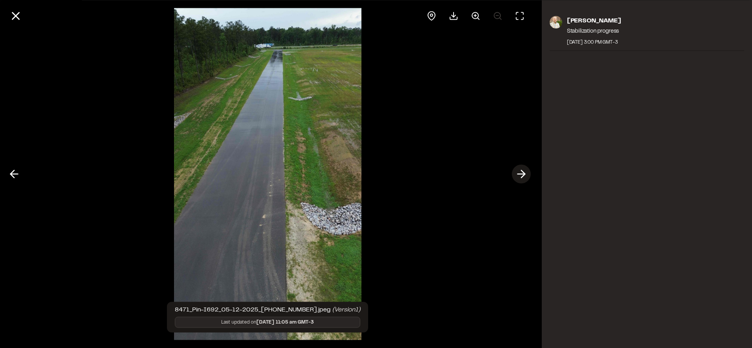
click at [522, 174] on line at bounding box center [520, 174] width 7 height 0
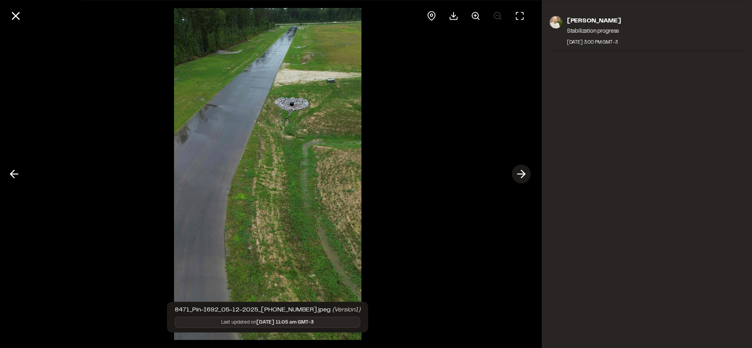
click at [522, 174] on line at bounding box center [520, 174] width 7 height 0
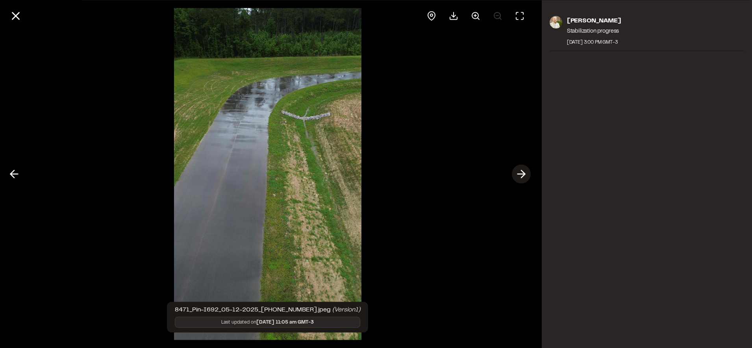
click at [522, 174] on line at bounding box center [520, 174] width 7 height 0
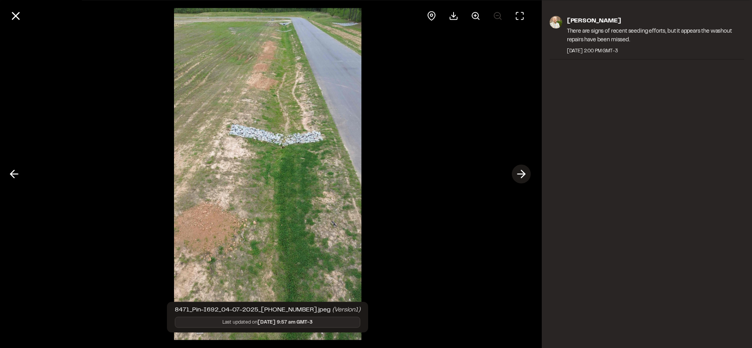
click at [522, 174] on line at bounding box center [520, 174] width 7 height 0
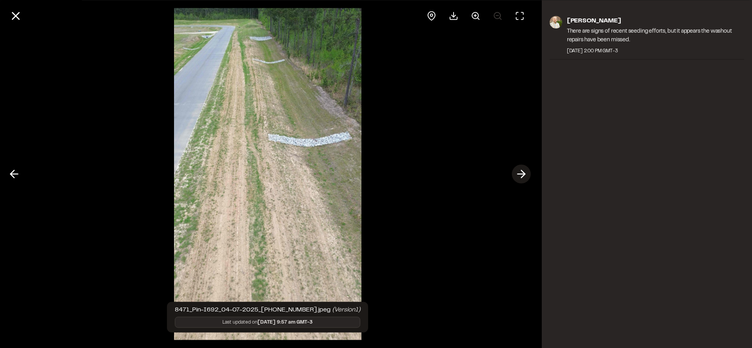
click at [522, 174] on line at bounding box center [520, 174] width 7 height 0
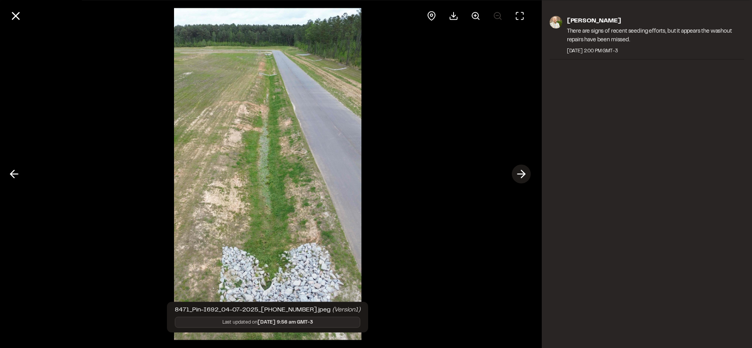
click at [522, 174] on line at bounding box center [520, 174] width 7 height 0
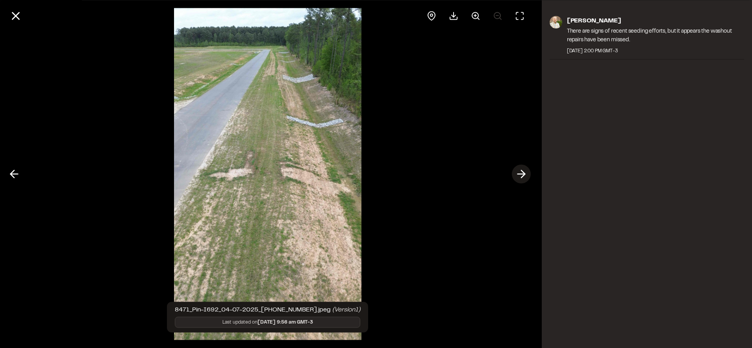
click at [522, 174] on line at bounding box center [520, 174] width 7 height 0
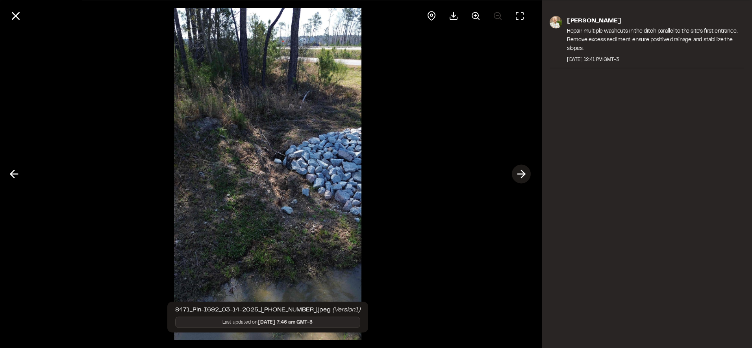
click at [522, 174] on line at bounding box center [520, 174] width 7 height 0
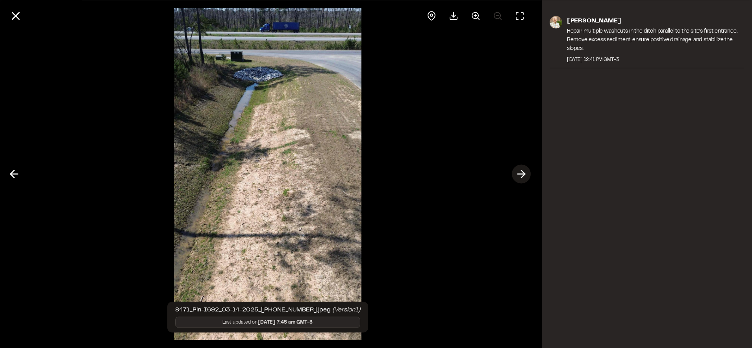
click at [522, 174] on line at bounding box center [520, 174] width 7 height 0
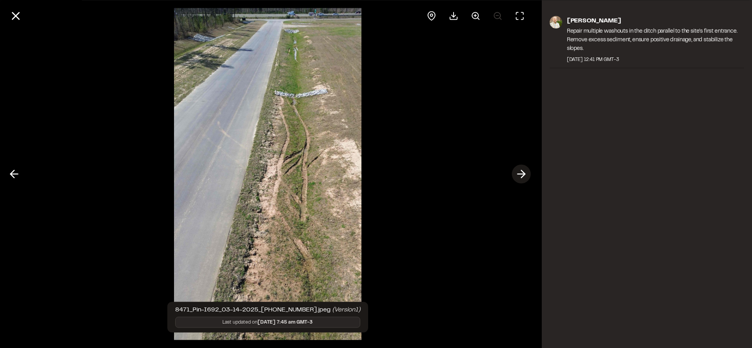
click at [522, 174] on line at bounding box center [520, 174] width 7 height 0
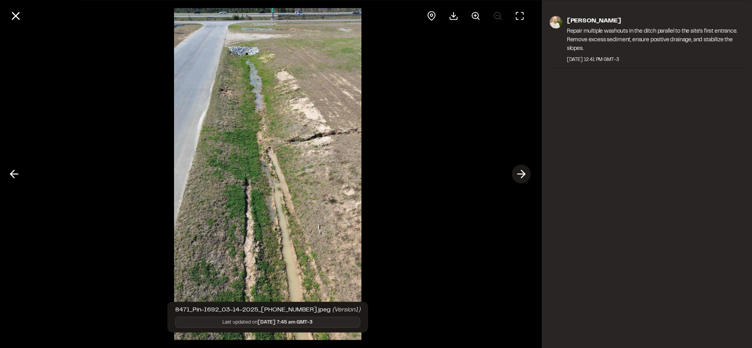
click at [522, 176] on icon at bounding box center [521, 174] width 13 height 13
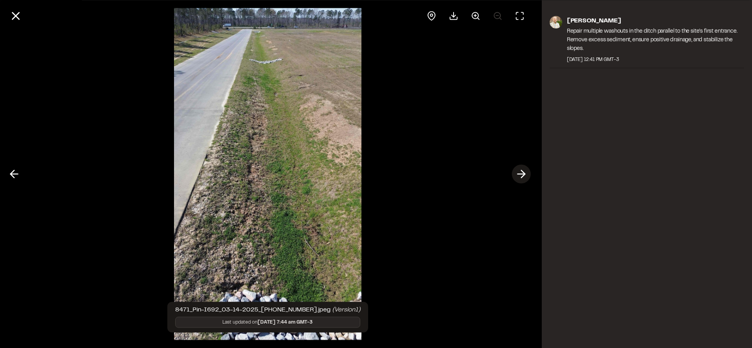
click at [522, 176] on icon at bounding box center [521, 174] width 13 height 13
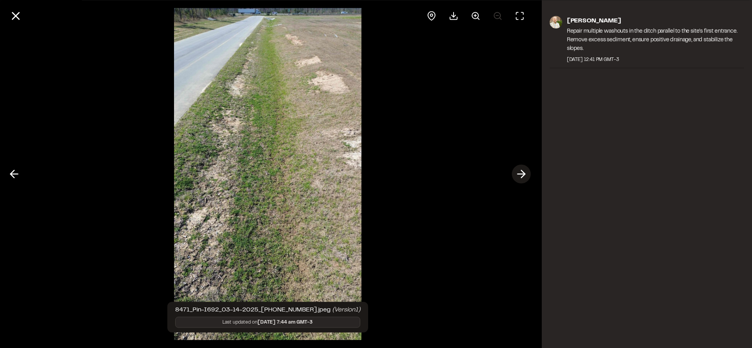
click at [529, 172] on button at bounding box center [521, 174] width 19 height 19
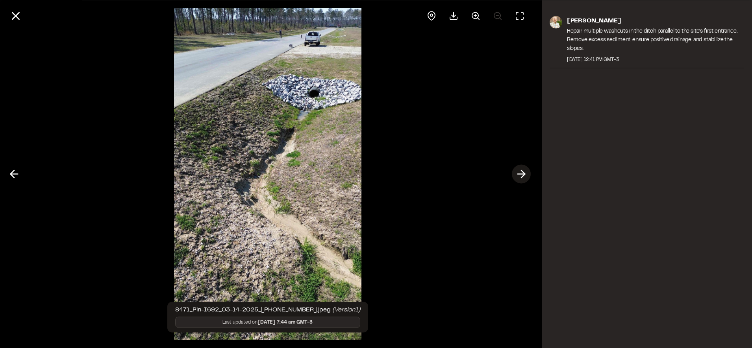
click at [529, 172] on button at bounding box center [521, 174] width 19 height 19
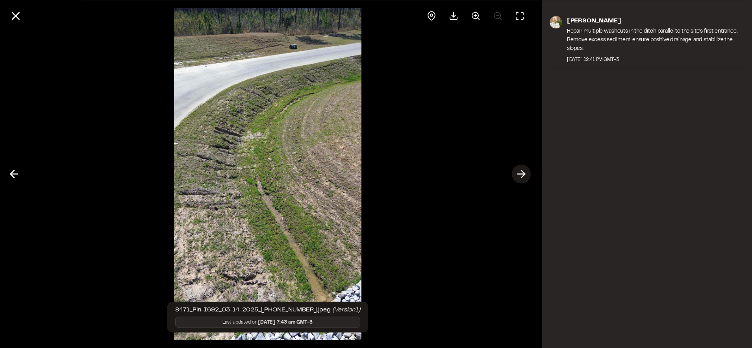
click at [529, 172] on button at bounding box center [521, 174] width 19 height 19
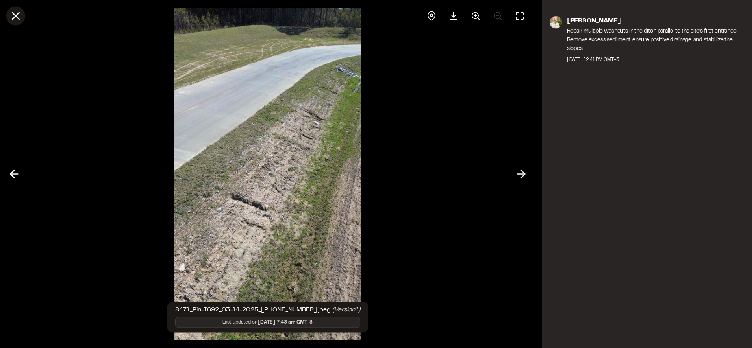
click at [11, 20] on icon at bounding box center [15, 15] width 13 height 13
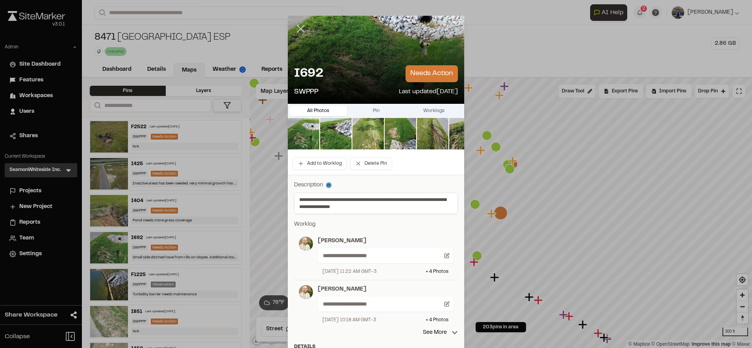
click at [300, 32] on line at bounding box center [301, 29] width 7 height 7
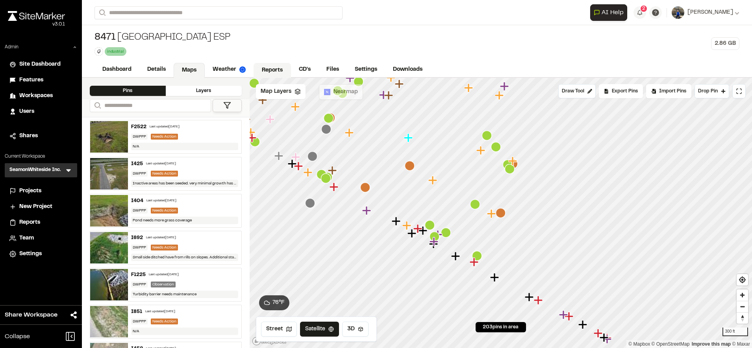
click at [267, 72] on link "Reports" at bounding box center [271, 70] width 37 height 15
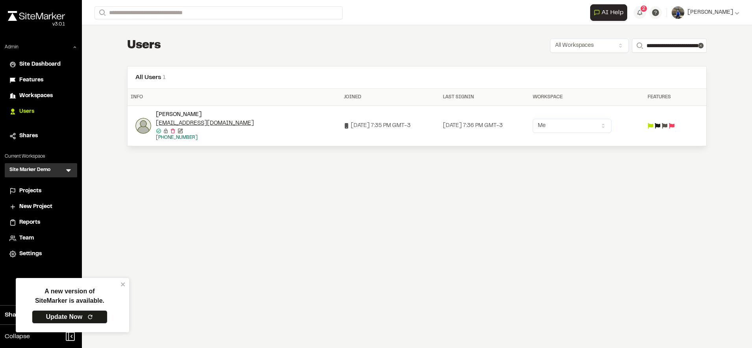
click at [525, 56] on div "**********" at bounding box center [417, 92] width 605 height 134
click at [55, 313] on link "Update Now" at bounding box center [70, 317] width 76 height 13
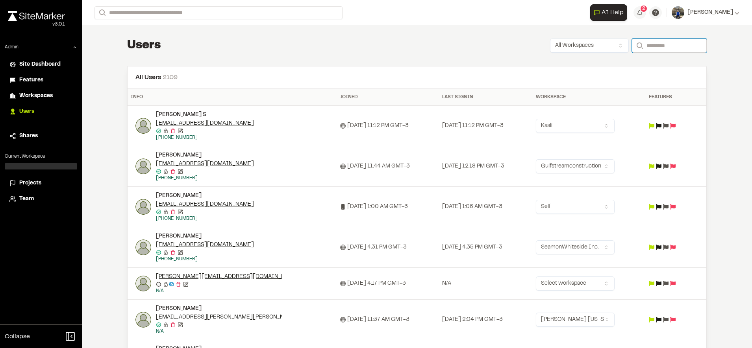
click at [650, 43] on input "Search" at bounding box center [669, 46] width 75 height 14
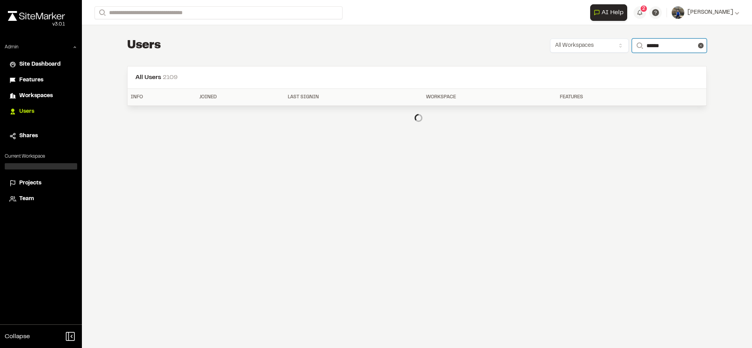
type input "**********"
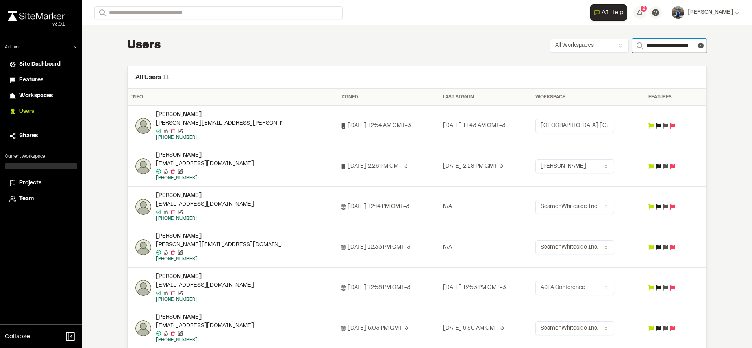
click at [660, 41] on input "**********" at bounding box center [669, 46] width 75 height 14
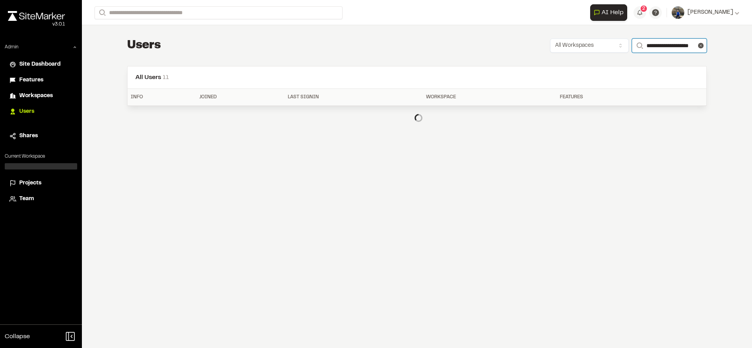
click at [660, 41] on input "**********" at bounding box center [669, 46] width 75 height 14
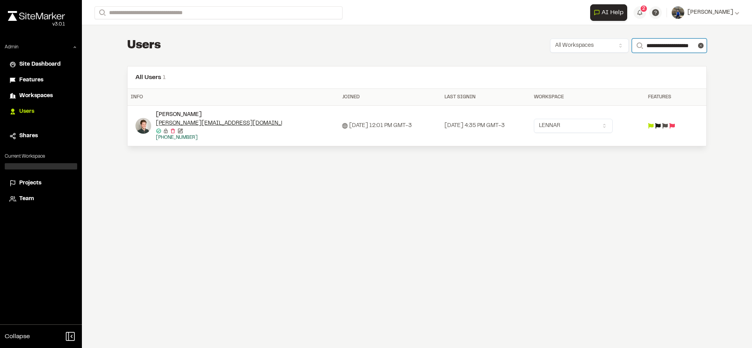
click at [660, 41] on input "**********" at bounding box center [669, 46] width 75 height 14
click at [592, 186] on div "**********" at bounding box center [417, 174] width 670 height 348
click at [585, 130] on html "**********" at bounding box center [376, 174] width 752 height 348
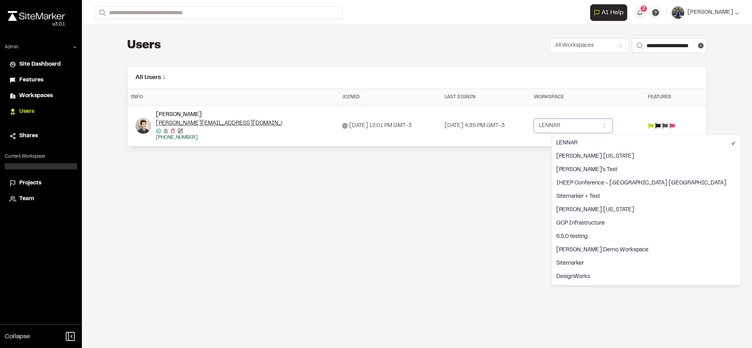
click at [472, 195] on html "**********" at bounding box center [376, 174] width 752 height 348
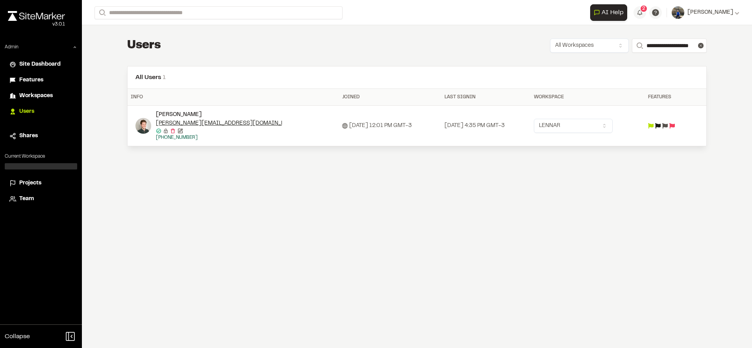
click at [46, 96] on span "Workspaces" at bounding box center [35, 96] width 33 height 9
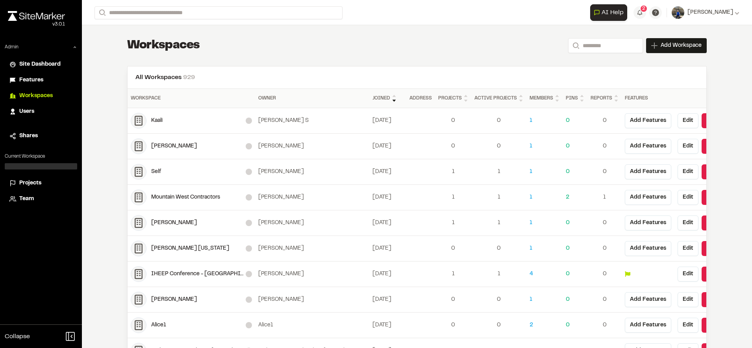
click at [22, 194] on li "Team" at bounding box center [41, 199] width 72 height 15
click at [23, 196] on span "Team" at bounding box center [26, 199] width 15 height 9
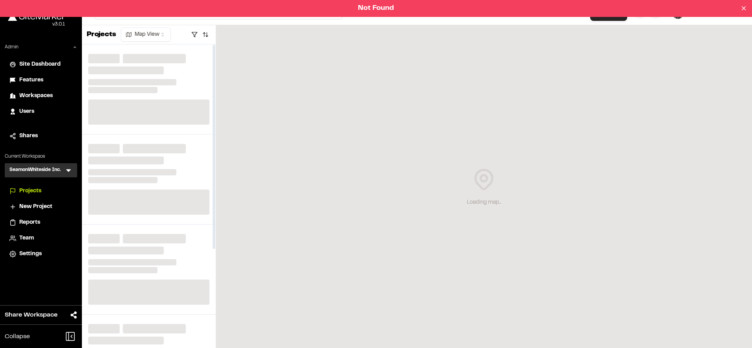
click at [71, 173] on icon at bounding box center [69, 170] width 8 height 8
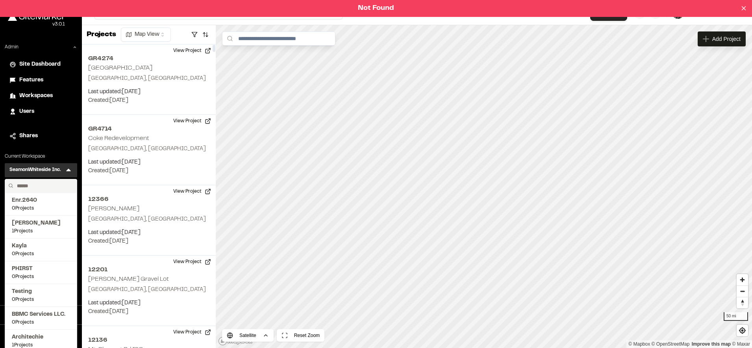
click at [55, 188] on input "text" at bounding box center [44, 185] width 60 height 13
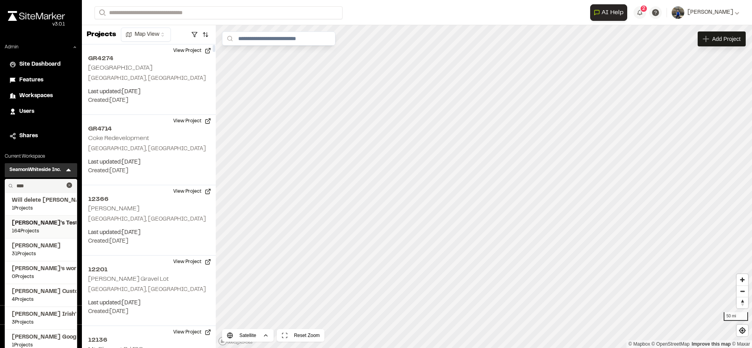
type input "****"
click at [31, 222] on span "[PERSON_NAME]'s Test" at bounding box center [41, 223] width 58 height 9
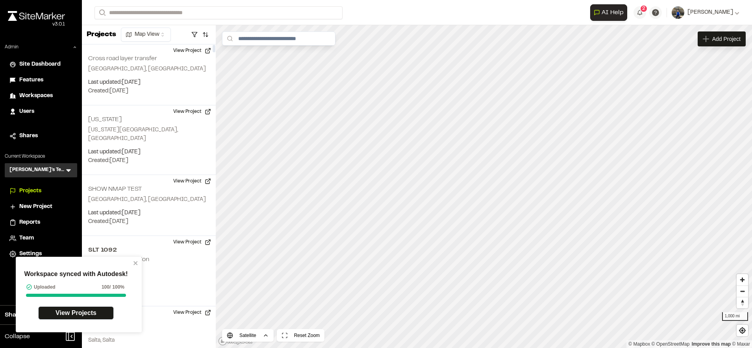
click at [80, 265] on div "Workspace synced with Autodesk! Uploaded 100 / 100% View Projects" at bounding box center [76, 294] width 114 height 61
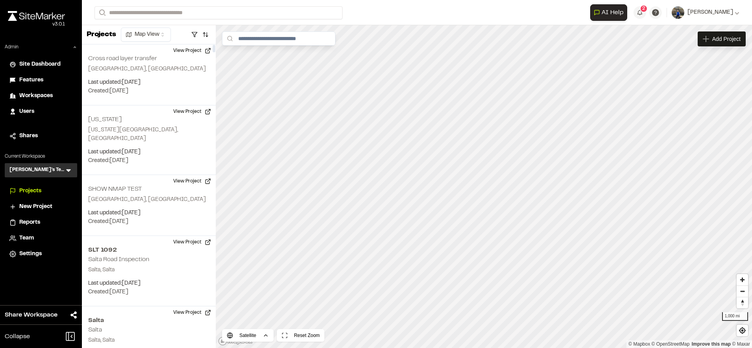
click at [35, 237] on div "Team" at bounding box center [45, 238] width 53 height 9
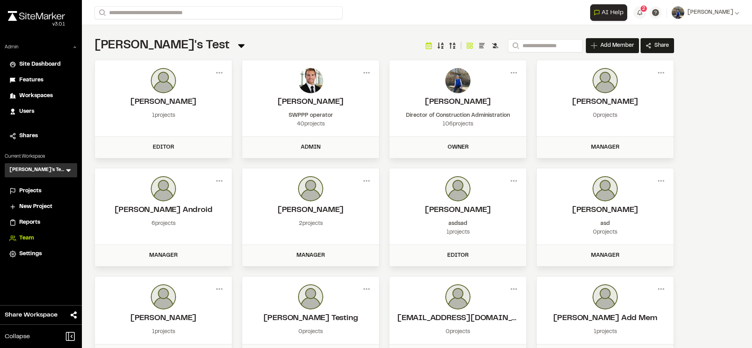
click at [695, 209] on div "**********" at bounding box center [417, 174] width 670 height 348
click at [654, 75] on div at bounding box center [604, 80] width 121 height 25
click at [659, 73] on icon at bounding box center [661, 73] width 13 height 13
click at [615, 87] on div "View" at bounding box center [632, 89] width 68 height 12
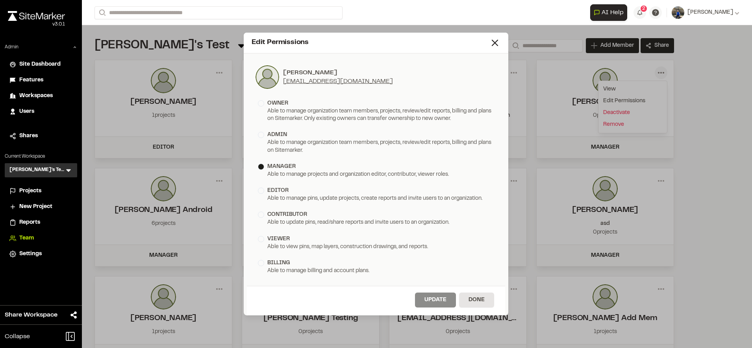
drag, startPoint x: 392, startPoint y: 81, endPoint x: 284, endPoint y: 85, distance: 107.9
click at [284, 85] on div "[PERSON_NAME] [EMAIL_ADDRESS][DOMAIN_NAME]" at bounding box center [376, 77] width 242 height 25
copy link "[EMAIL_ADDRESS][DOMAIN_NAME]"
click at [720, 141] on div "Edit Permissions [PERSON_NAME] [EMAIL_ADDRESS][DOMAIN_NAME] owner Able to manag…" at bounding box center [376, 174] width 752 height 348
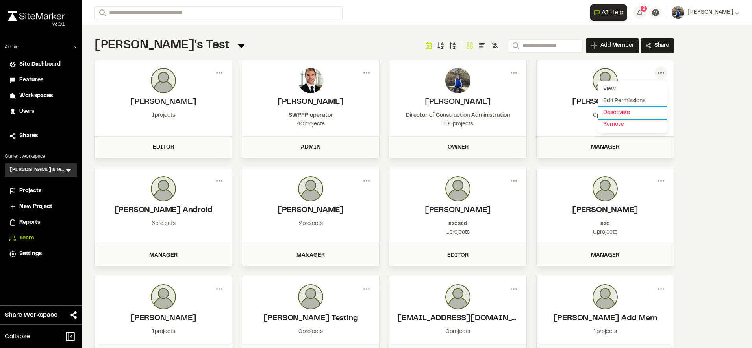
click at [622, 111] on button "Deactivate" at bounding box center [632, 113] width 68 height 12
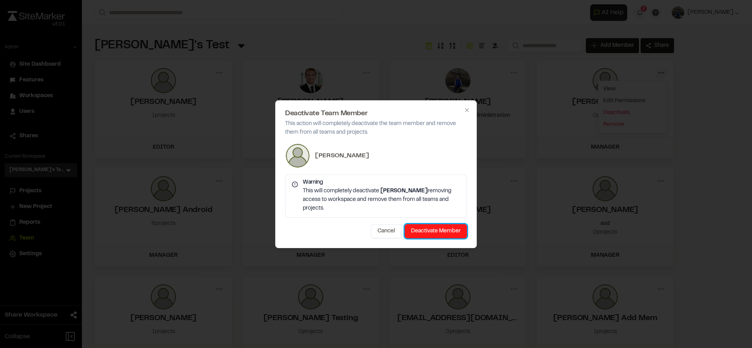
click at [448, 229] on button "Deactivate Member" at bounding box center [436, 231] width 62 height 14
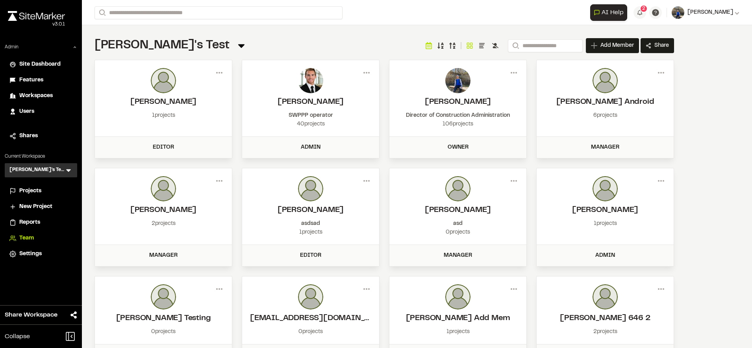
click at [710, 18] on button "[PERSON_NAME]" at bounding box center [706, 12] width 68 height 13
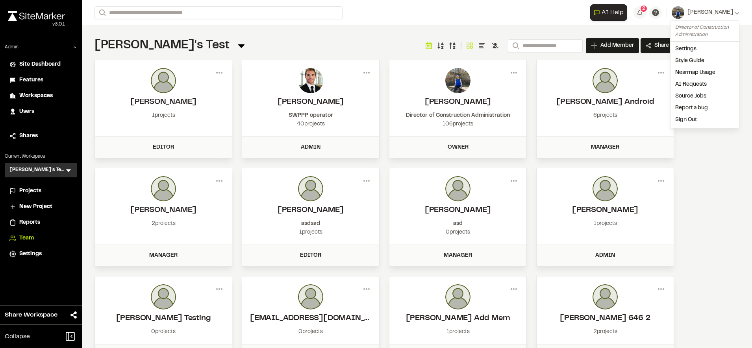
click at [677, 118] on link "Sign Out" at bounding box center [704, 120] width 68 height 12
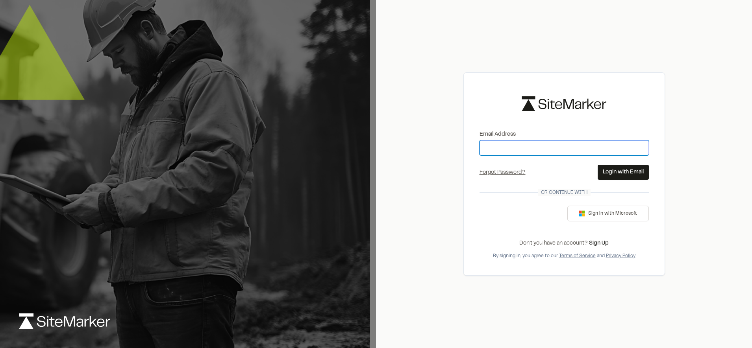
paste input "**********"
click at [540, 154] on input "**********" at bounding box center [563, 148] width 169 height 15
type input "**********"
click at [614, 170] on button "Login with Email" at bounding box center [623, 172] width 51 height 15
